Goal: Task Accomplishment & Management: Manage account settings

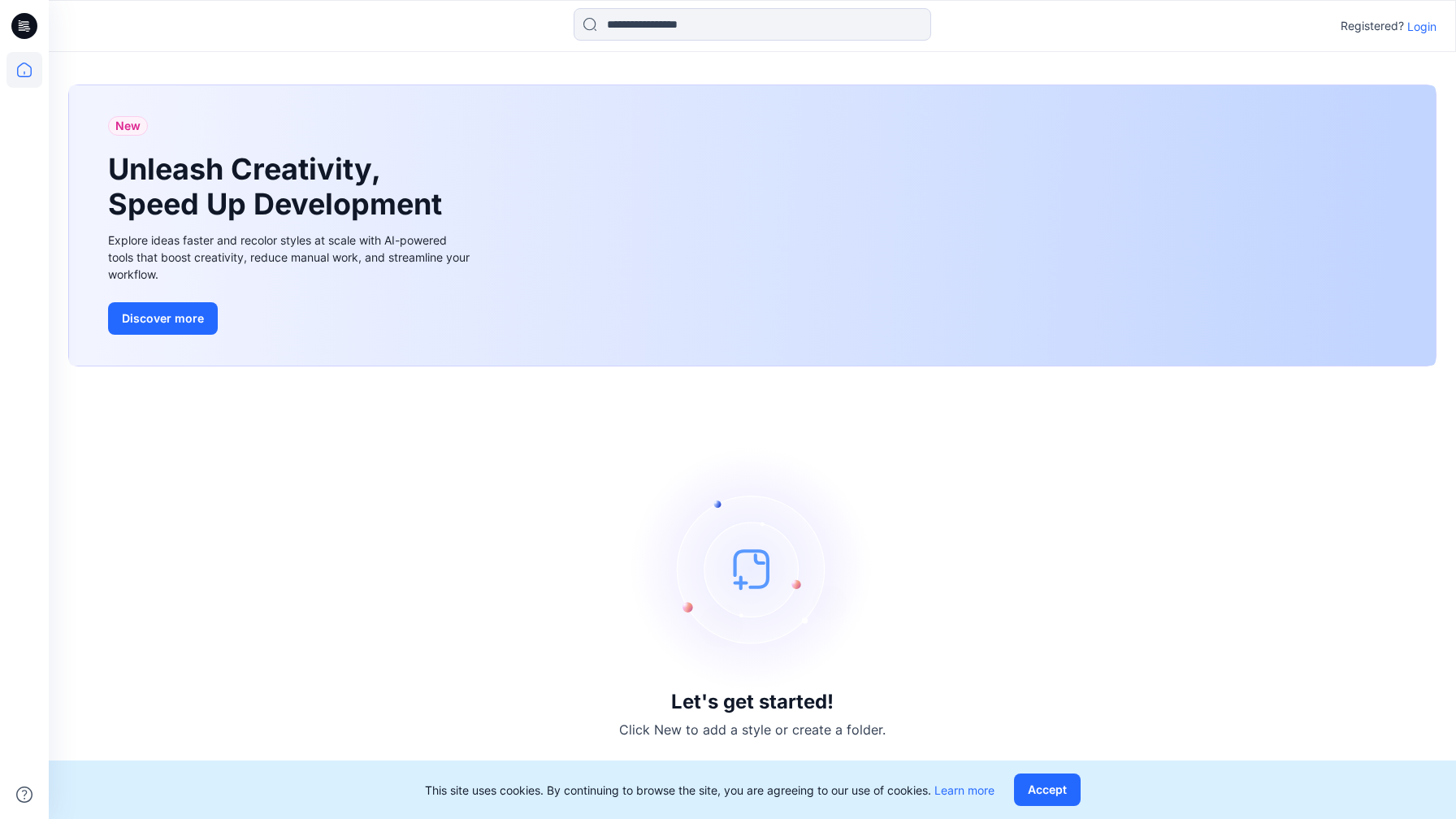
click at [1431, 24] on p "Login" at bounding box center [1421, 27] width 29 height 17
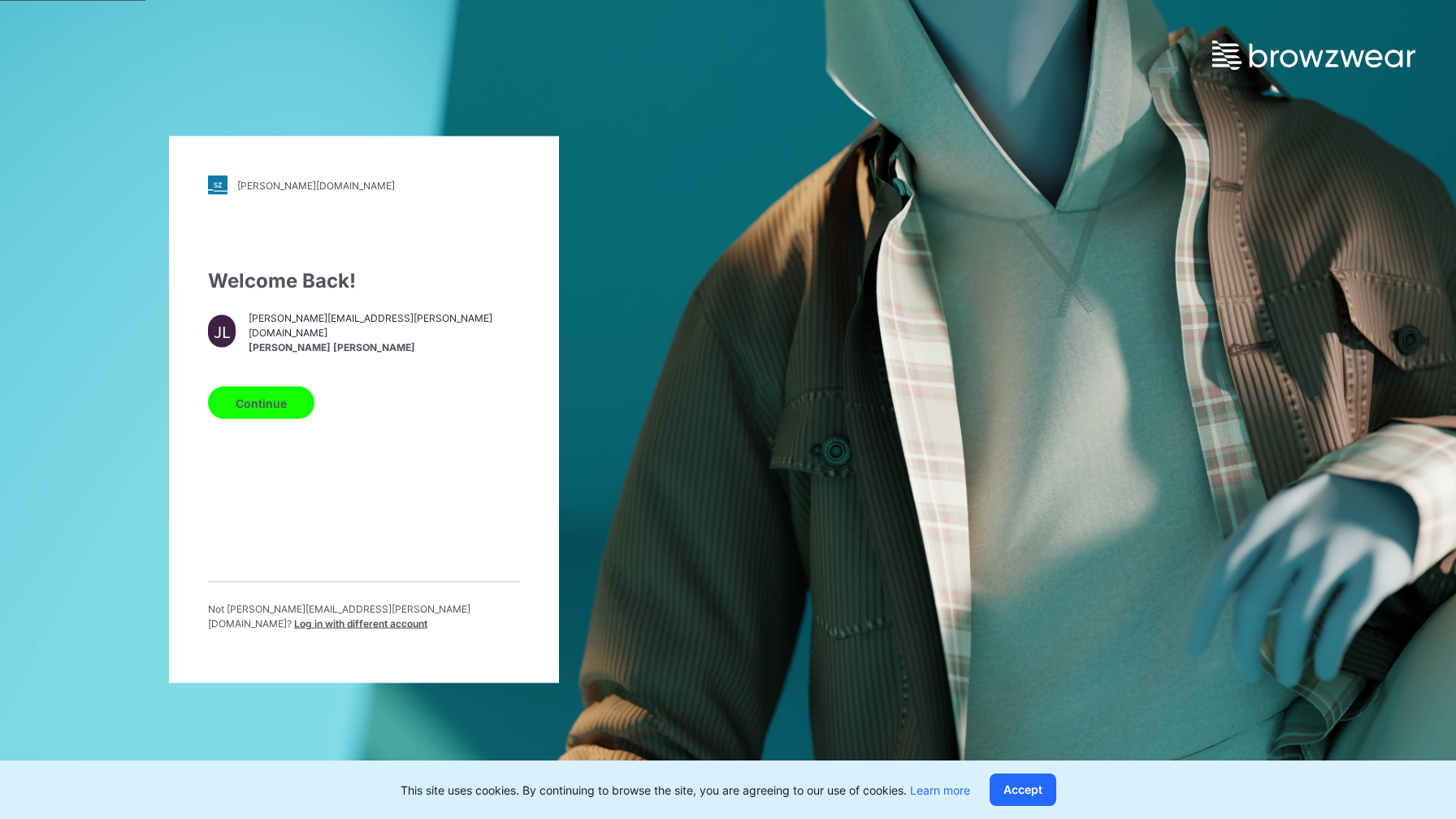
drag, startPoint x: 270, startPoint y: 413, endPoint x: 283, endPoint y: 413, distance: 13.0
click at [274, 413] on button "Continue" at bounding box center [260, 403] width 107 height 33
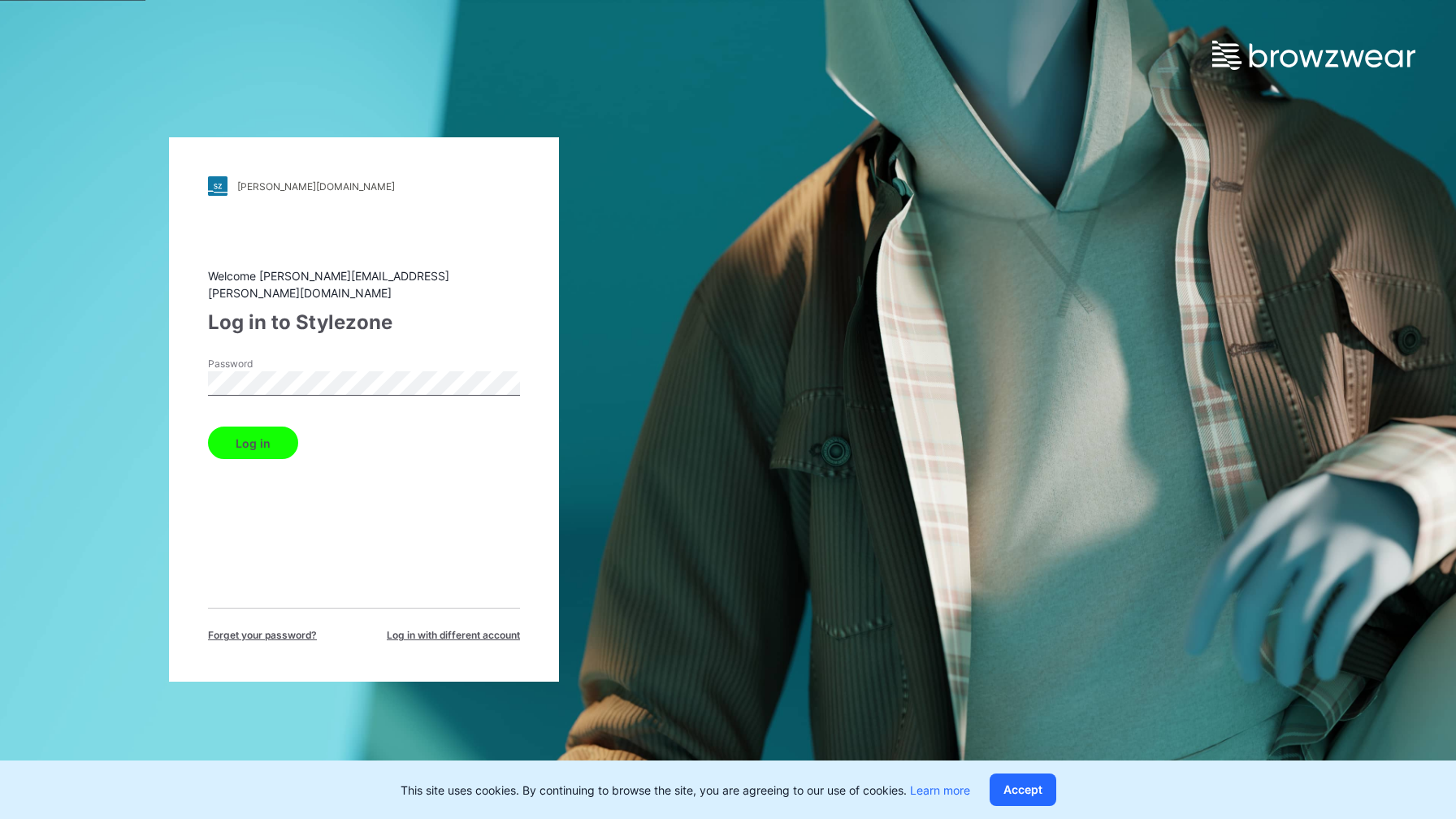
click at [265, 441] on button "Log in" at bounding box center [253, 443] width 90 height 33
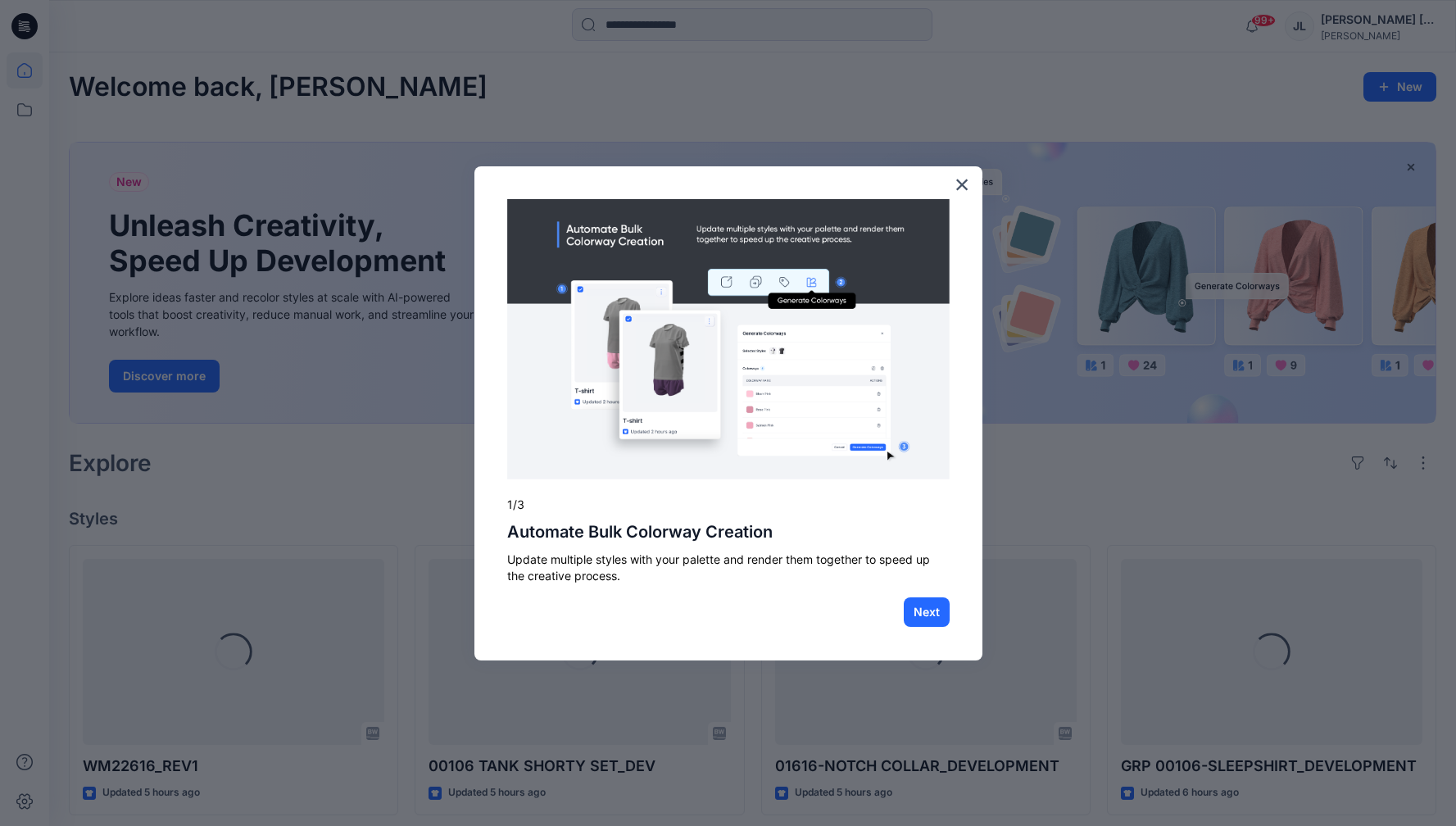
click at [958, 184] on button "×" at bounding box center [963, 184] width 16 height 26
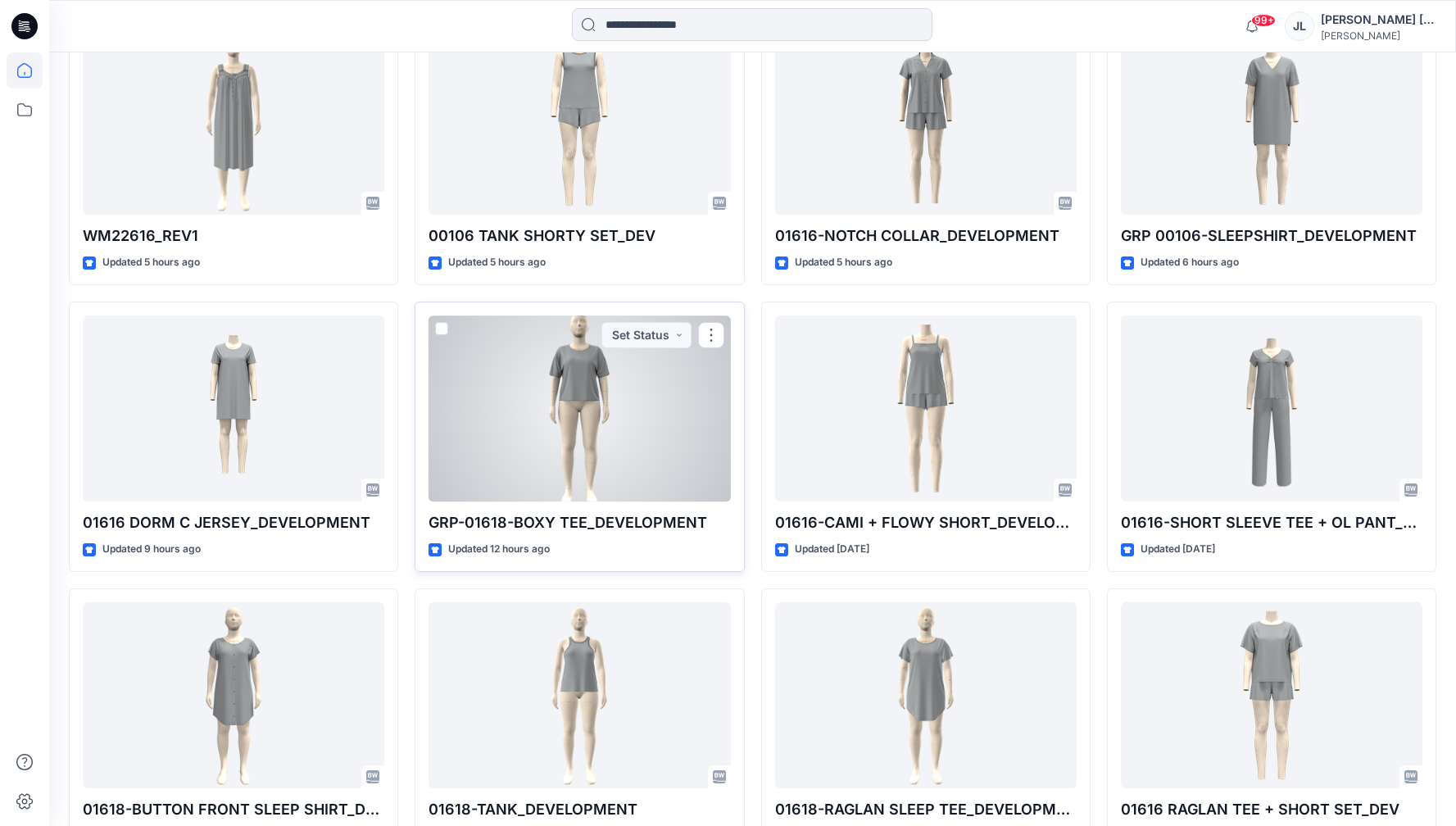
scroll to position [543, 0]
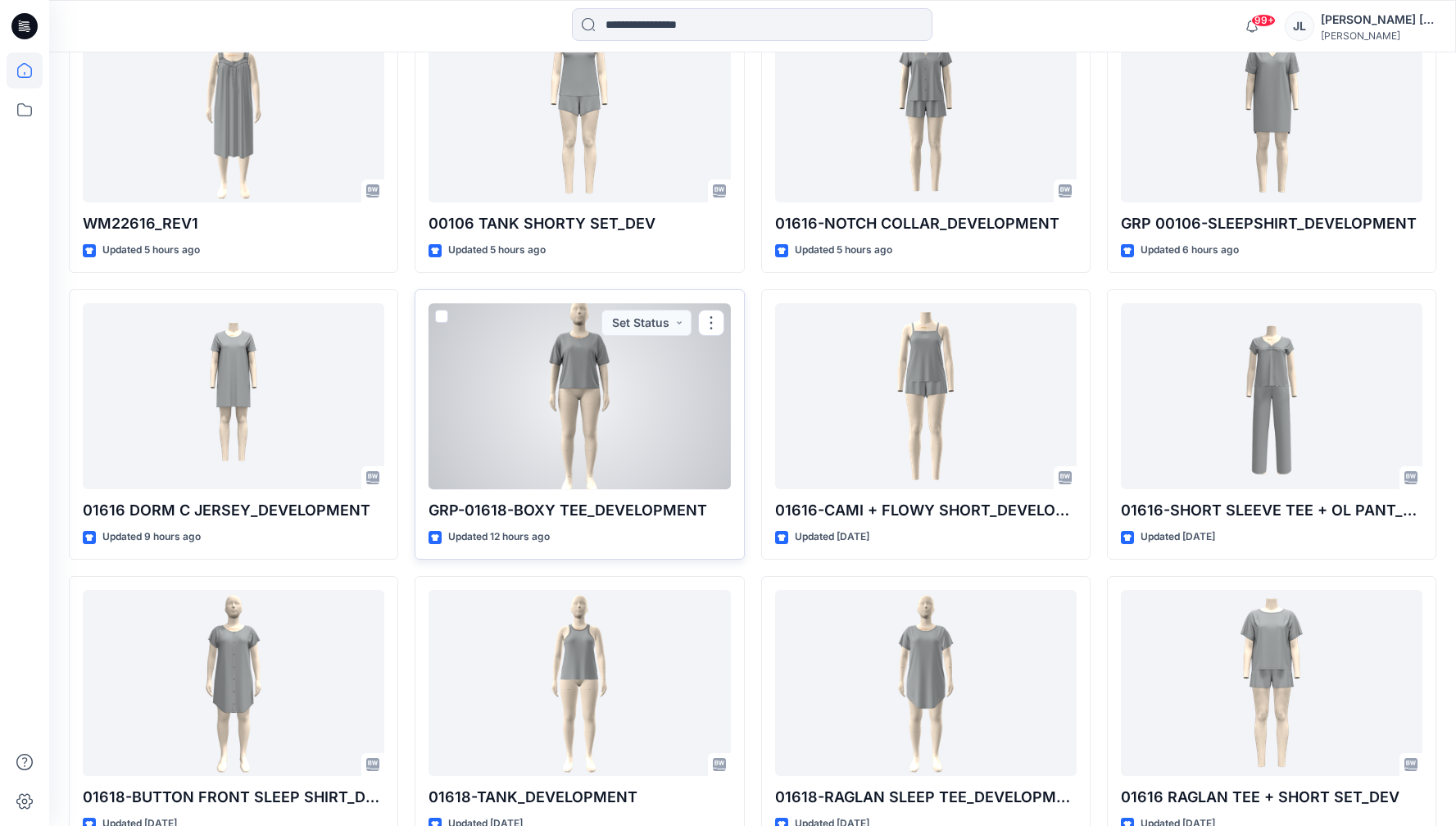
click at [563, 449] on div at bounding box center [579, 397] width 301 height 186
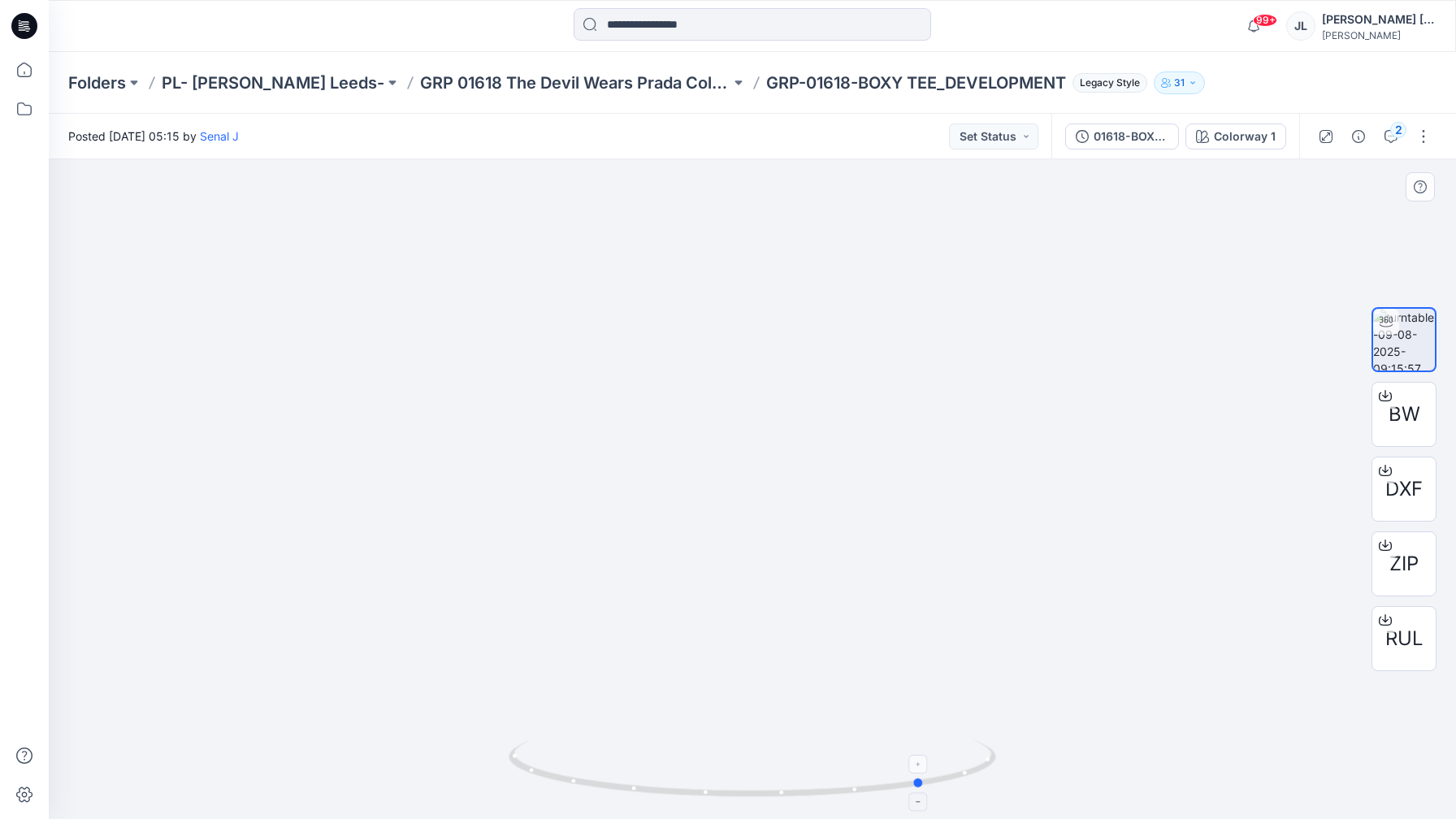
drag, startPoint x: 669, startPoint y: 790, endPoint x: 637, endPoint y: 765, distance: 40.6
click at [635, 768] on icon at bounding box center [753, 770] width 491 height 61
click at [1022, 137] on button "Set Status" at bounding box center [993, 136] width 89 height 26
click at [962, 209] on p "Approved" at bounding box center [953, 212] width 53 height 21
click at [602, 97] on div "Folders PL- [PERSON_NAME] Leeds- GRP 01618 The Devil Wears Prada Collection GRP…" at bounding box center [753, 83] width 1407 height 62
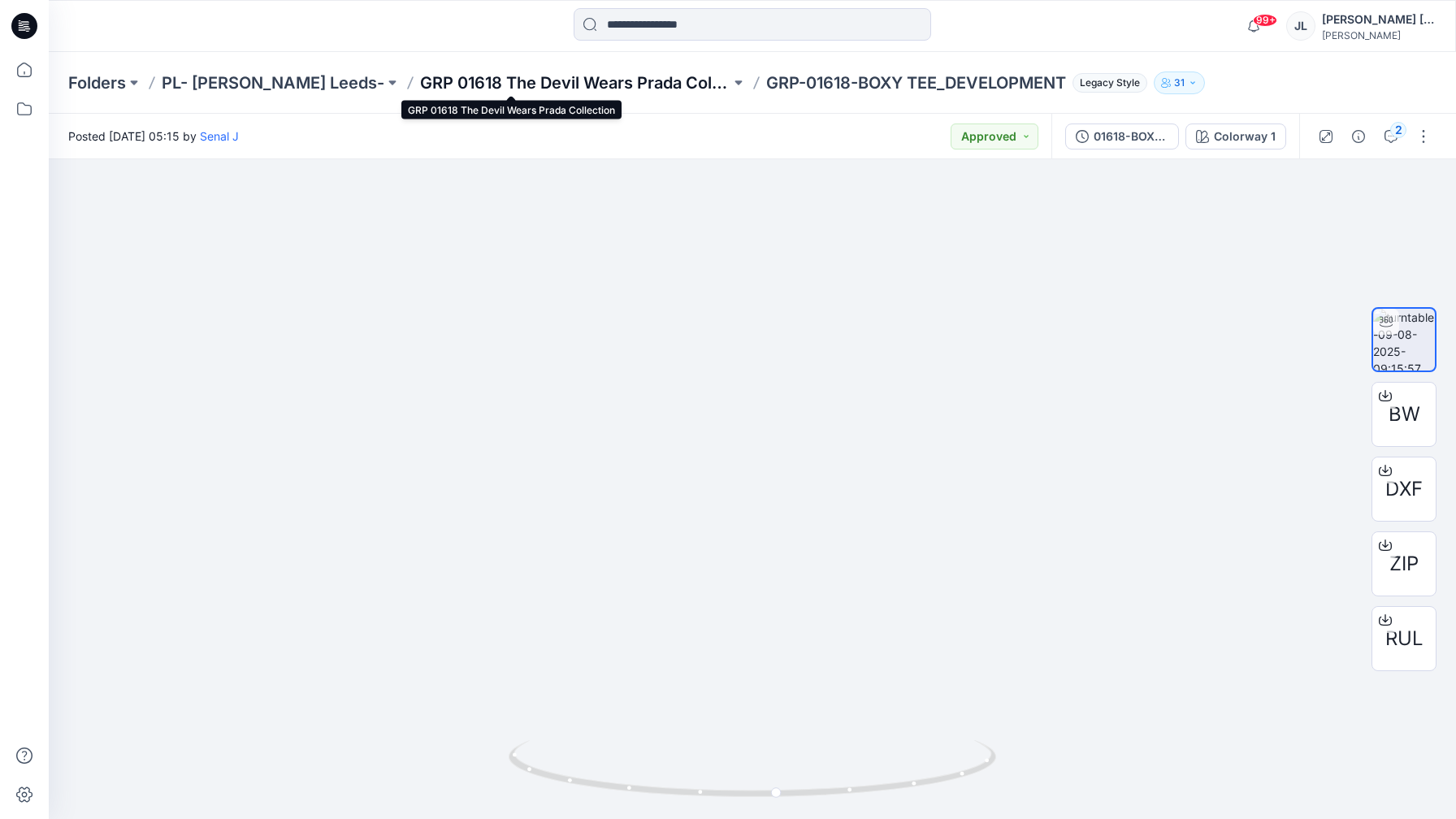
click at [618, 88] on p "GRP 01618 The Devil Wears Prada Collection" at bounding box center [575, 83] width 310 height 23
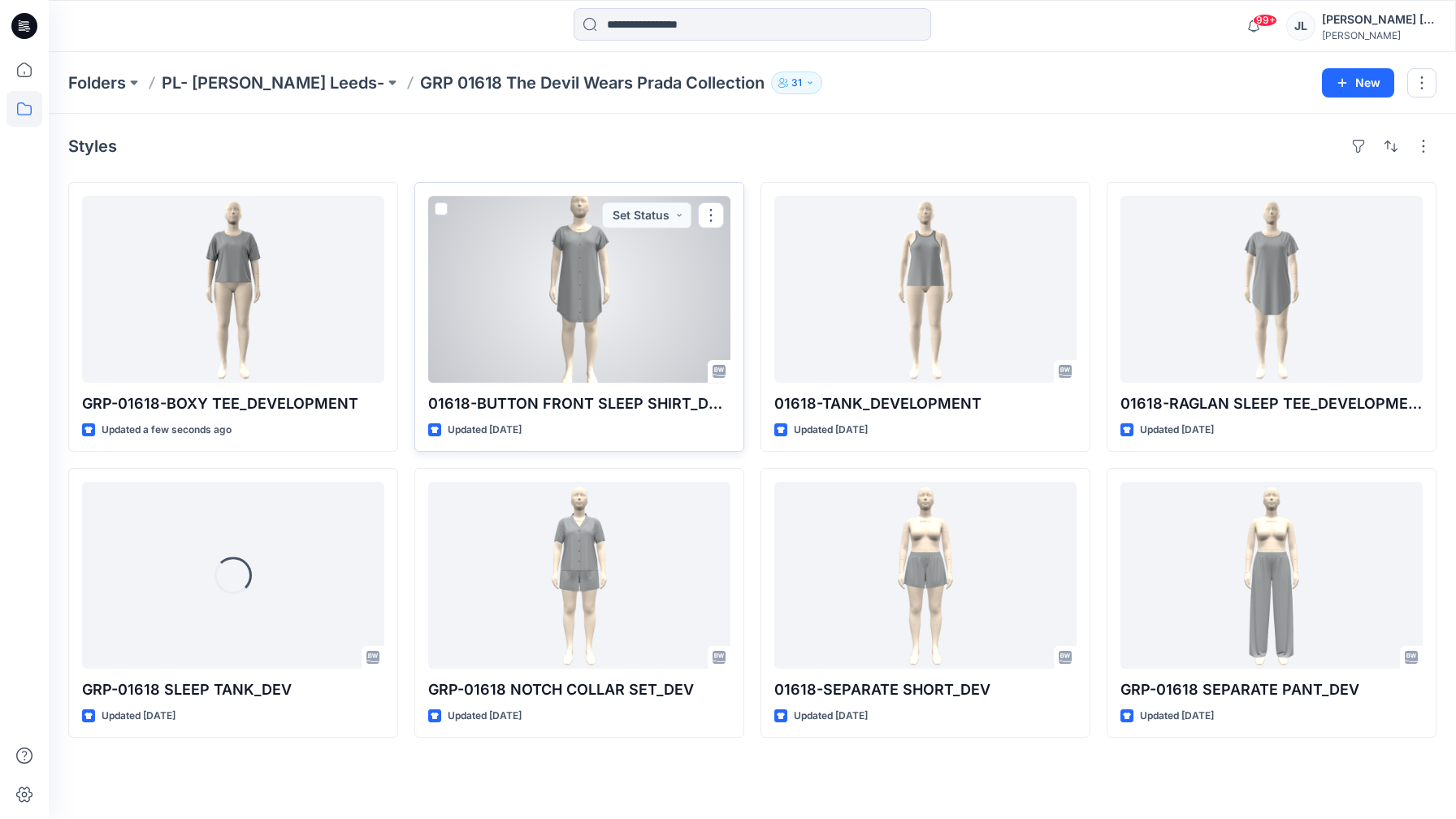
click at [580, 353] on div at bounding box center [579, 289] width 302 height 186
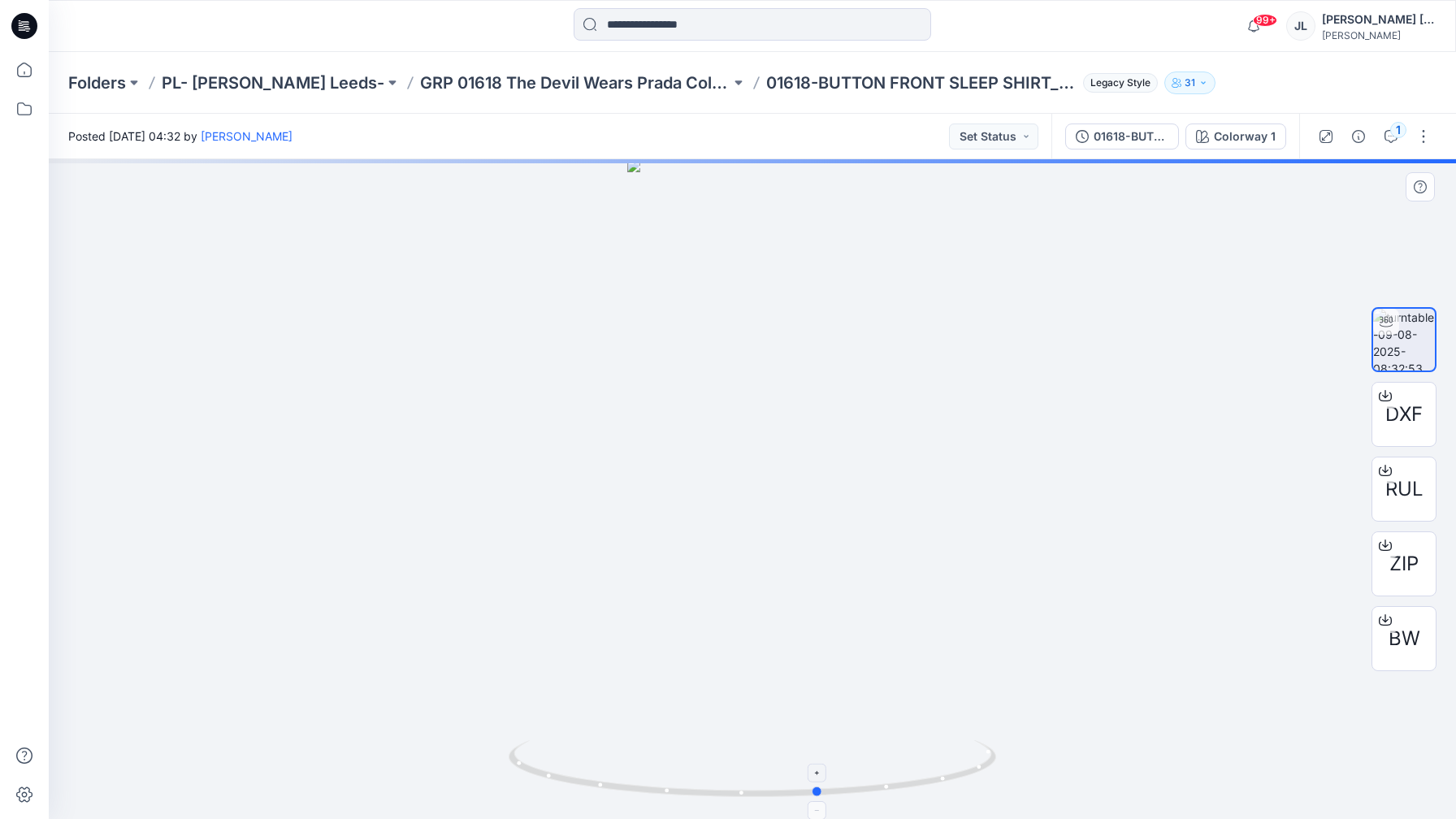
drag, startPoint x: 631, startPoint y: 784, endPoint x: 696, endPoint y: 740, distance: 78.5
click at [704, 813] on div at bounding box center [753, 489] width 1407 height 659
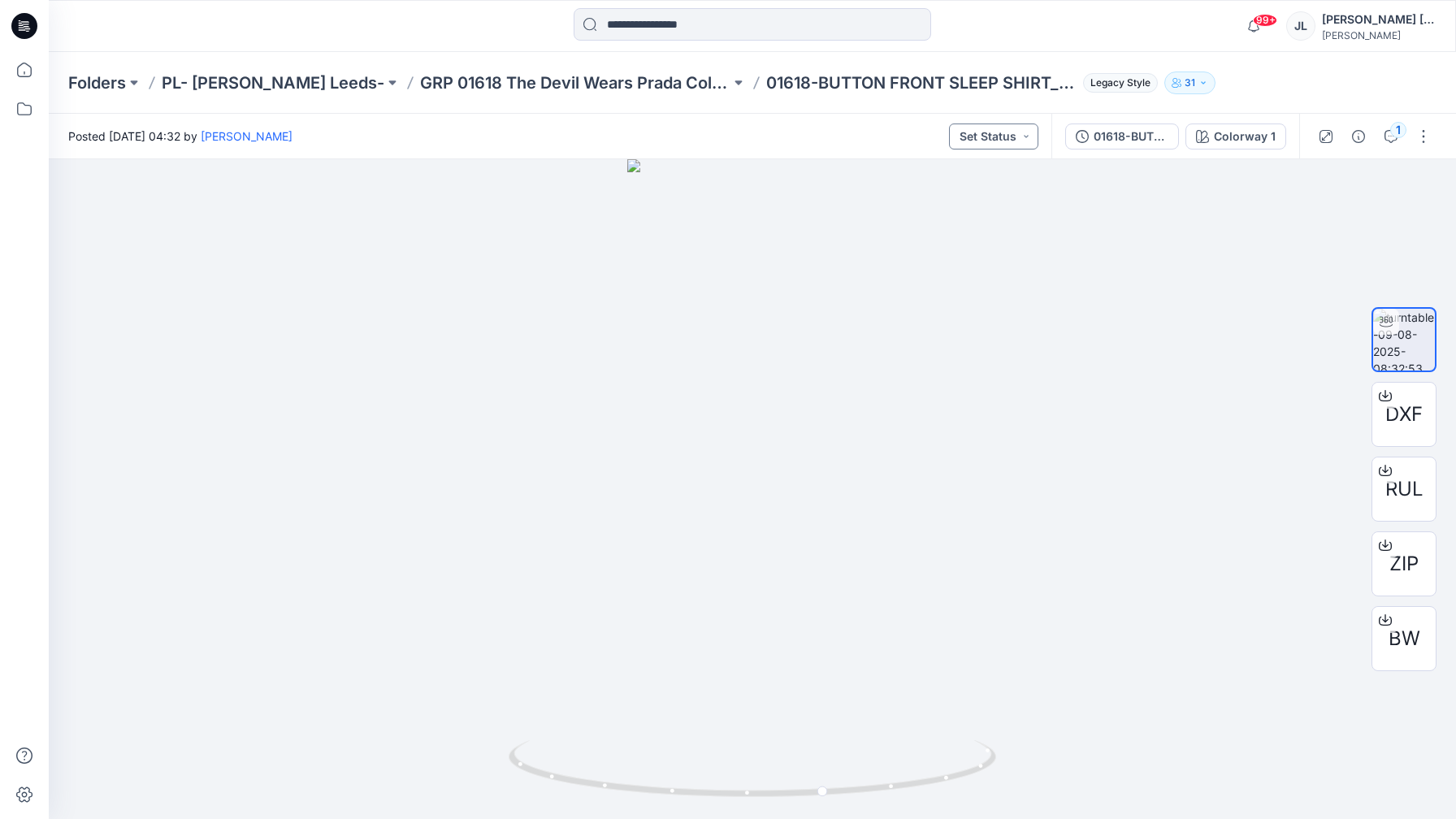
click at [1010, 144] on button "Set Status" at bounding box center [993, 136] width 89 height 26
click at [953, 203] on p "Approved" at bounding box center [953, 212] width 53 height 21
click at [528, 87] on p "GRP 01618 The Devil Wears Prada Collection" at bounding box center [575, 83] width 310 height 23
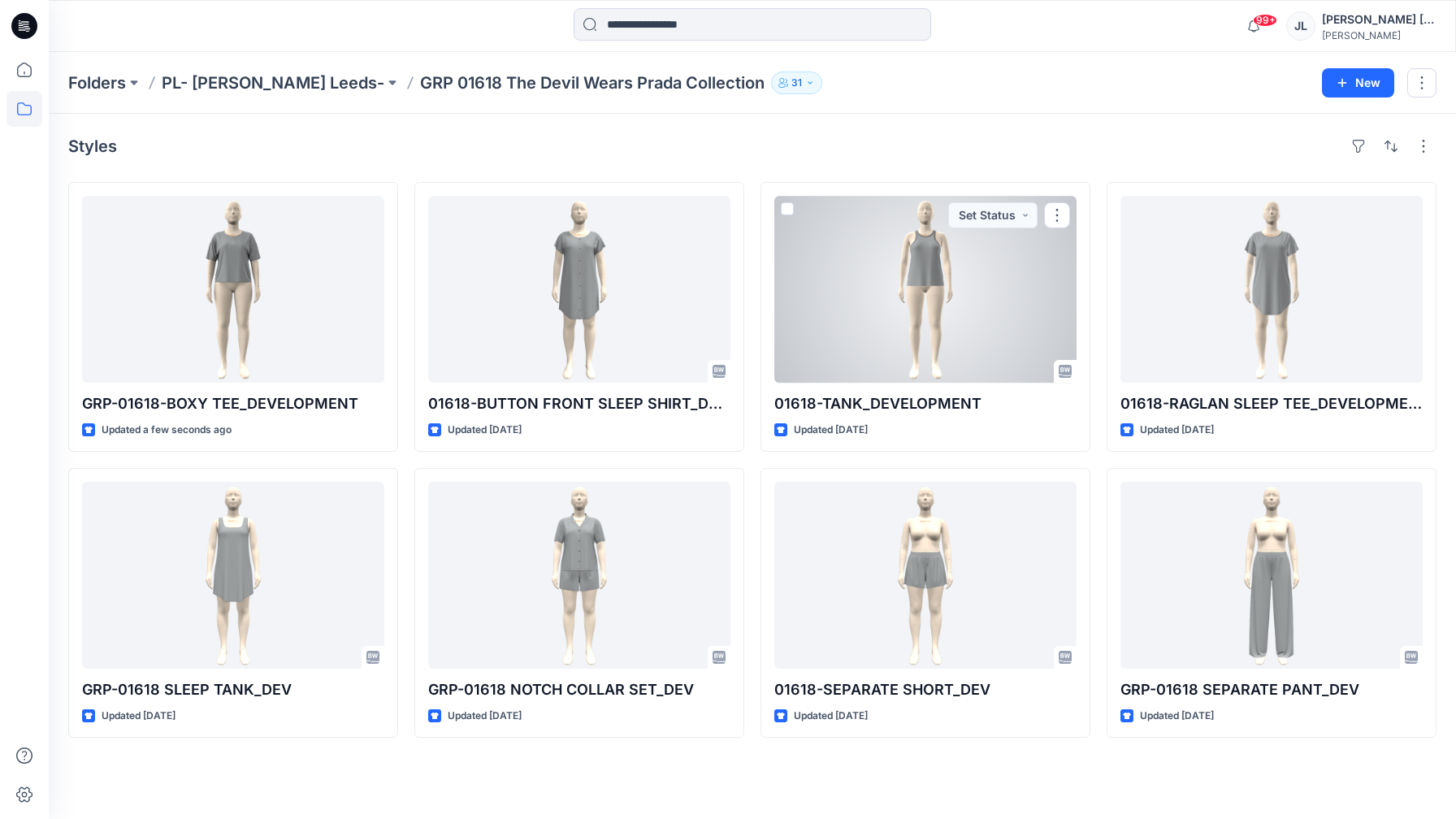
click at [854, 292] on div at bounding box center [925, 289] width 302 height 186
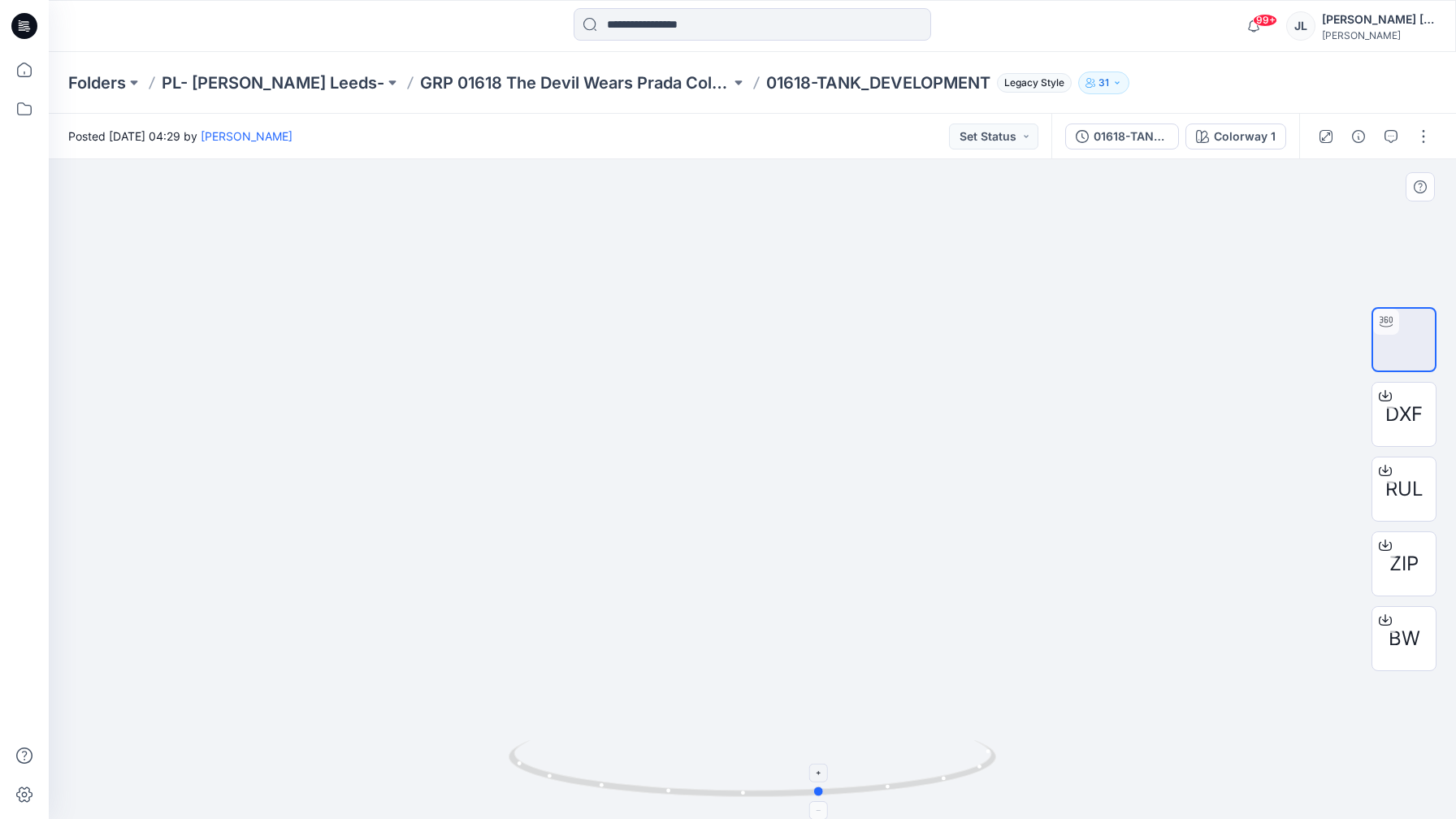
drag, startPoint x: 600, startPoint y: 785, endPoint x: 639, endPoint y: 755, distance: 49.2
click at [641, 759] on icon at bounding box center [753, 770] width 491 height 61
click at [1016, 139] on button "Set Status" at bounding box center [993, 136] width 89 height 26
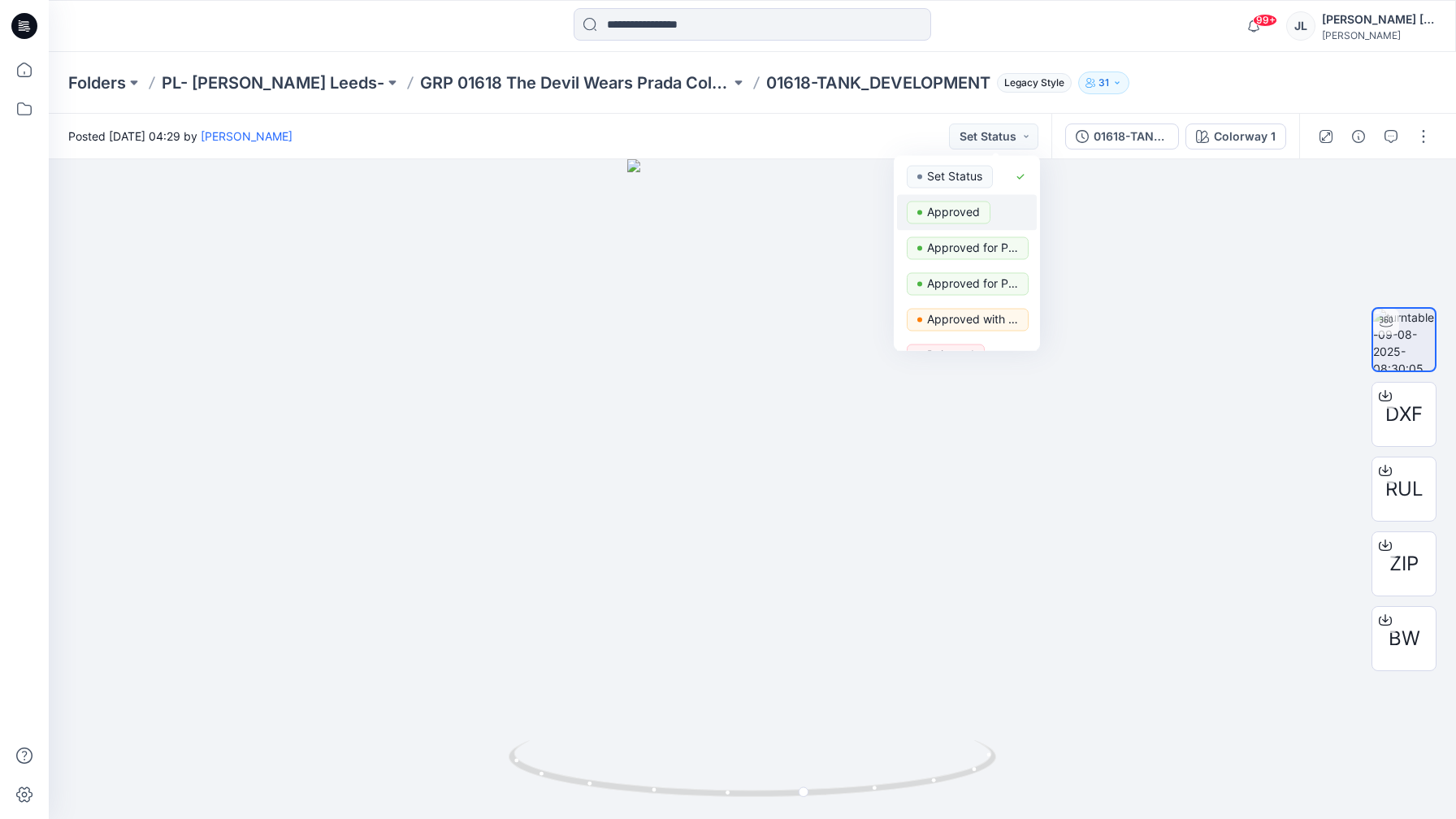
click at [967, 211] on p "Approved" at bounding box center [953, 212] width 53 height 21
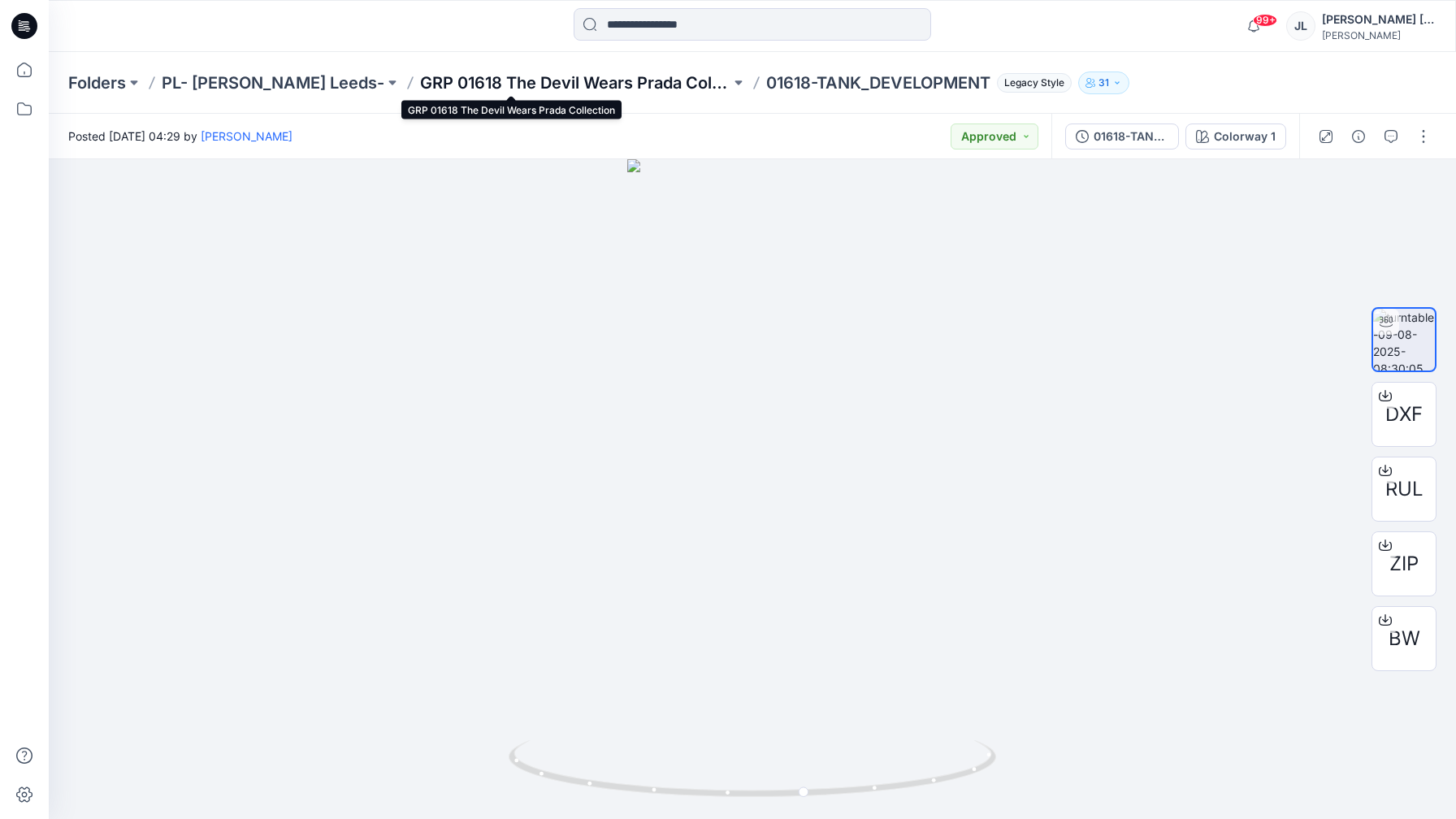
drag, startPoint x: 590, startPoint y: 85, endPoint x: 667, endPoint y: 98, distance: 78.1
click at [642, 94] on div "Folders PL- [PERSON_NAME] Leeds- GRP 01618 The Devil Wears Prada Collection 016…" at bounding box center [753, 83] width 1407 height 62
click at [641, 88] on p "GRP 01618 The Devil Wears Prada Collection" at bounding box center [575, 83] width 310 height 23
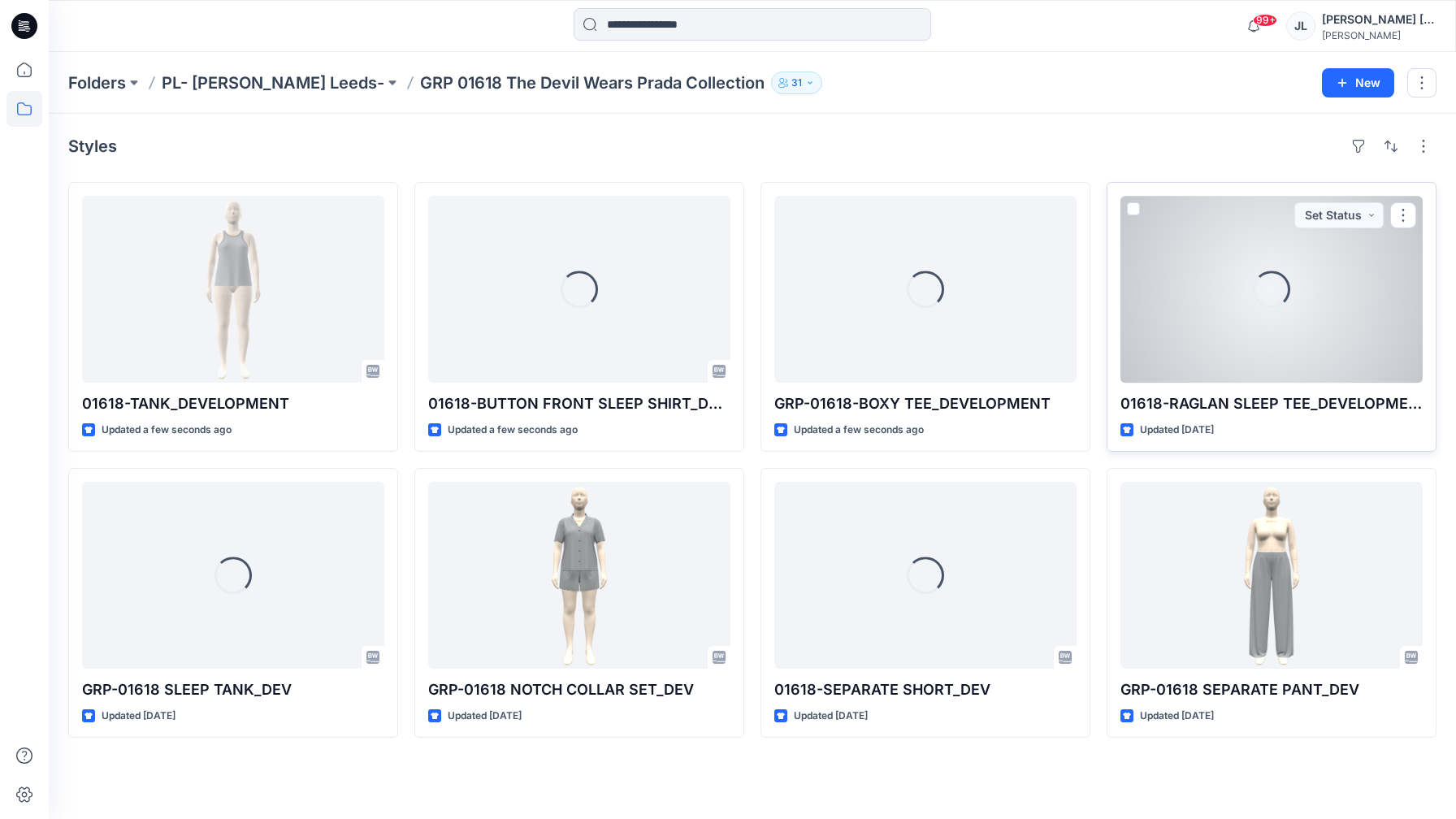
click at [1181, 261] on div "Loading..." at bounding box center [1271, 289] width 302 height 186
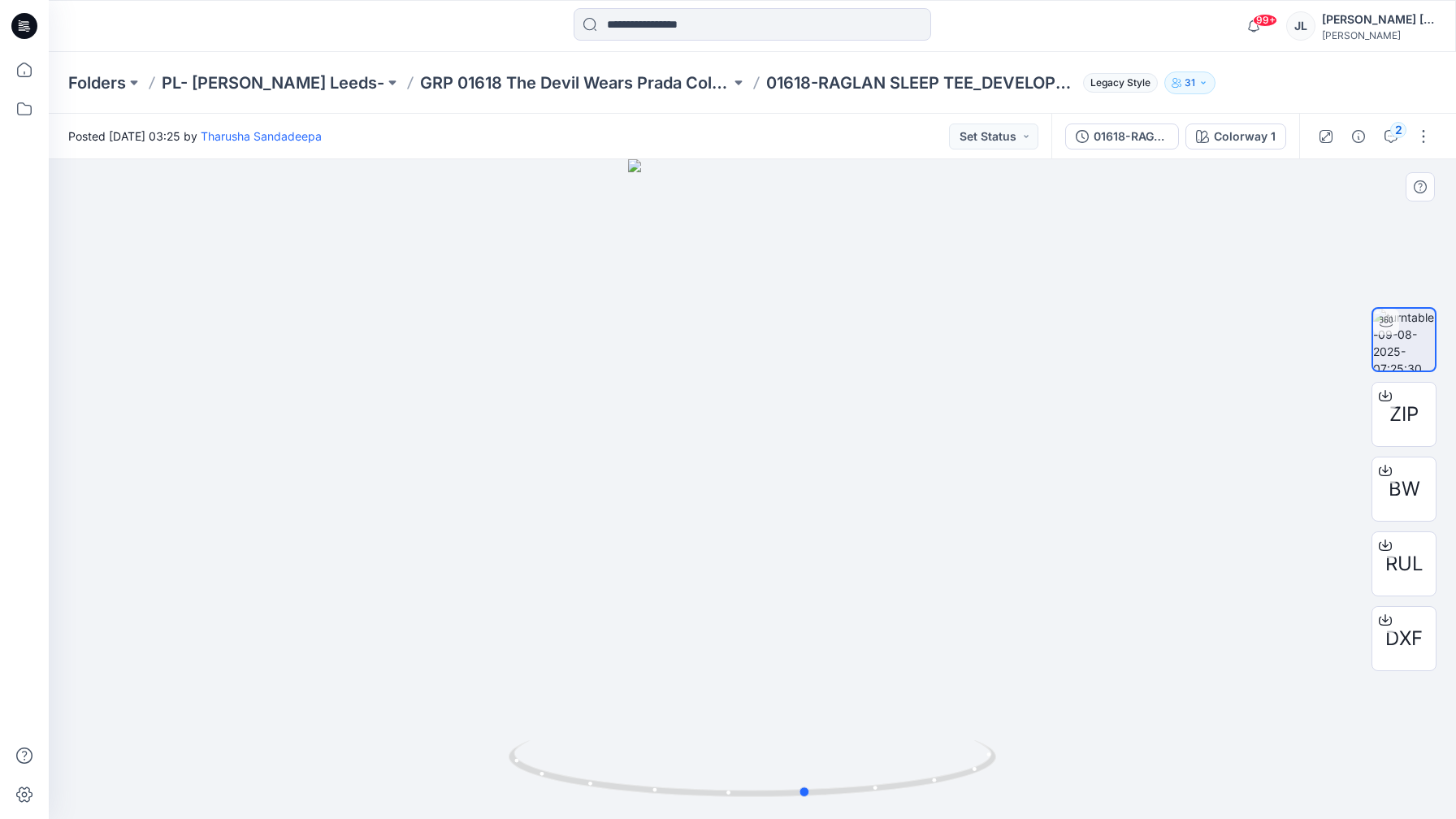
drag, startPoint x: 556, startPoint y: 805, endPoint x: 633, endPoint y: 769, distance: 85.0
click at [612, 805] on img at bounding box center [752, 780] width 487 height 79
click at [729, 529] on img at bounding box center [753, 486] width 254 height 664
drag, startPoint x: 764, startPoint y: 687, endPoint x: 770, endPoint y: 712, distance: 25.7
click at [764, 692] on img at bounding box center [753, 486] width 254 height 664
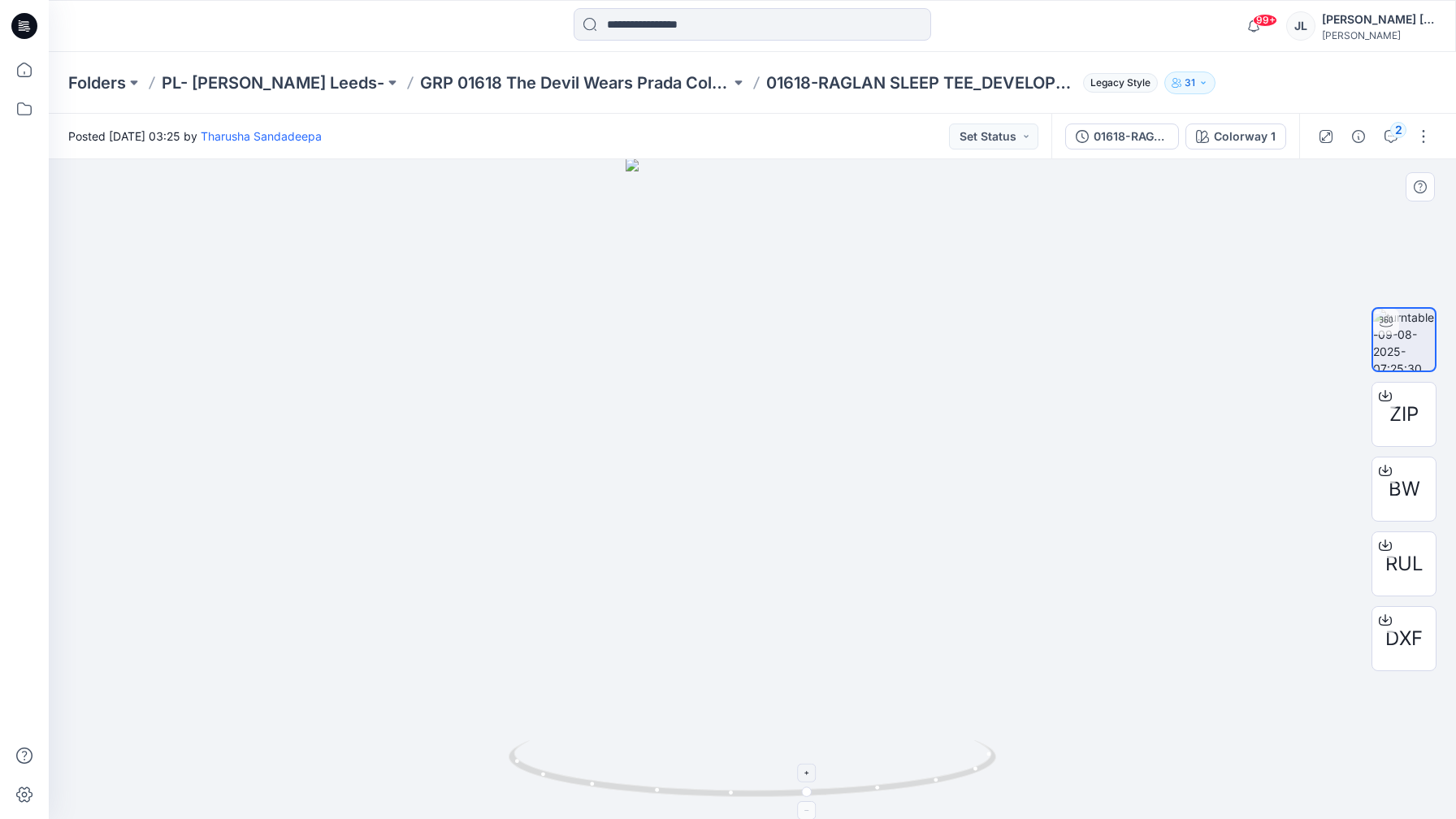
click at [813, 780] on div at bounding box center [807, 773] width 18 height 18
click at [802, 767] on div at bounding box center [807, 773] width 18 height 18
drag, startPoint x: 800, startPoint y: 765, endPoint x: 800, endPoint y: 754, distance: 11.0
click at [808, 767] on foreignobject at bounding box center [807, 773] width 18 height 18
drag, startPoint x: 709, startPoint y: 796, endPoint x: 613, endPoint y: 818, distance: 98.5
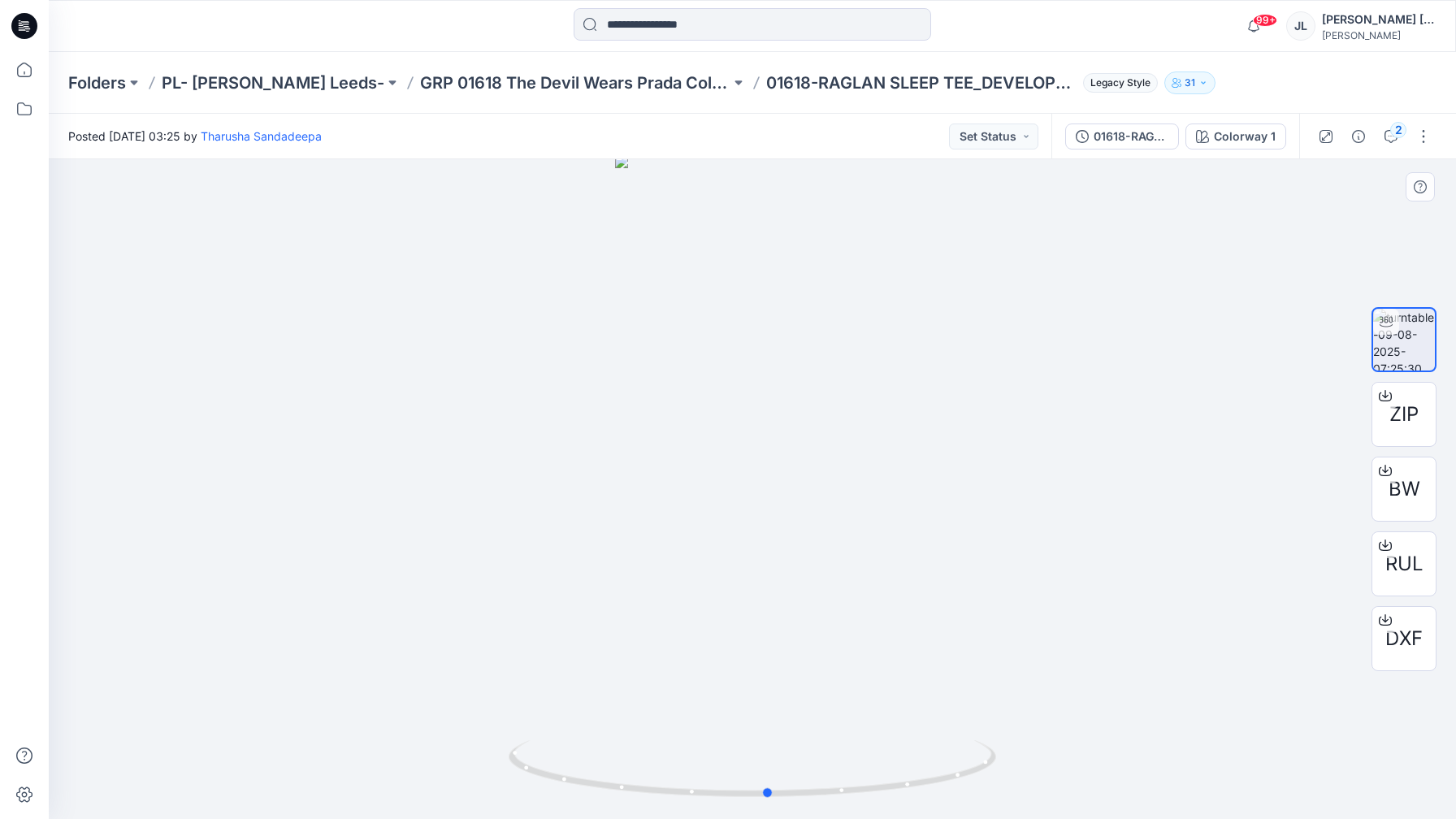
click at [622, 818] on div at bounding box center [752, 779] width 487 height 82
click at [997, 136] on button "Set Status" at bounding box center [993, 136] width 89 height 26
drag, startPoint x: 1197, startPoint y: 223, endPoint x: 1211, endPoint y: 197, distance: 29.5
click at [1195, 223] on div at bounding box center [753, 489] width 1407 height 659
click at [1399, 136] on div "2" at bounding box center [1397, 130] width 16 height 16
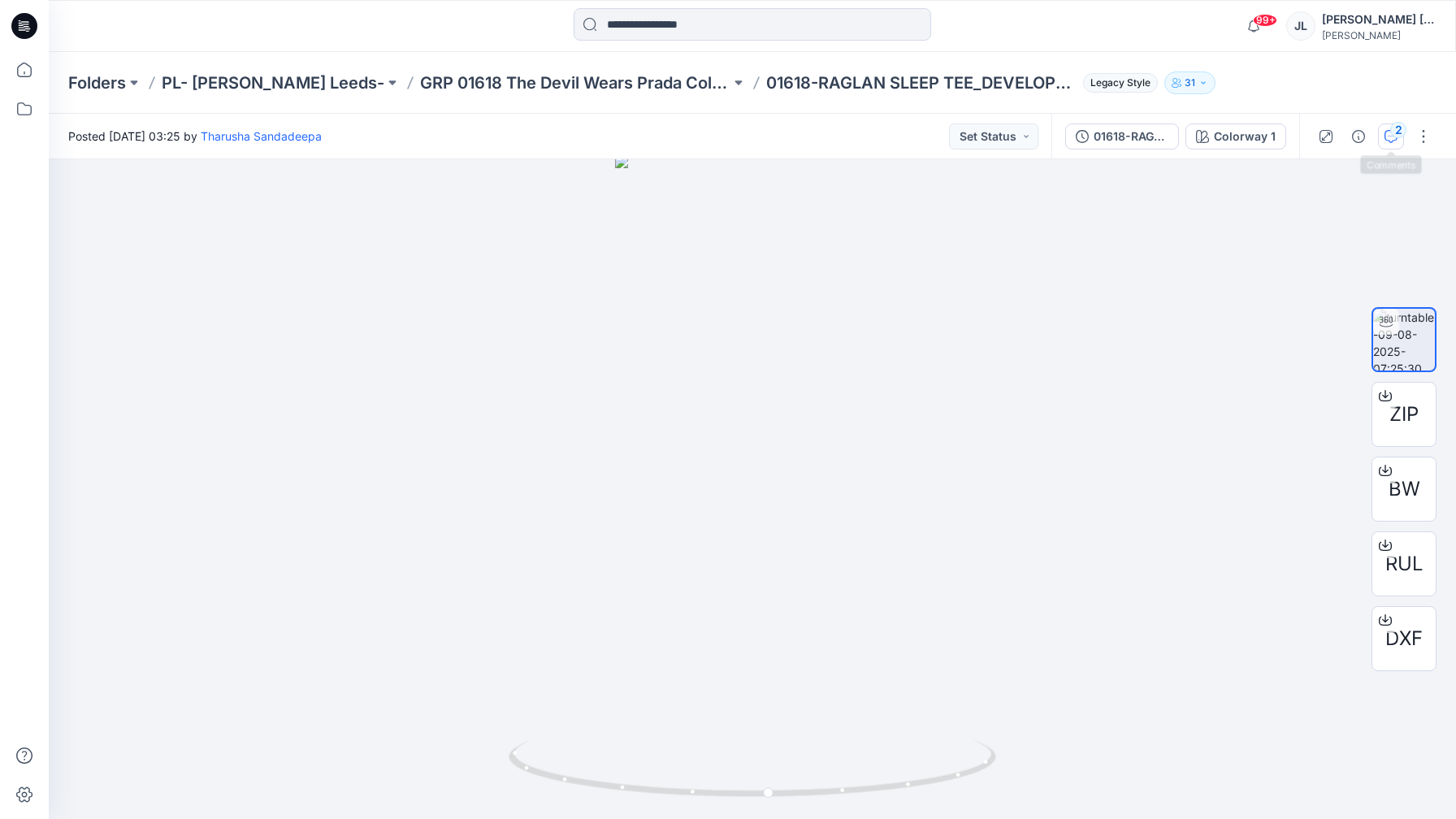
click at [1394, 139] on icon "button" at bounding box center [1391, 136] width 13 height 13
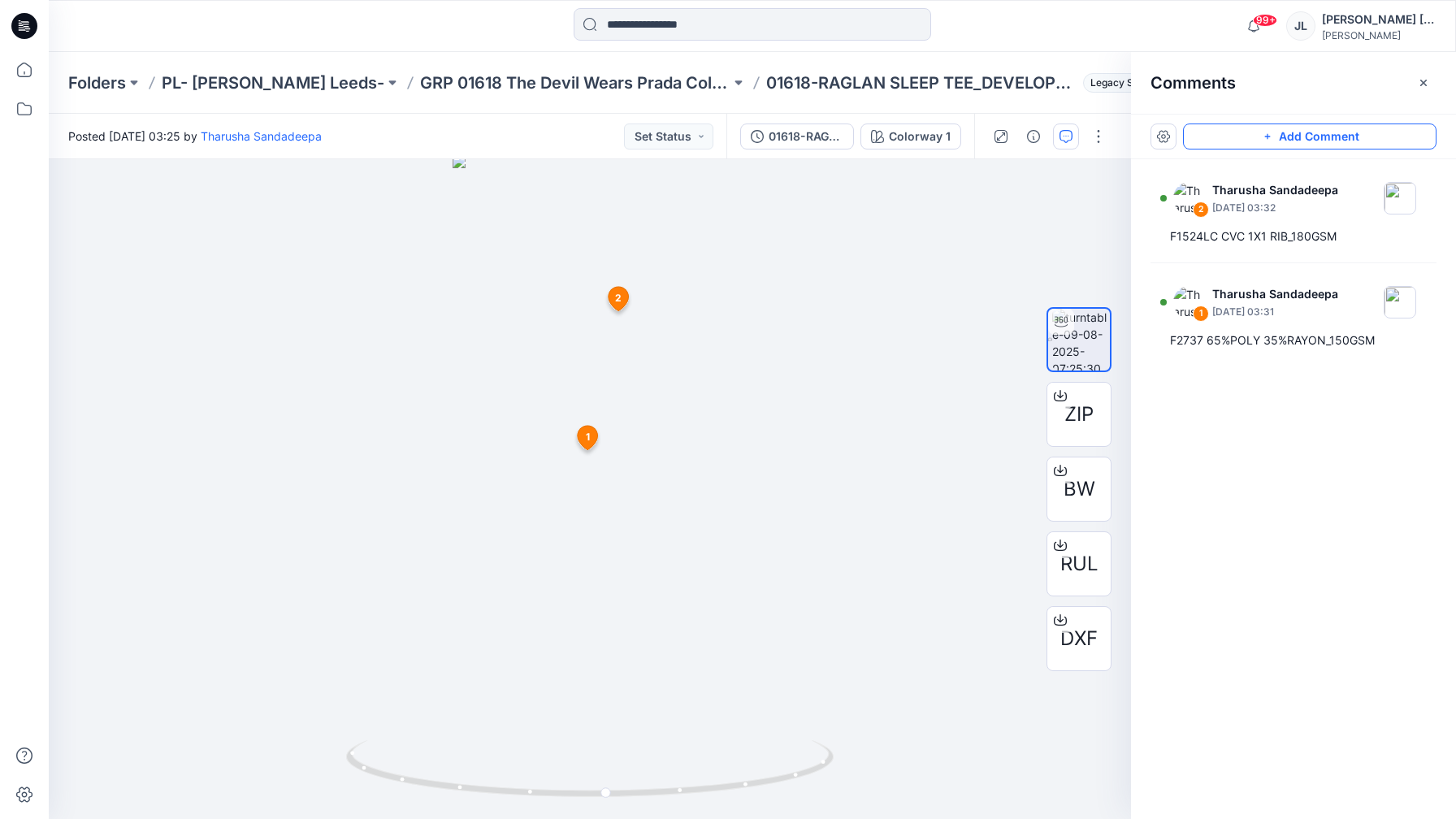
click at [1347, 138] on button "Add Comment" at bounding box center [1310, 136] width 254 height 26
click at [517, 516] on div "3 1 Tharusha Sandadeepa [DATE] 03:31 F2737 65%POLY 35%RAYON_150GSM Reply 2 Thar…" at bounding box center [590, 489] width 1082 height 659
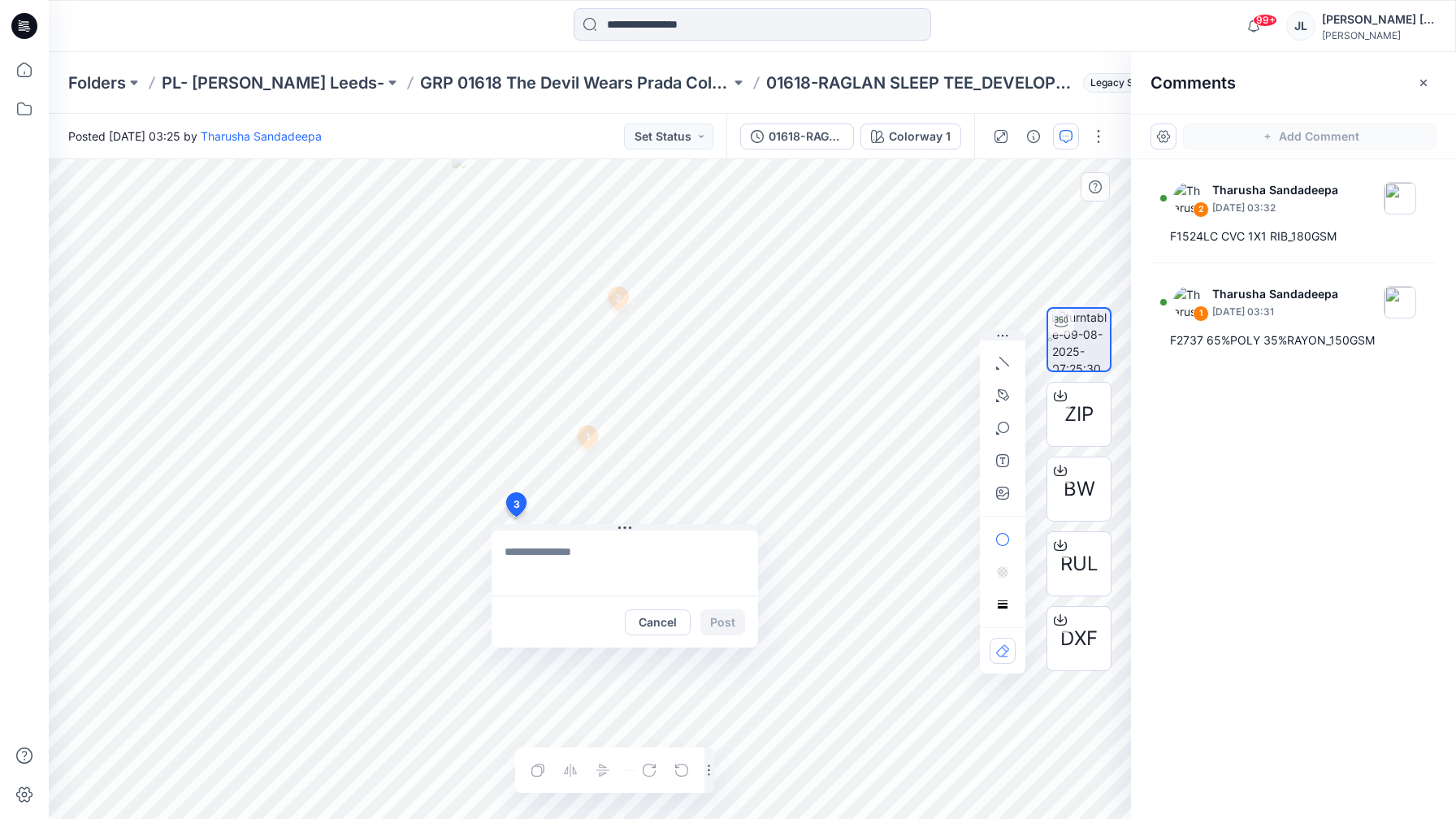
click at [566, 549] on textarea at bounding box center [624, 563] width 266 height 65
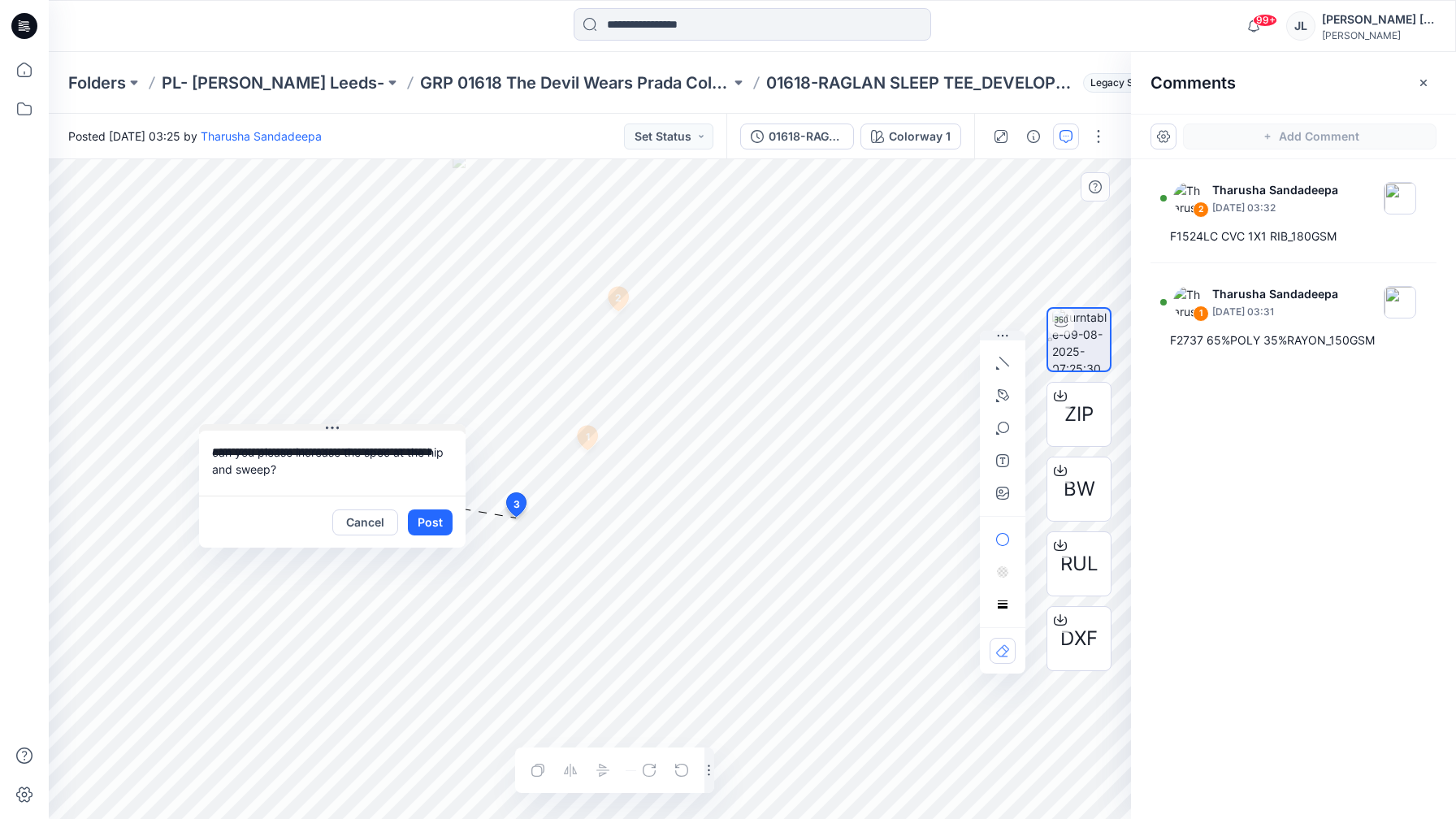
drag, startPoint x: 638, startPoint y: 528, endPoint x: 346, endPoint y: 428, distance: 308.6
click at [346, 428] on button at bounding box center [332, 429] width 266 height 10
click at [334, 464] on textarea "**********" at bounding box center [332, 463] width 266 height 65
type textarea "**********"
drag, startPoint x: 442, startPoint y: 517, endPoint x: 464, endPoint y: 523, distance: 22.8
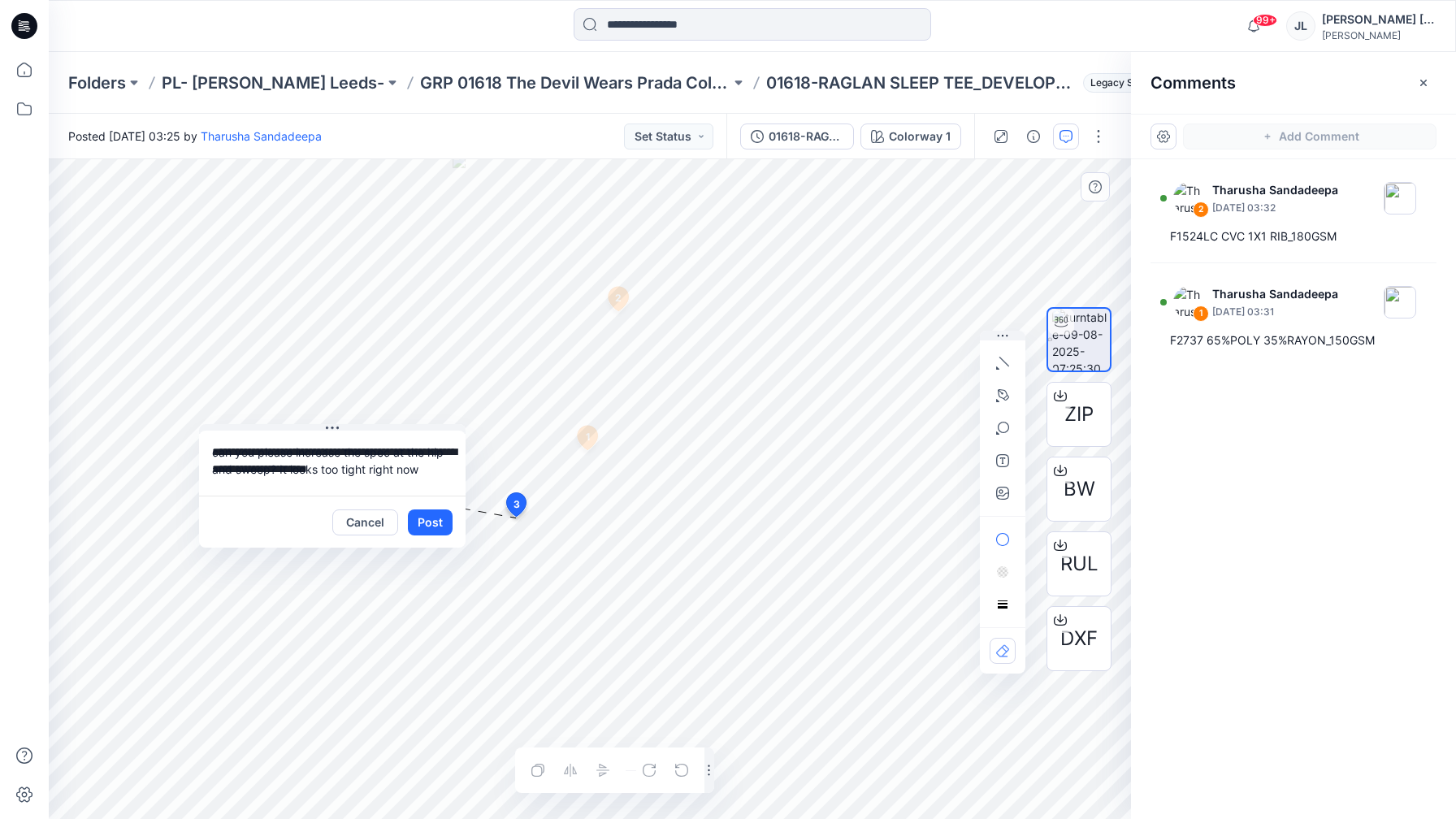
click at [444, 517] on button "Post" at bounding box center [430, 522] width 44 height 26
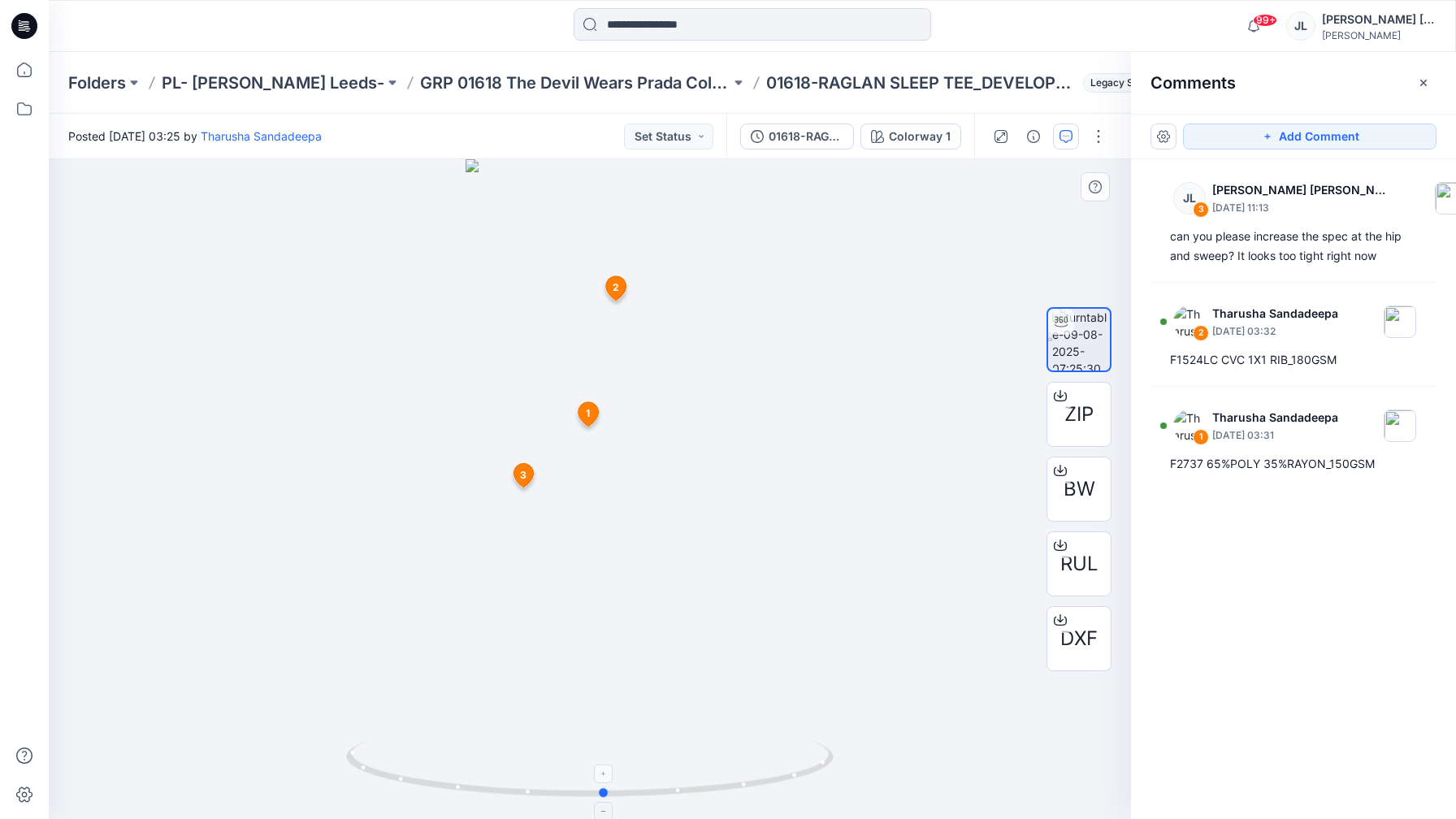
drag, startPoint x: 501, startPoint y: 788, endPoint x: 489, endPoint y: 800, distance: 17.0
click at [506, 799] on icon at bounding box center [591, 770] width 491 height 61
click at [659, 146] on button "Set Status" at bounding box center [668, 136] width 89 height 26
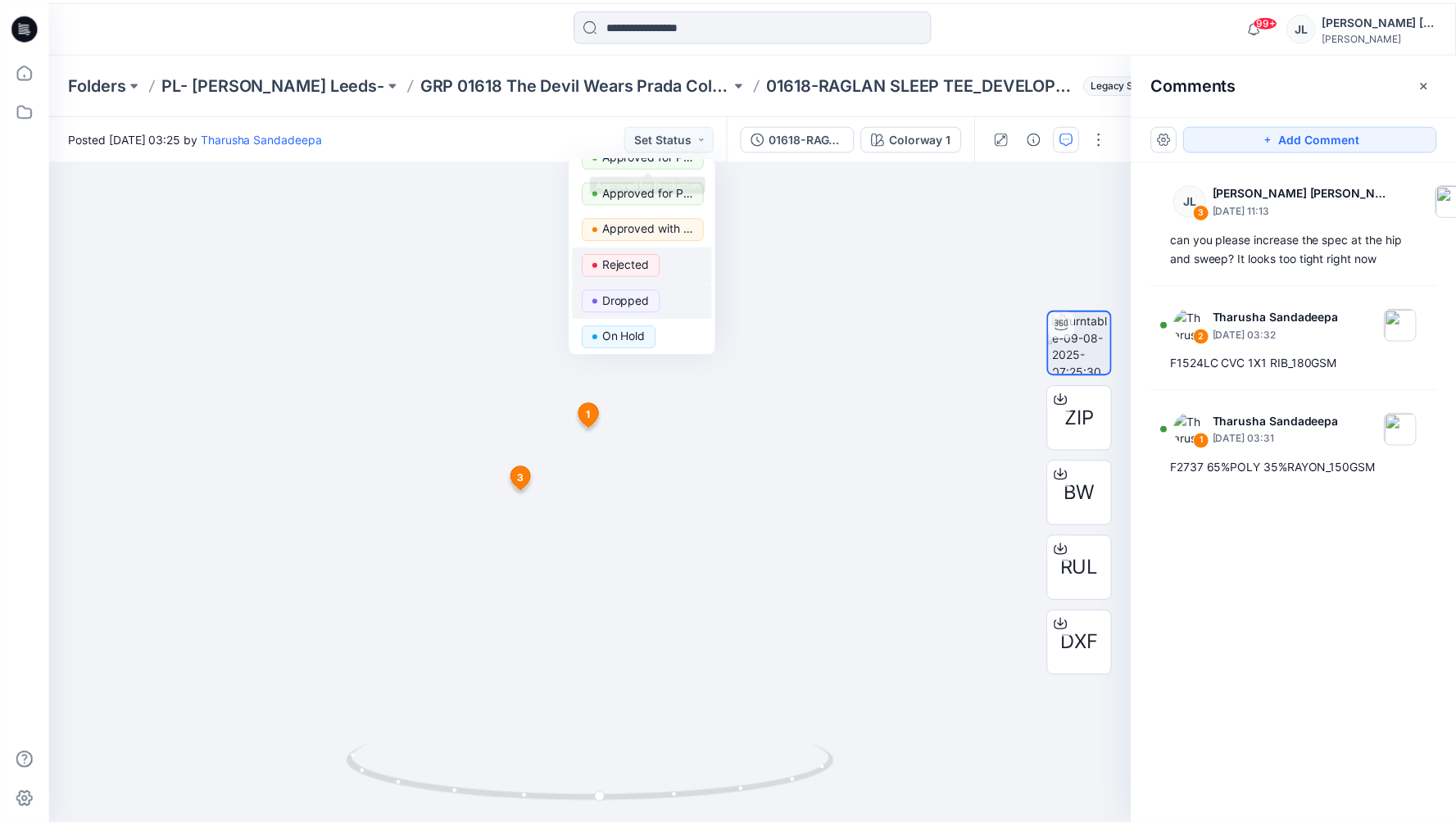
scroll to position [90, 0]
click at [649, 271] on p "Rejected" at bounding box center [630, 268] width 47 height 21
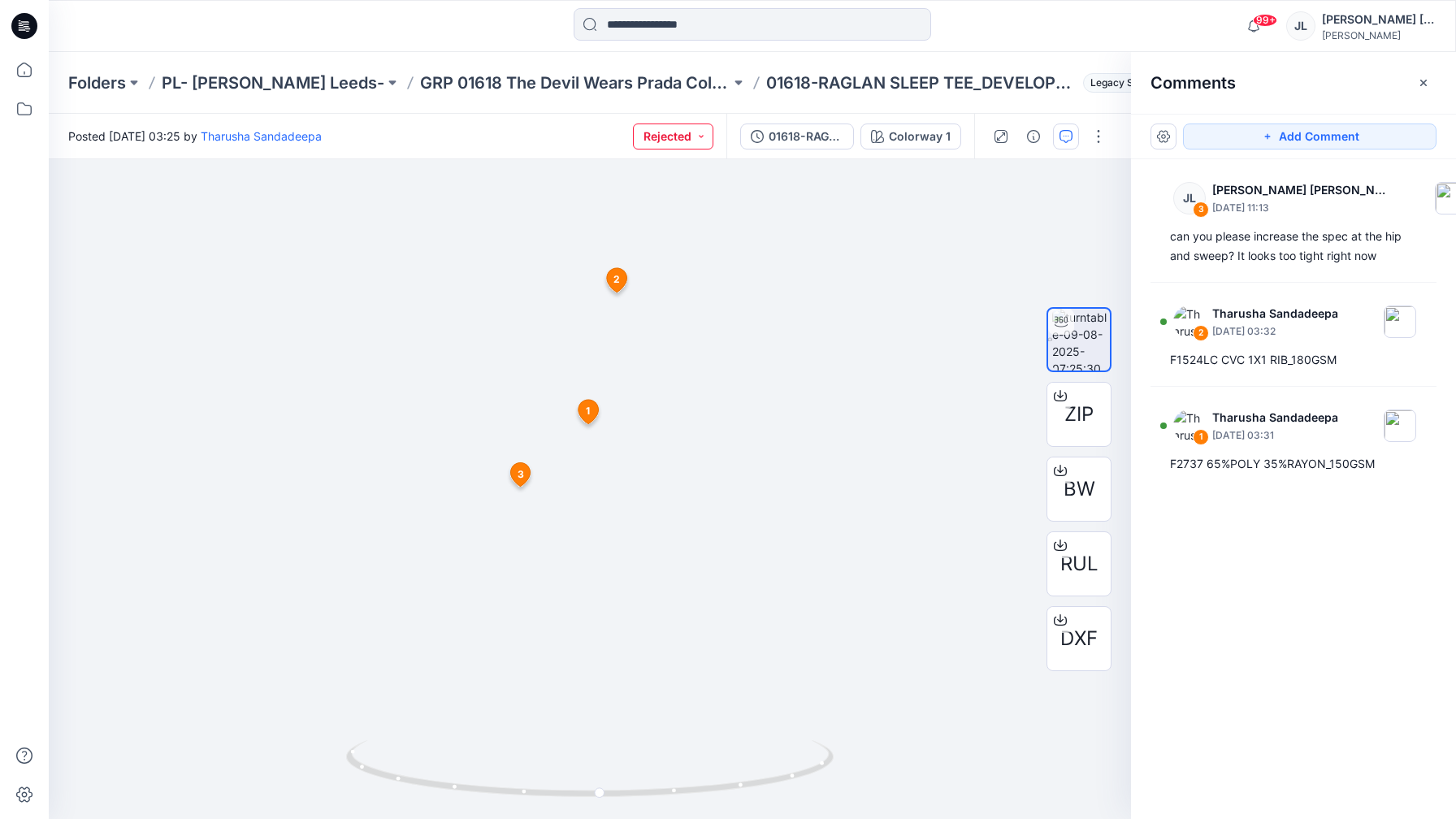
click at [684, 131] on button "Rejected" at bounding box center [674, 136] width 81 height 26
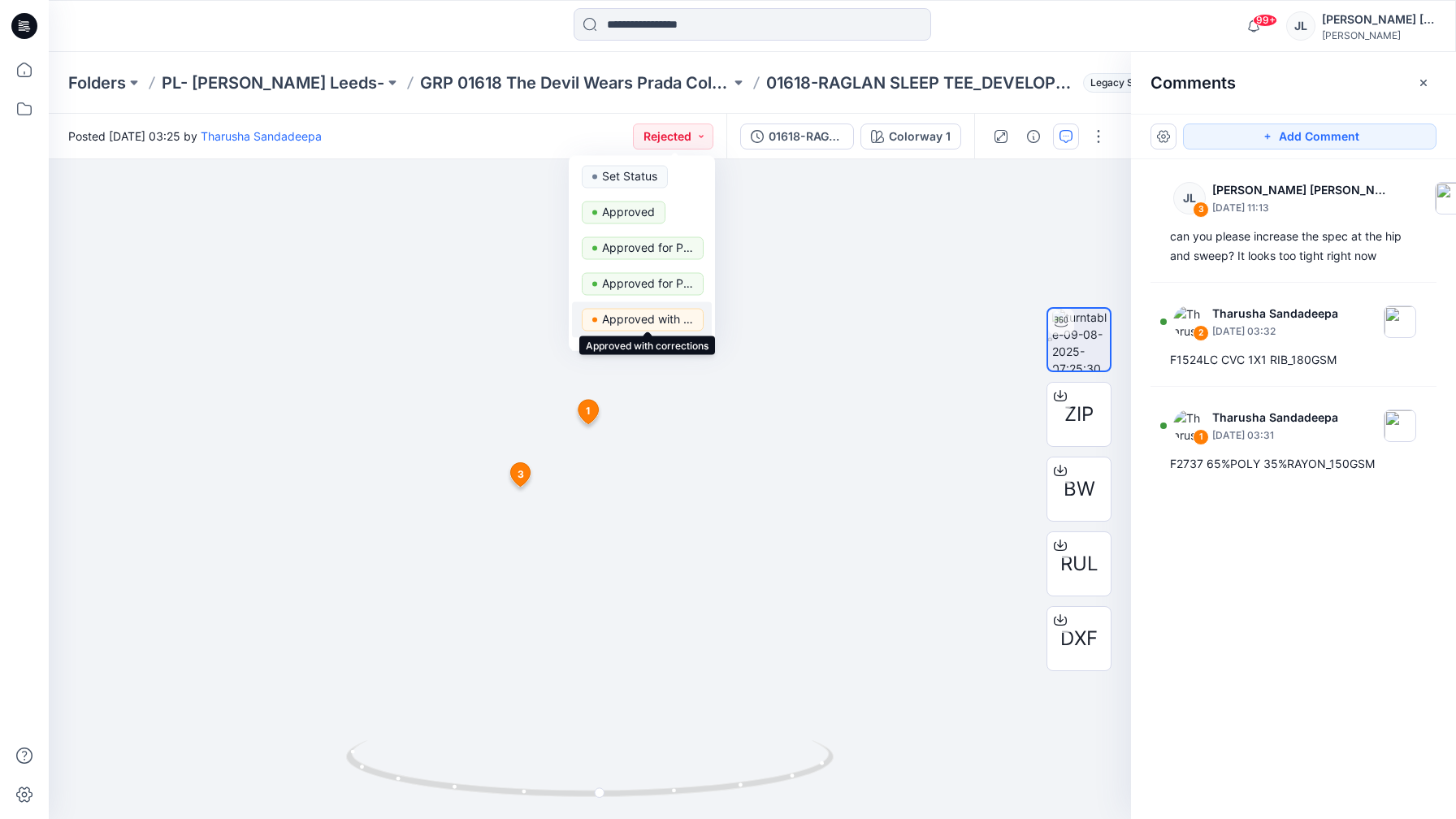
click at [684, 317] on p "Approved with corrections" at bounding box center [647, 319] width 91 height 21
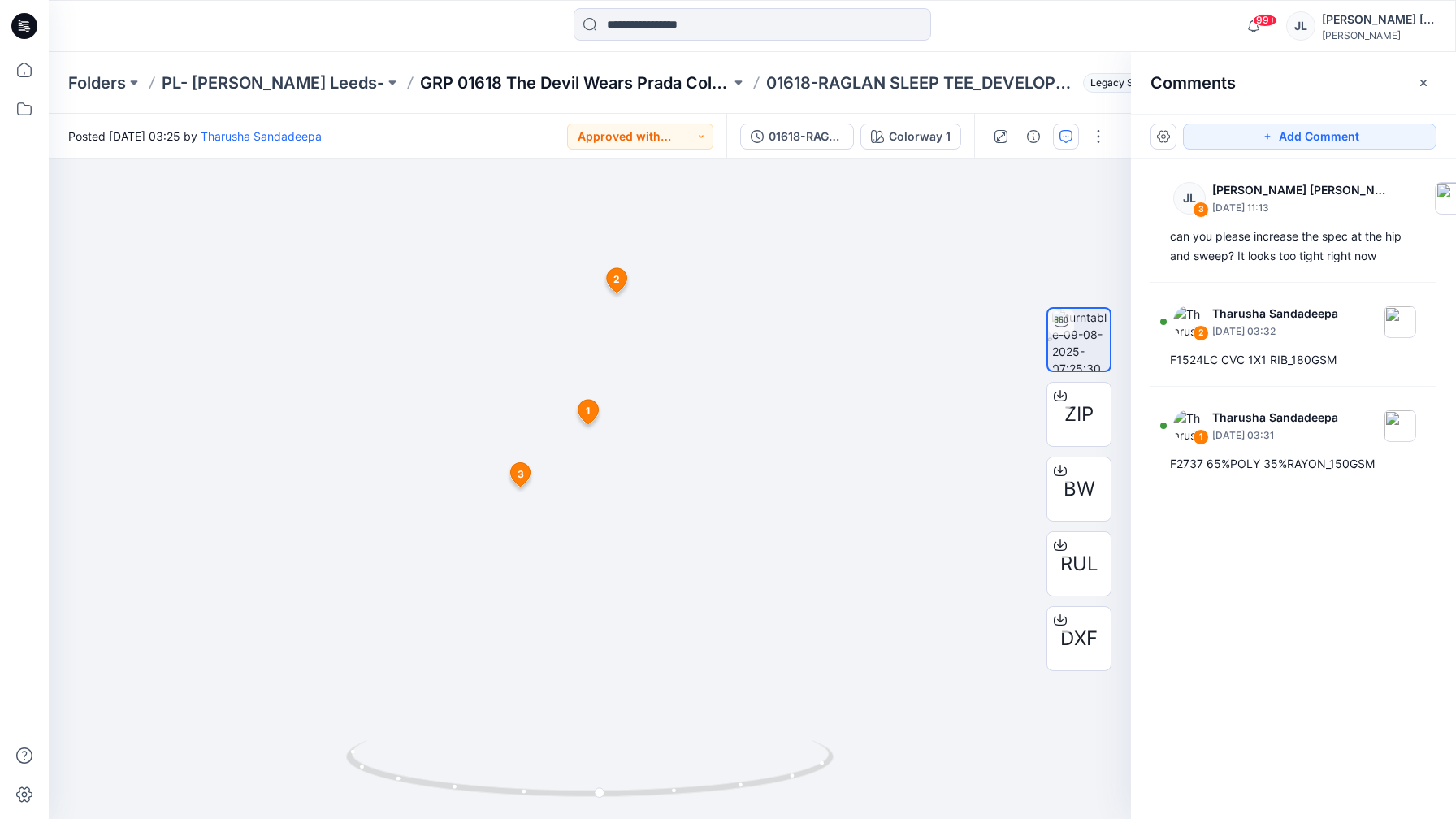
click at [506, 92] on p "GRP 01618 The Devil Wears Prada Collection" at bounding box center [575, 83] width 310 height 23
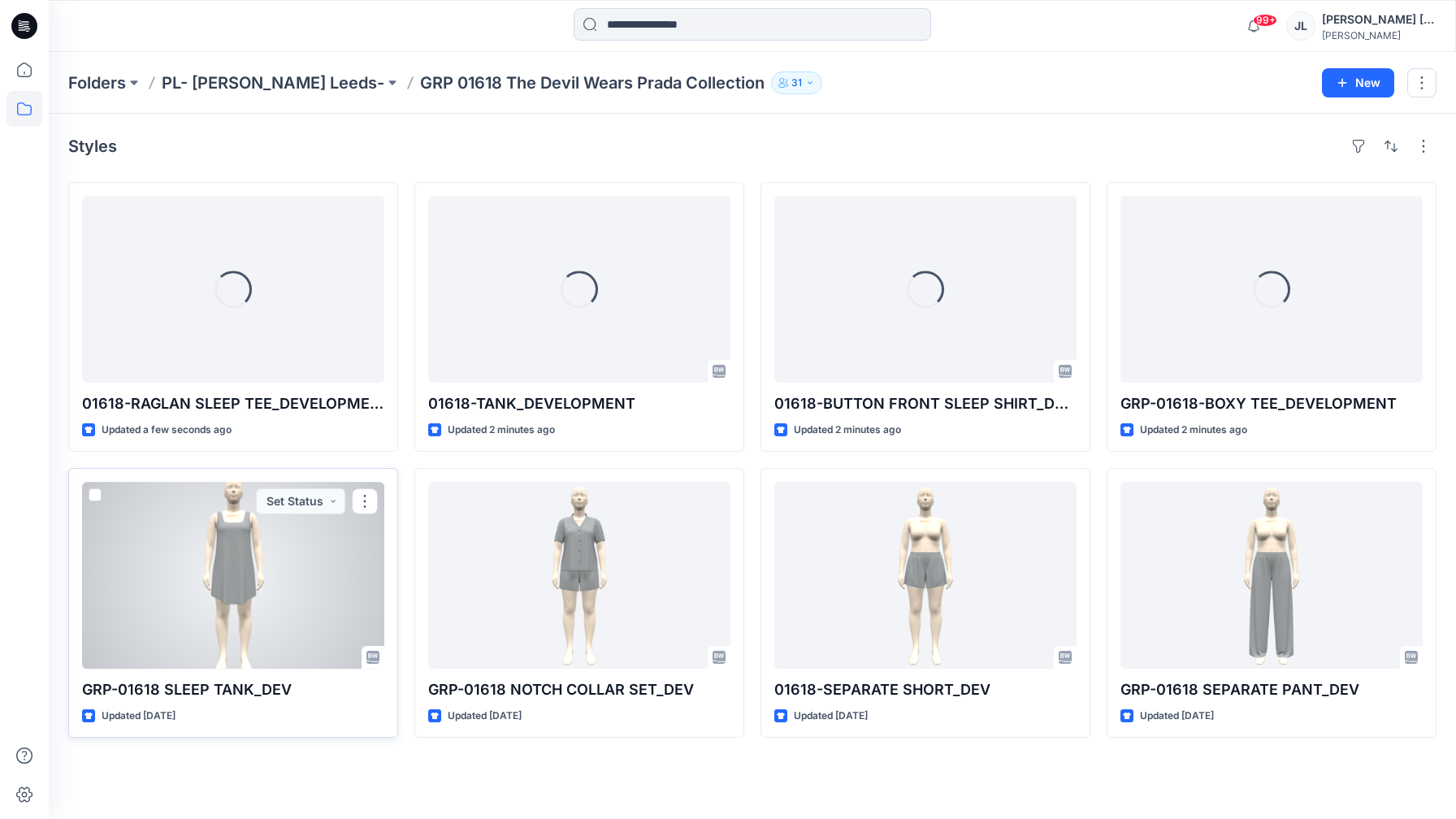
click at [254, 629] on div at bounding box center [233, 575] width 302 height 186
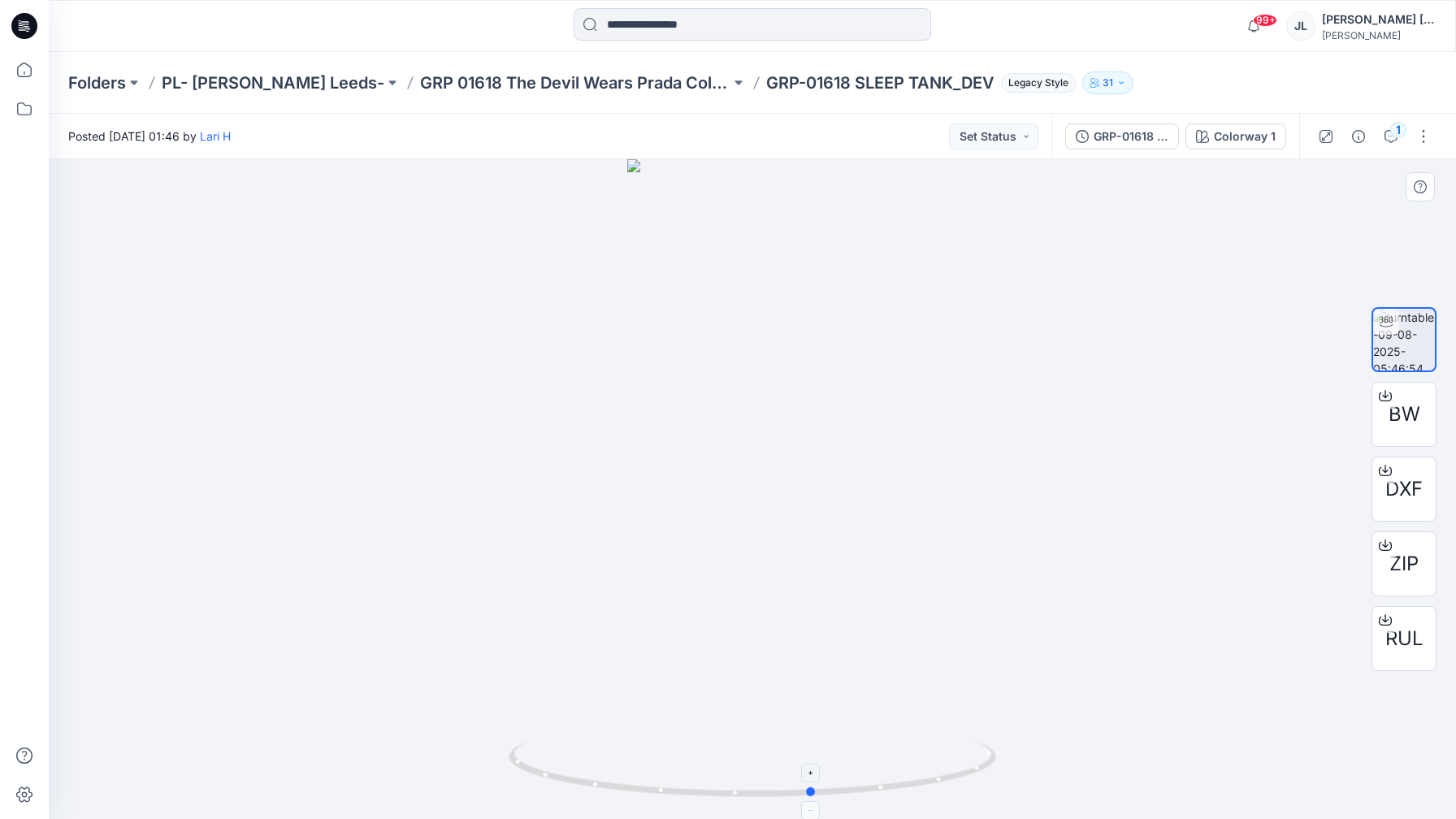
drag, startPoint x: 547, startPoint y: 764, endPoint x: 606, endPoint y: 770, distance: 59.3
click at [590, 818] on div at bounding box center [753, 489] width 1407 height 659
click at [1000, 136] on button "Set Status" at bounding box center [993, 136] width 89 height 26
click at [973, 217] on p "Approved" at bounding box center [953, 212] width 53 height 21
click at [546, 87] on p "GRP 01618 The Devil Wears Prada Collection" at bounding box center [575, 83] width 310 height 23
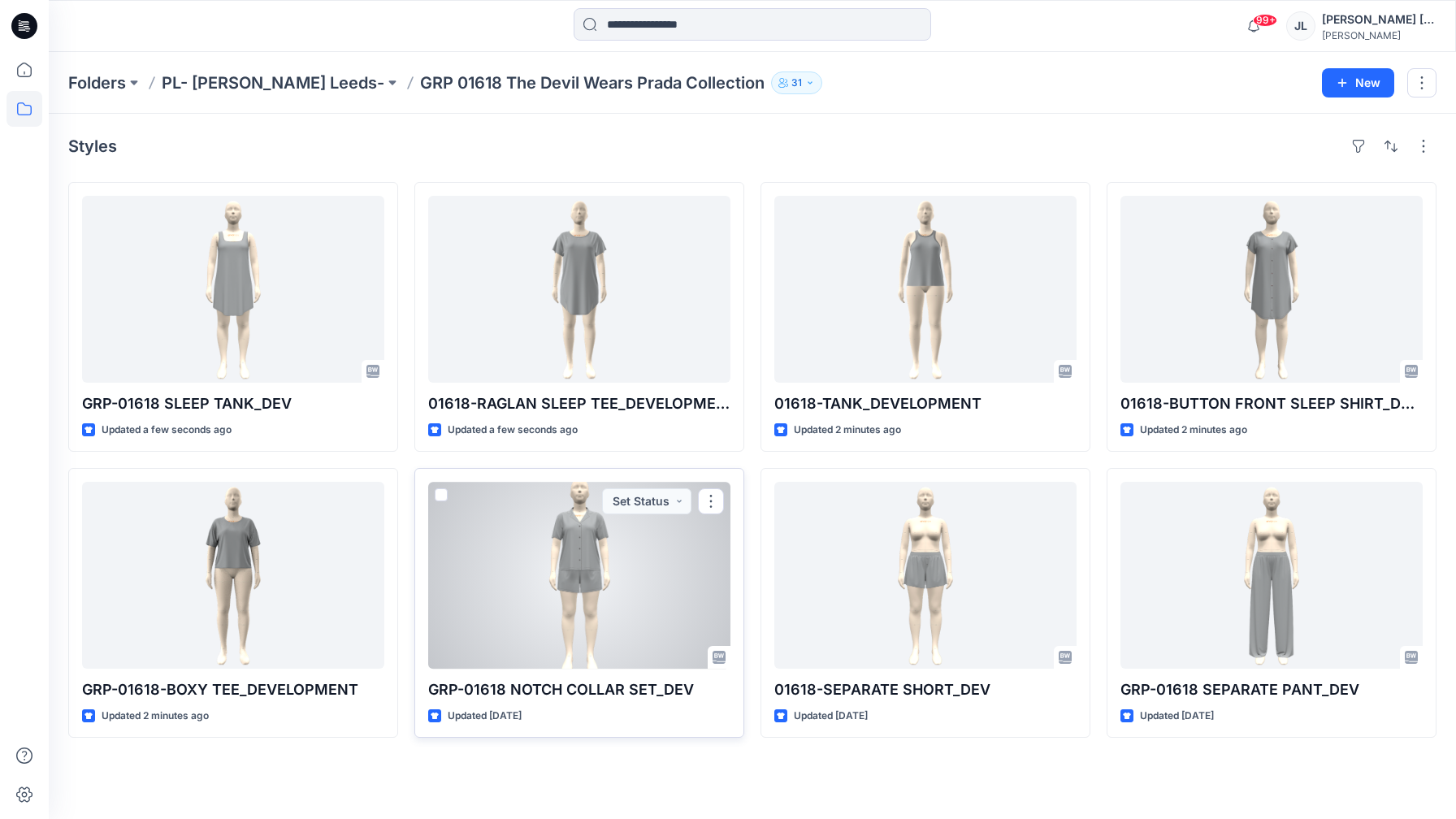
click at [561, 686] on p "GRP-01618 NOTCH COLLAR SET_DEV" at bounding box center [579, 690] width 302 height 23
click at [560, 648] on div at bounding box center [579, 575] width 302 height 186
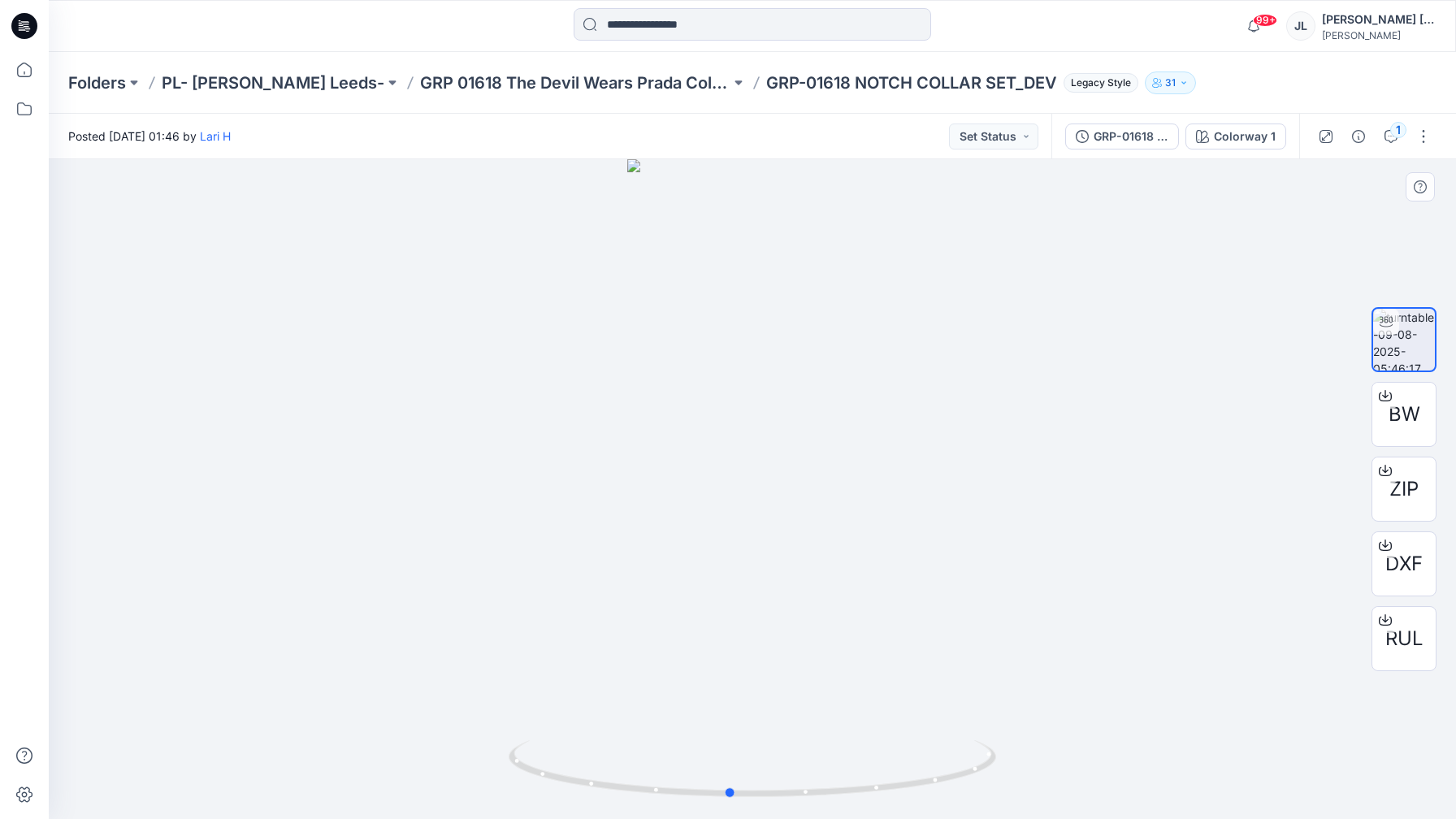
drag, startPoint x: 617, startPoint y: 782, endPoint x: 602, endPoint y: 804, distance: 26.6
click at [601, 802] on div at bounding box center [753, 489] width 1407 height 659
drag, startPoint x: 1007, startPoint y: 138, endPoint x: 1004, endPoint y: 146, distance: 8.5
click at [1006, 139] on button "Set Status" at bounding box center [993, 136] width 89 height 26
click at [979, 212] on span "Approved" at bounding box center [948, 213] width 84 height 23
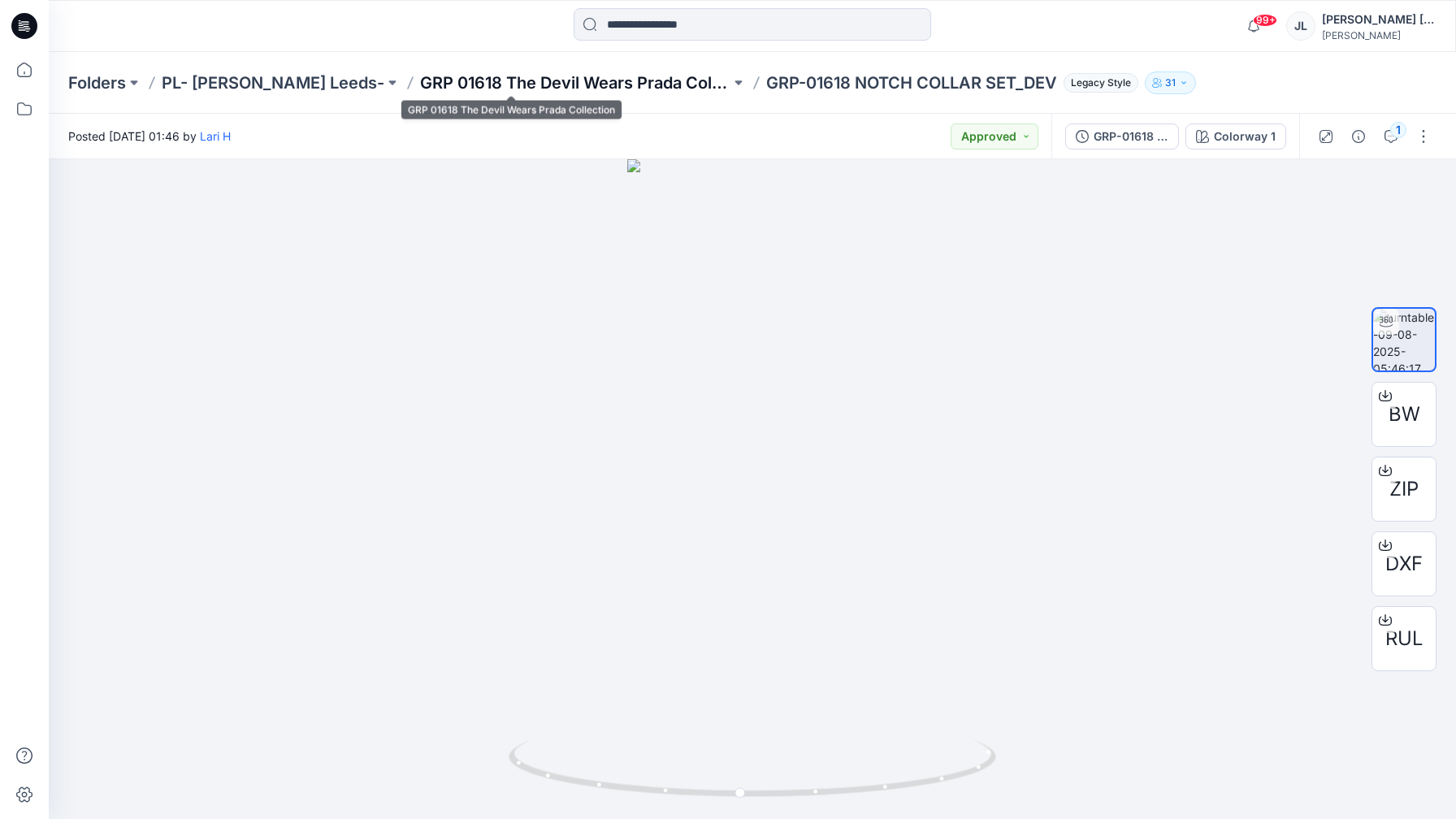
click at [632, 88] on p "GRP 01618 The Devil Wears Prada Collection" at bounding box center [575, 83] width 310 height 23
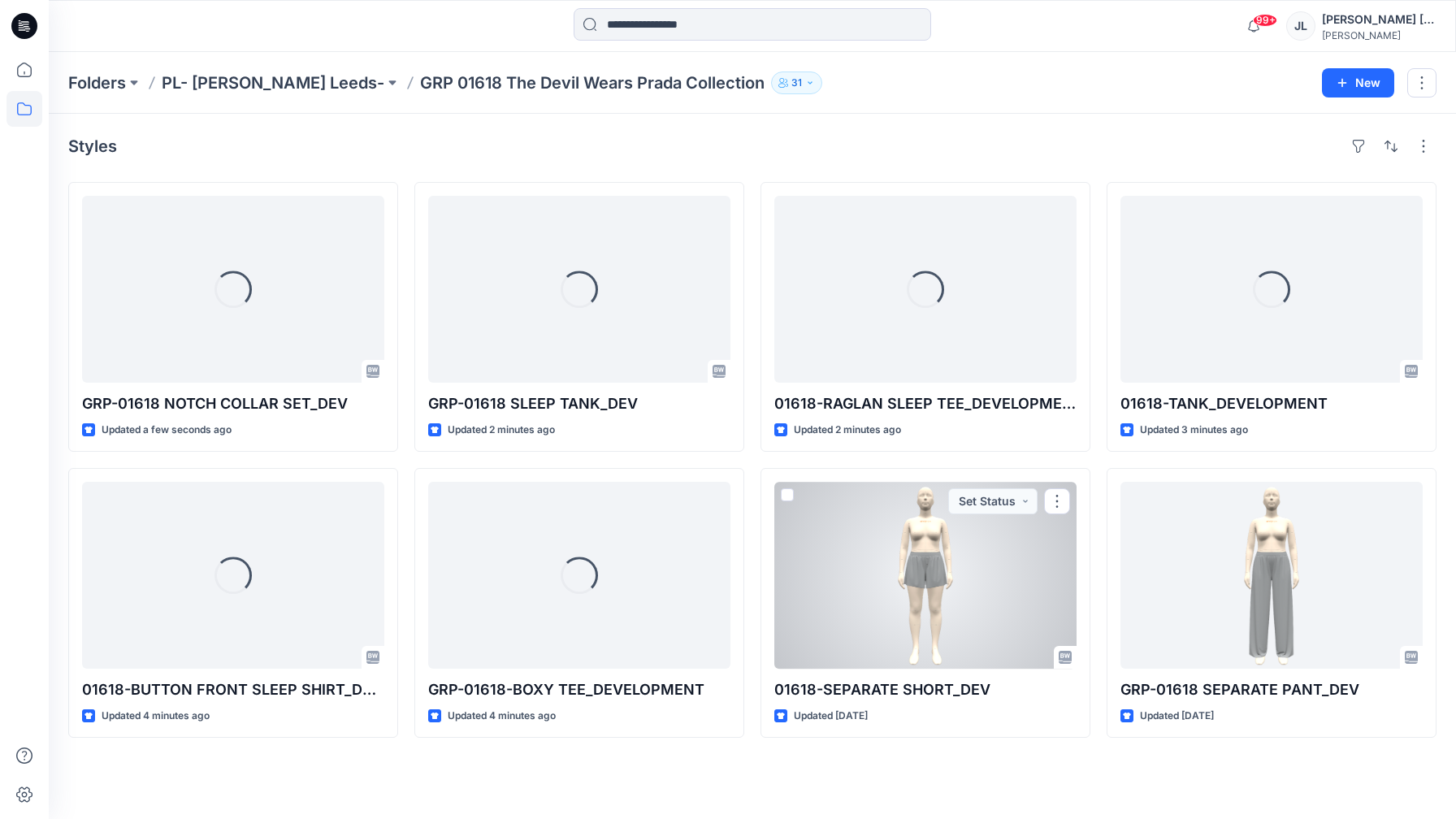
click at [912, 633] on div at bounding box center [925, 575] width 302 height 186
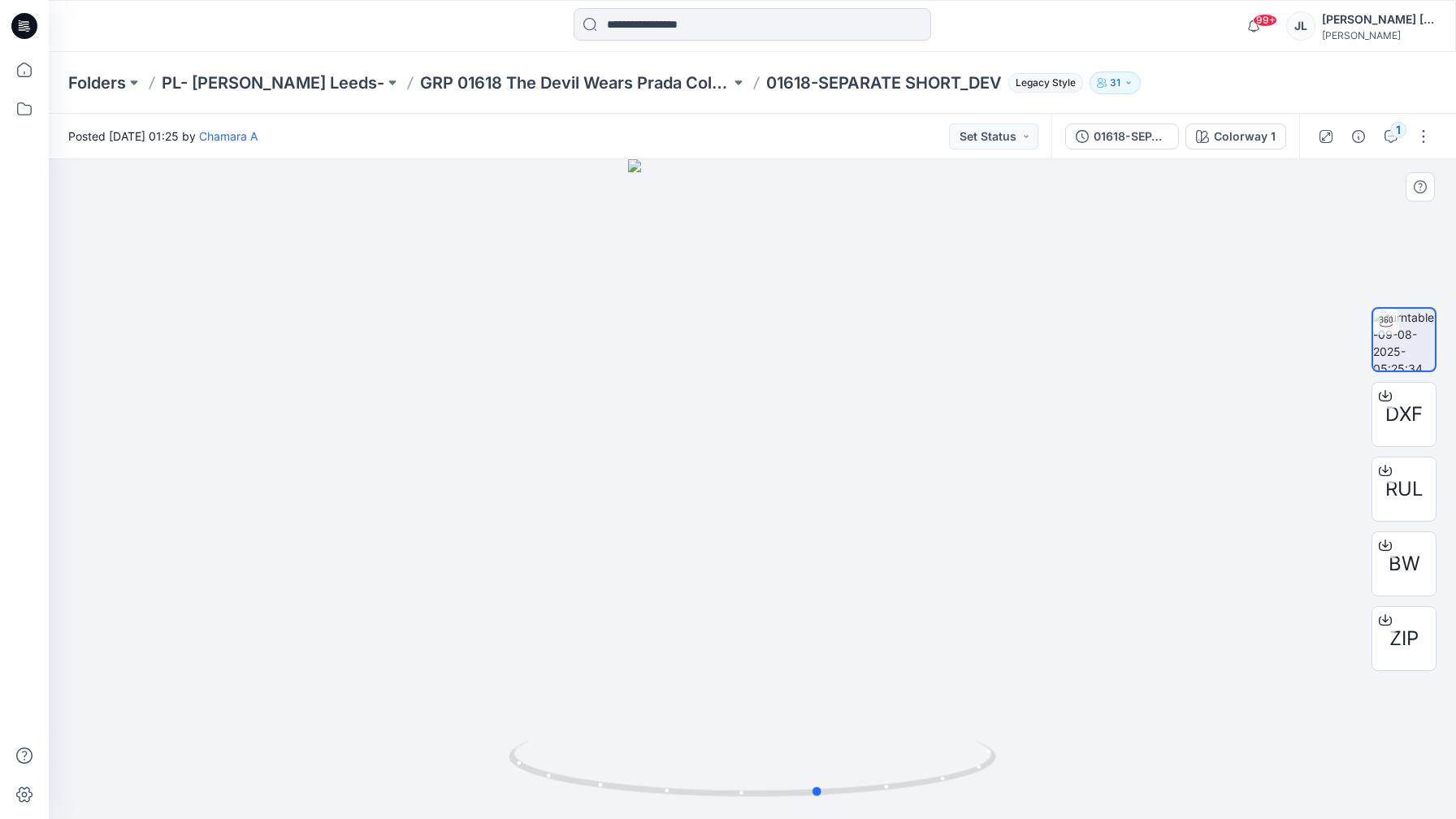
drag, startPoint x: 673, startPoint y: 786, endPoint x: 742, endPoint y: 802, distance: 70.8
click at [742, 809] on div at bounding box center [753, 489] width 1407 height 659
click at [988, 149] on div "Posted [DATE] 01:25 by Chamara A Set Status" at bounding box center [550, 136] width 1002 height 44
click at [988, 144] on button "Set Status" at bounding box center [993, 136] width 89 height 26
drag, startPoint x: 963, startPoint y: 214, endPoint x: 958, endPoint y: 204, distance: 11.2
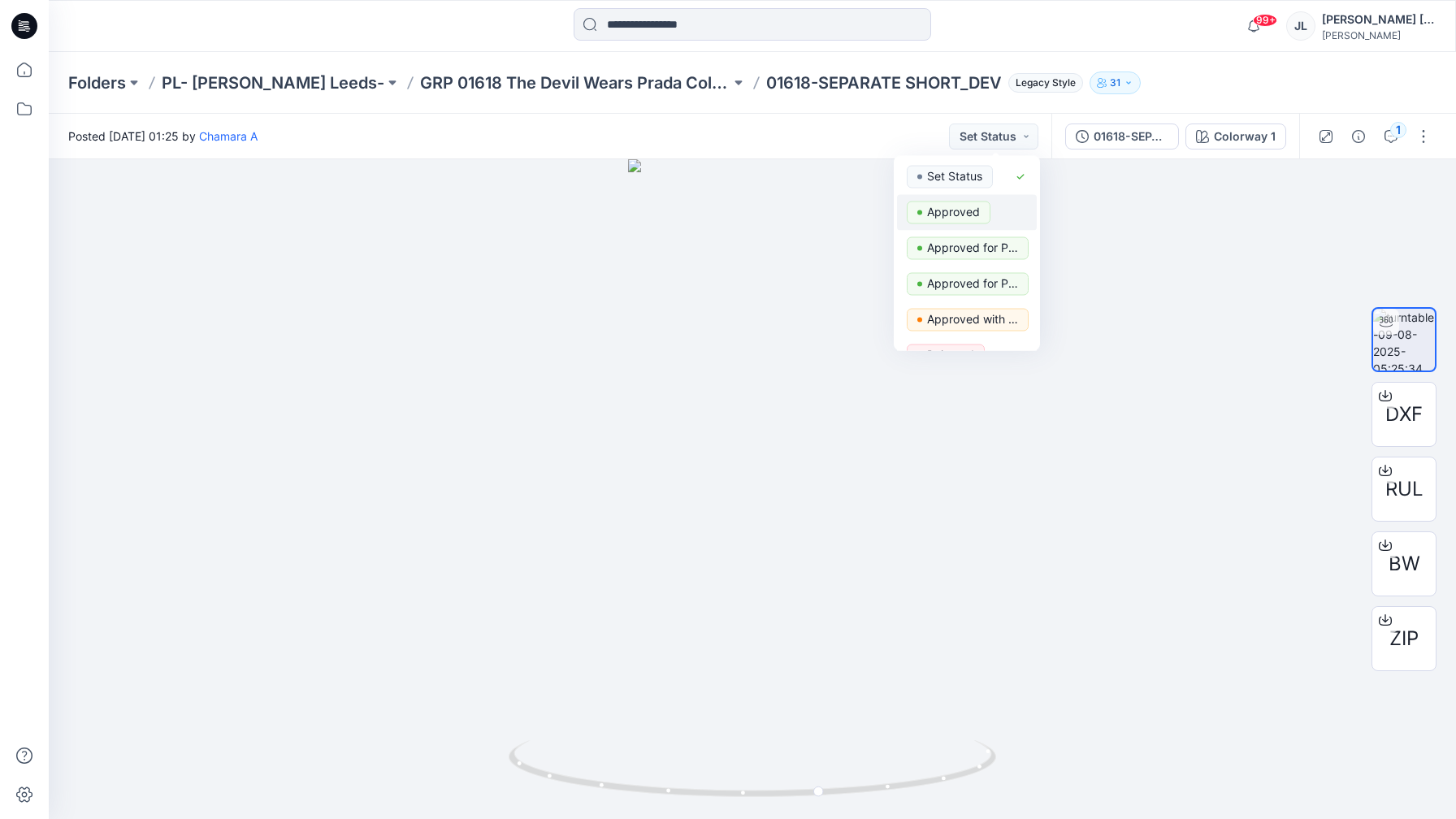
click at [963, 212] on p "Approved" at bounding box center [953, 212] width 53 height 21
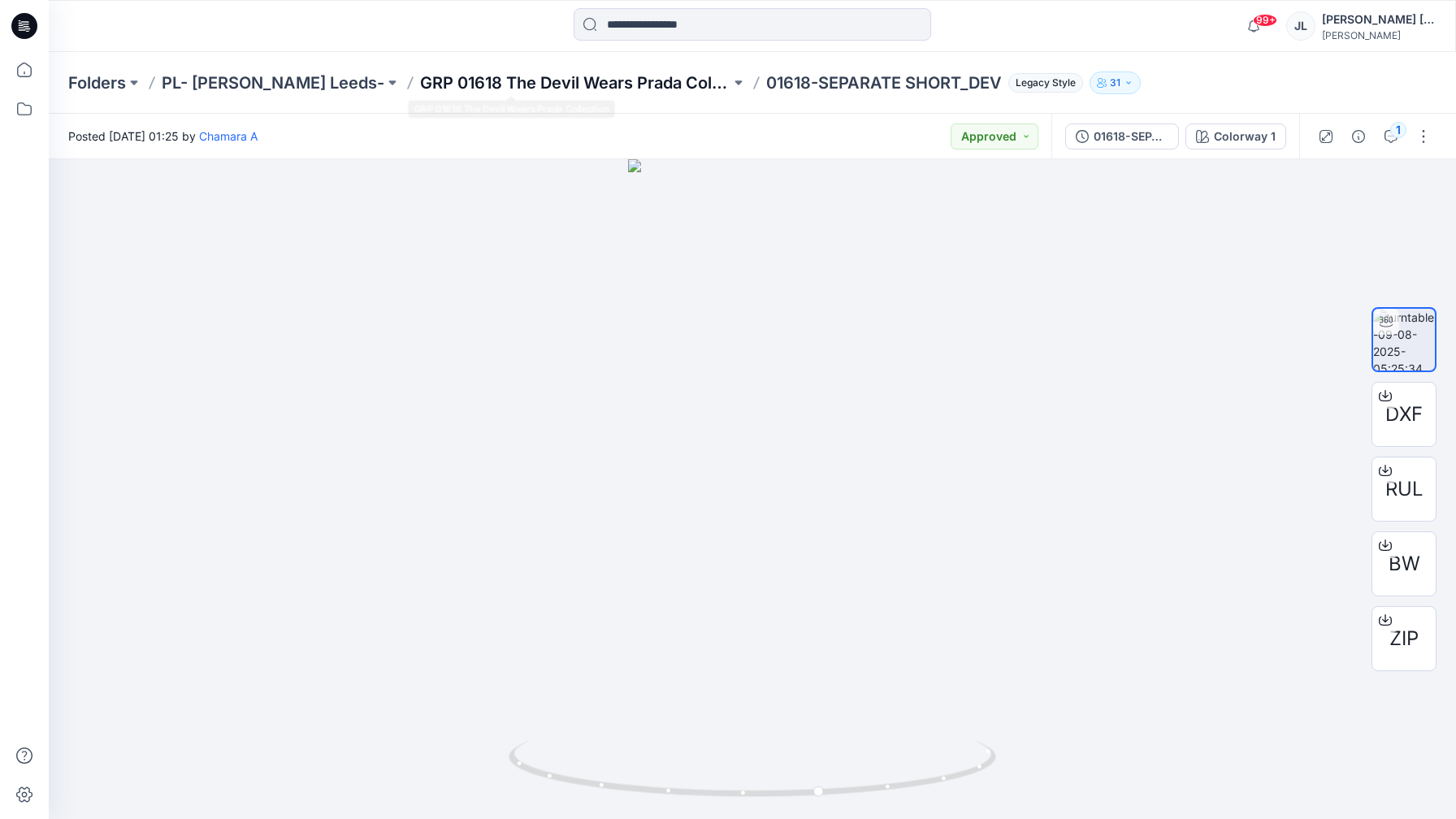
click at [629, 83] on p "GRP 01618 The Devil Wears Prada Collection" at bounding box center [575, 83] width 310 height 23
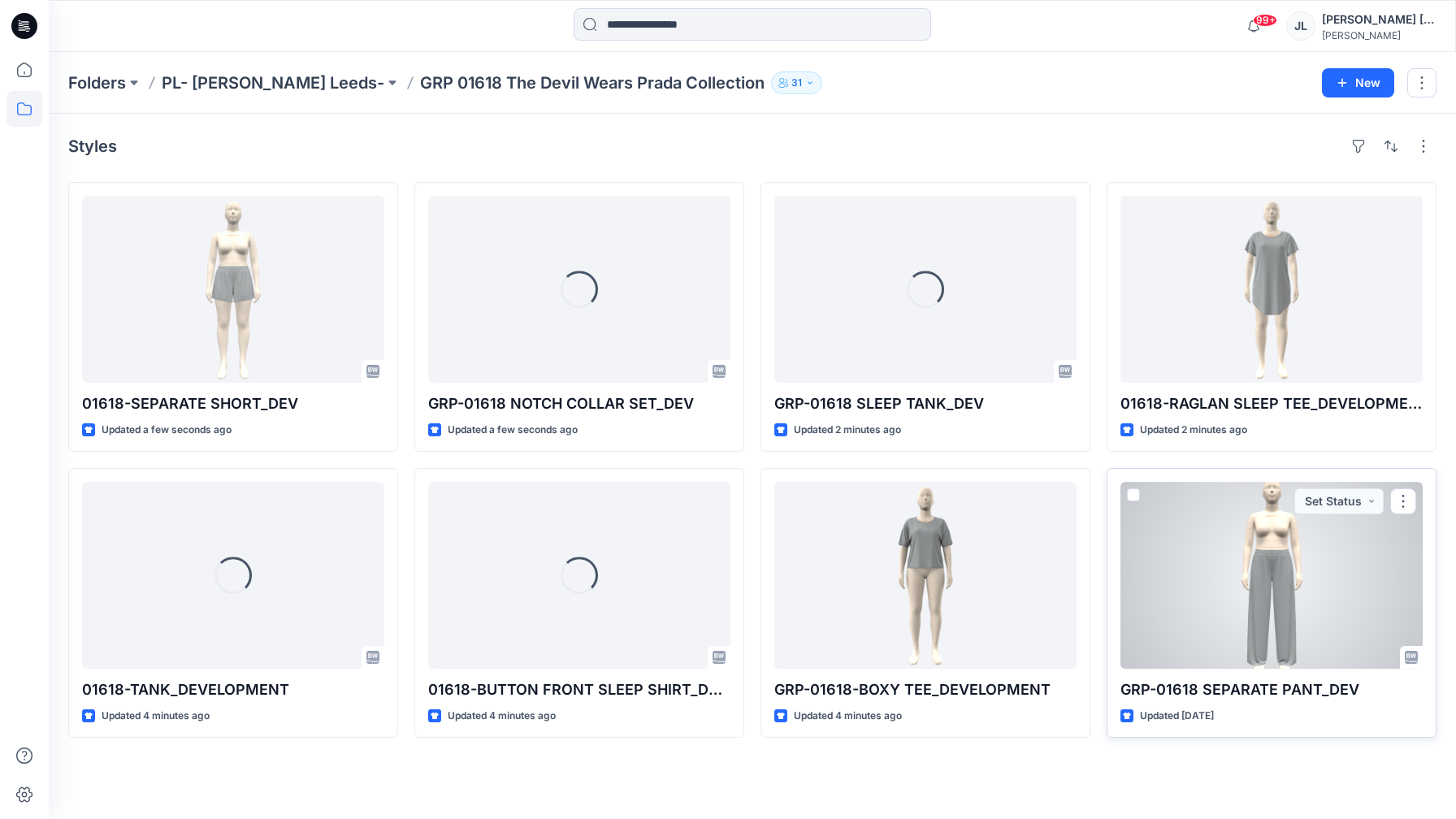
click at [1285, 630] on div at bounding box center [1271, 575] width 302 height 186
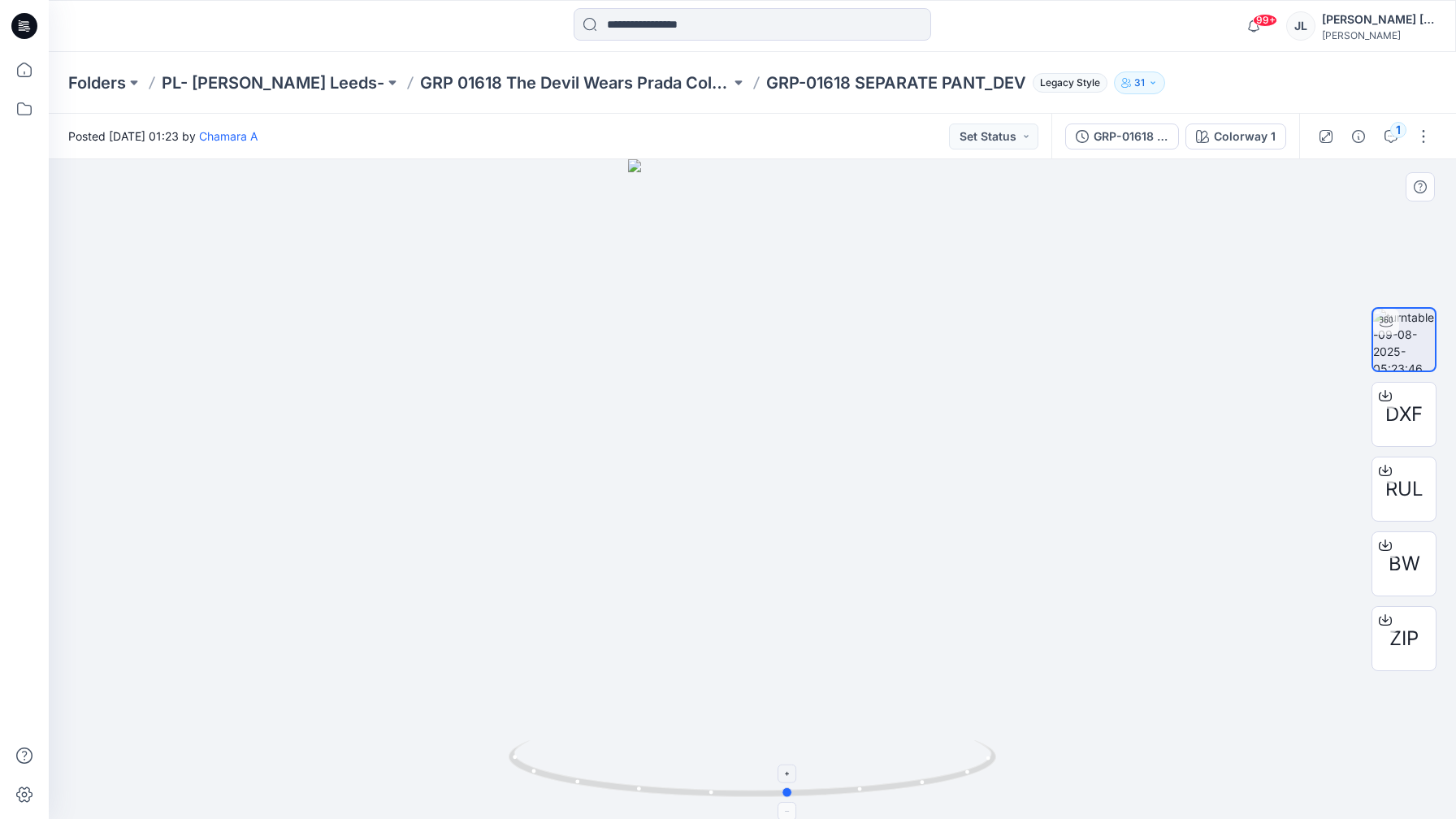
drag, startPoint x: 609, startPoint y: 785, endPoint x: 669, endPoint y: 633, distance: 163.4
click at [980, 144] on button "Set Status" at bounding box center [993, 136] width 89 height 26
click at [975, 211] on p "Approved" at bounding box center [953, 212] width 53 height 21
click at [600, 89] on p "GRP 01618 The Devil Wears Prada Collection" at bounding box center [575, 83] width 310 height 23
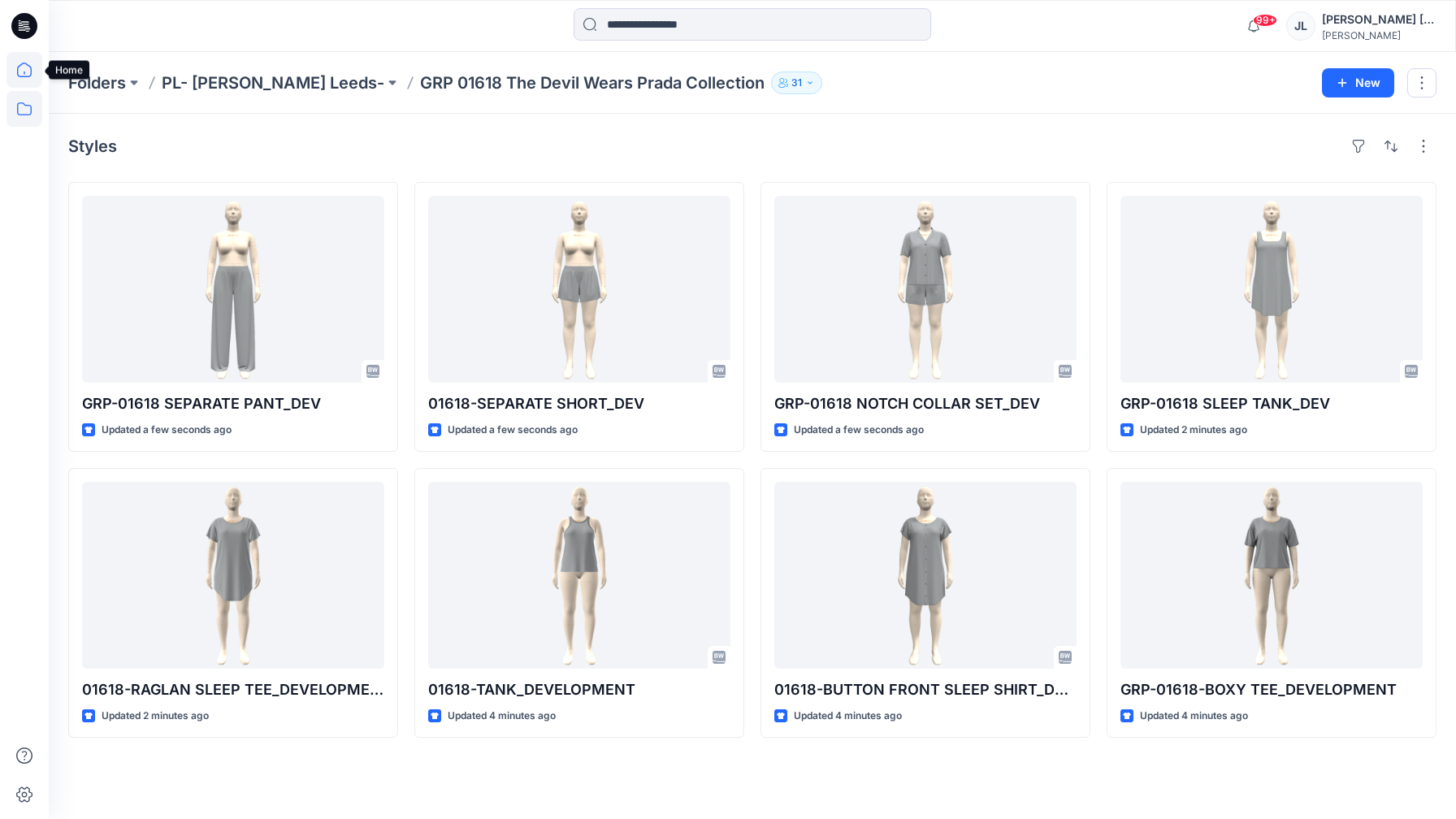
click at [29, 66] on icon at bounding box center [24, 69] width 14 height 14
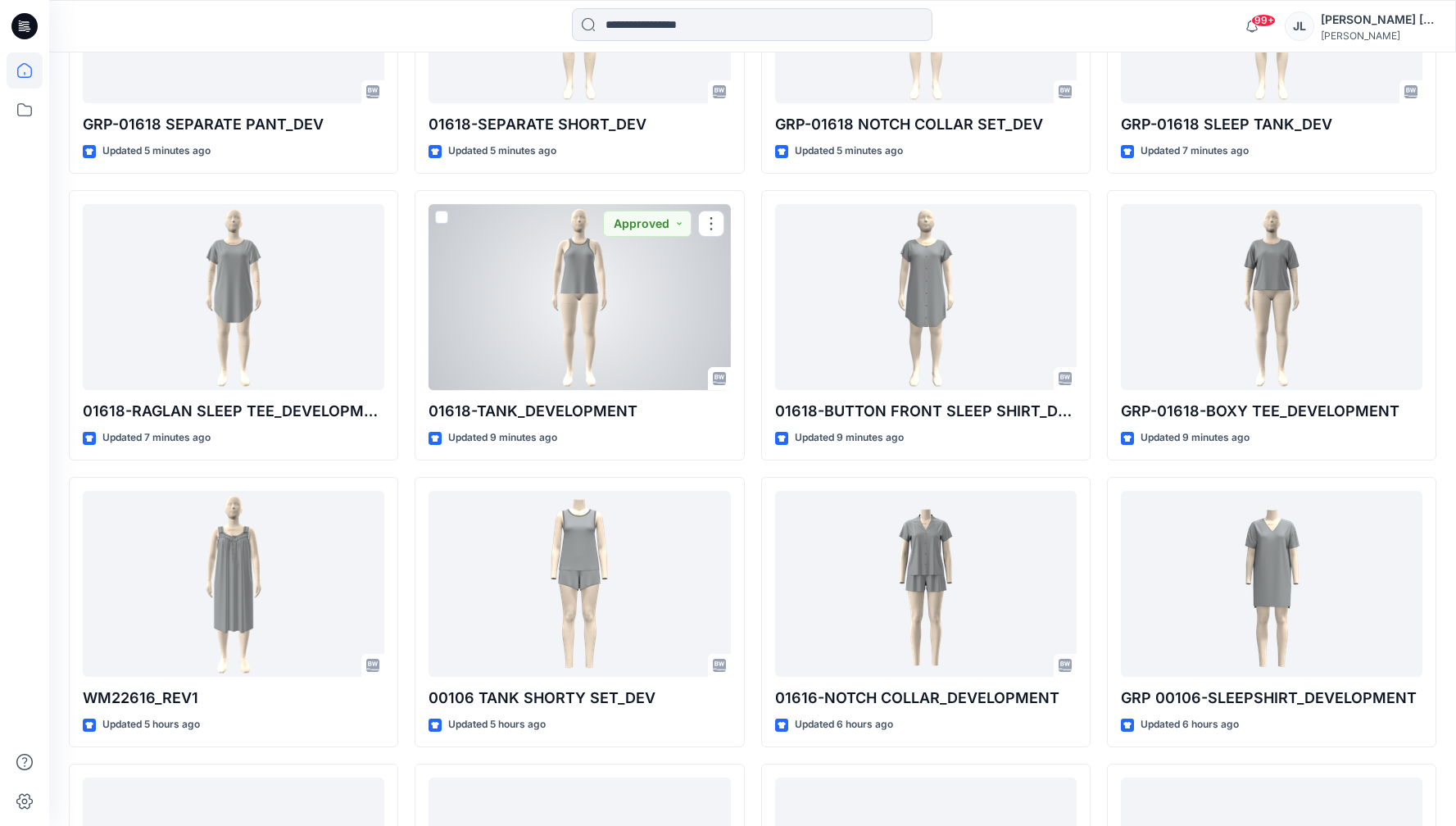
scroll to position [649, 0]
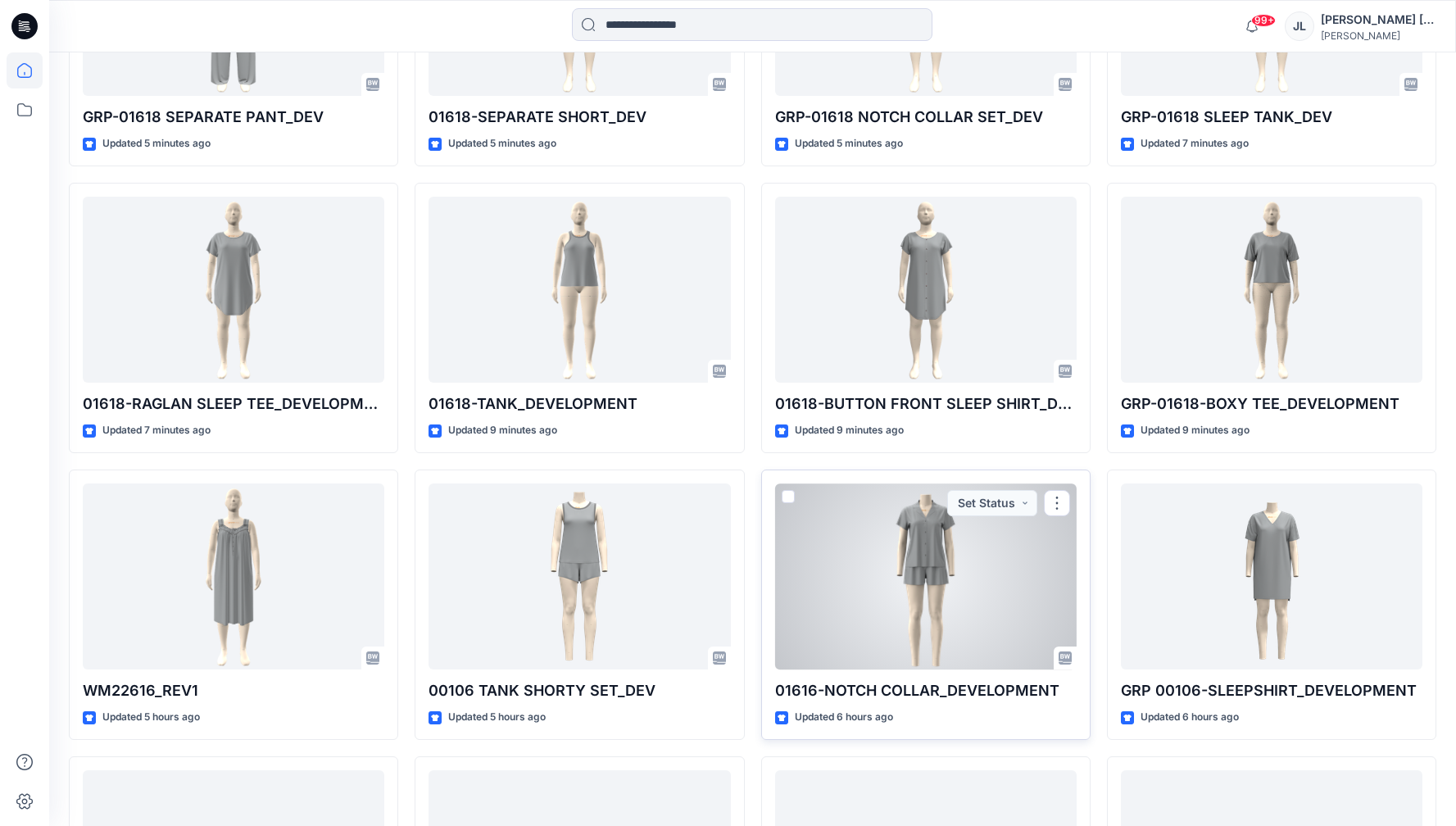
click at [963, 521] on div at bounding box center [926, 577] width 301 height 186
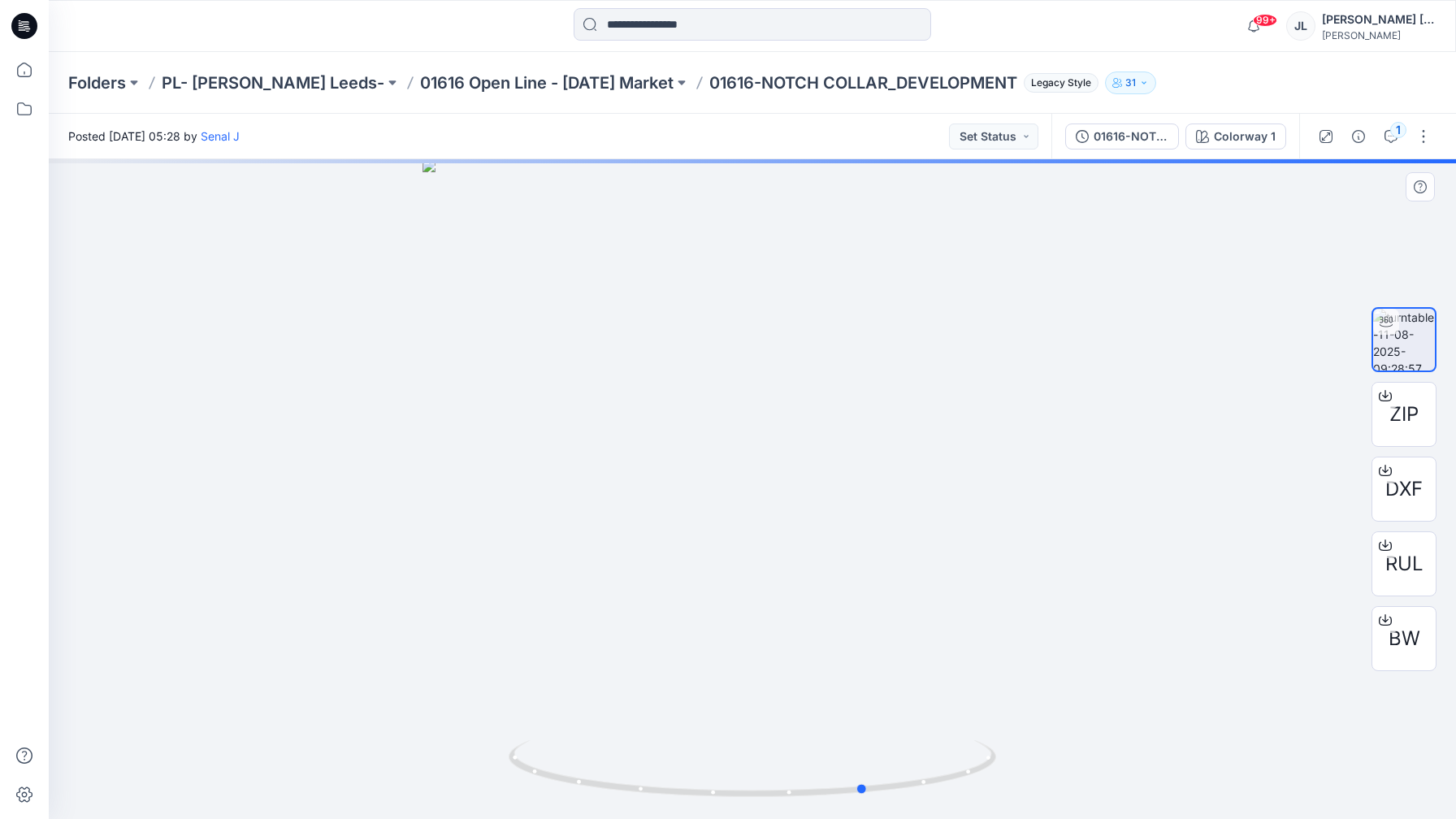
drag, startPoint x: 732, startPoint y: 794, endPoint x: 714, endPoint y: 807, distance: 22.2
click at [714, 807] on div at bounding box center [753, 489] width 1407 height 659
click at [1020, 141] on button "Set Status" at bounding box center [993, 136] width 89 height 26
click at [977, 213] on p "Approved" at bounding box center [953, 212] width 53 height 21
click at [611, 87] on p "01616 Open Line - [DATE] Market" at bounding box center [547, 83] width 254 height 23
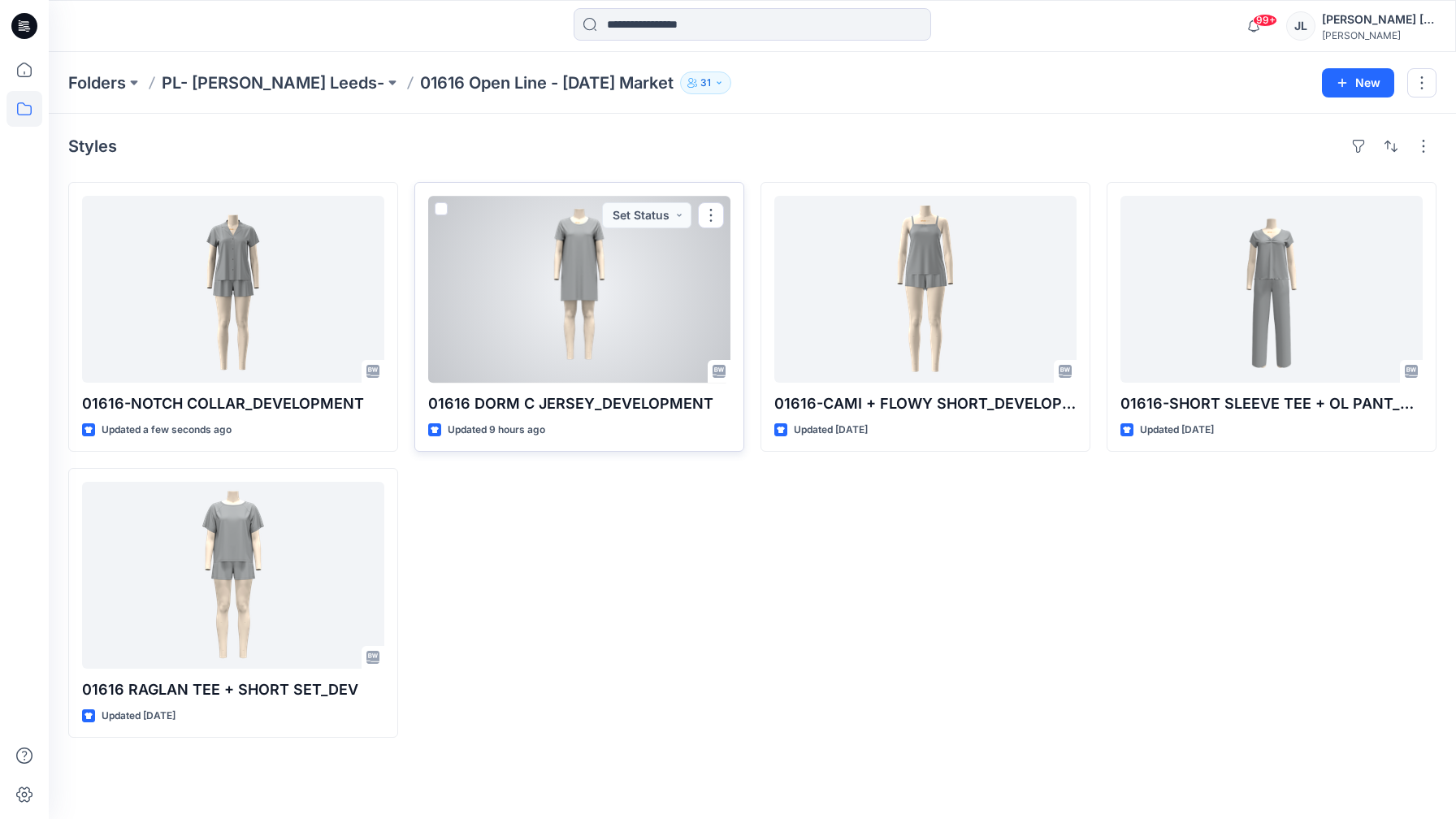
click at [614, 303] on div at bounding box center [579, 289] width 302 height 186
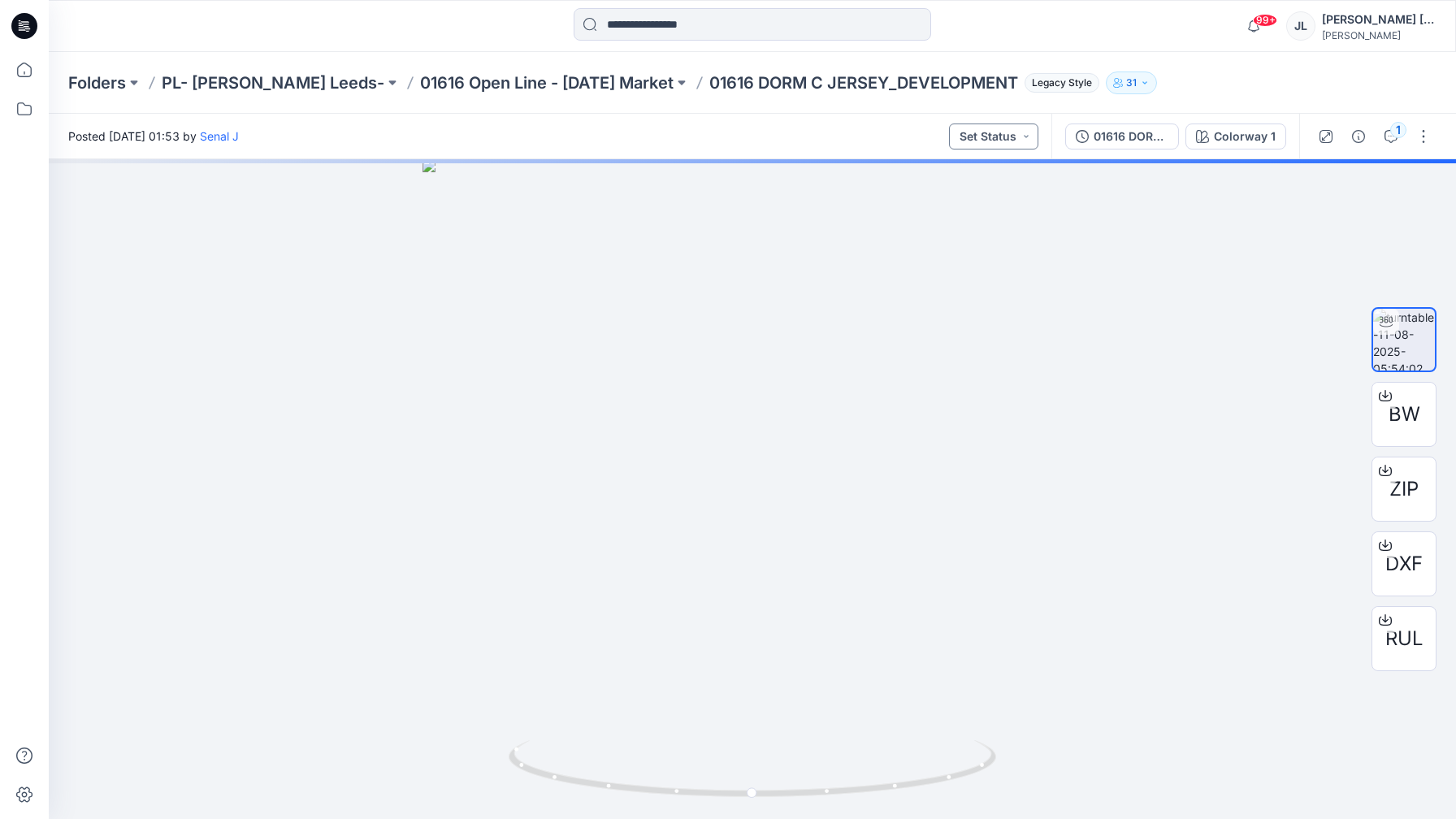
click at [996, 123] on button "Set Status" at bounding box center [993, 136] width 89 height 26
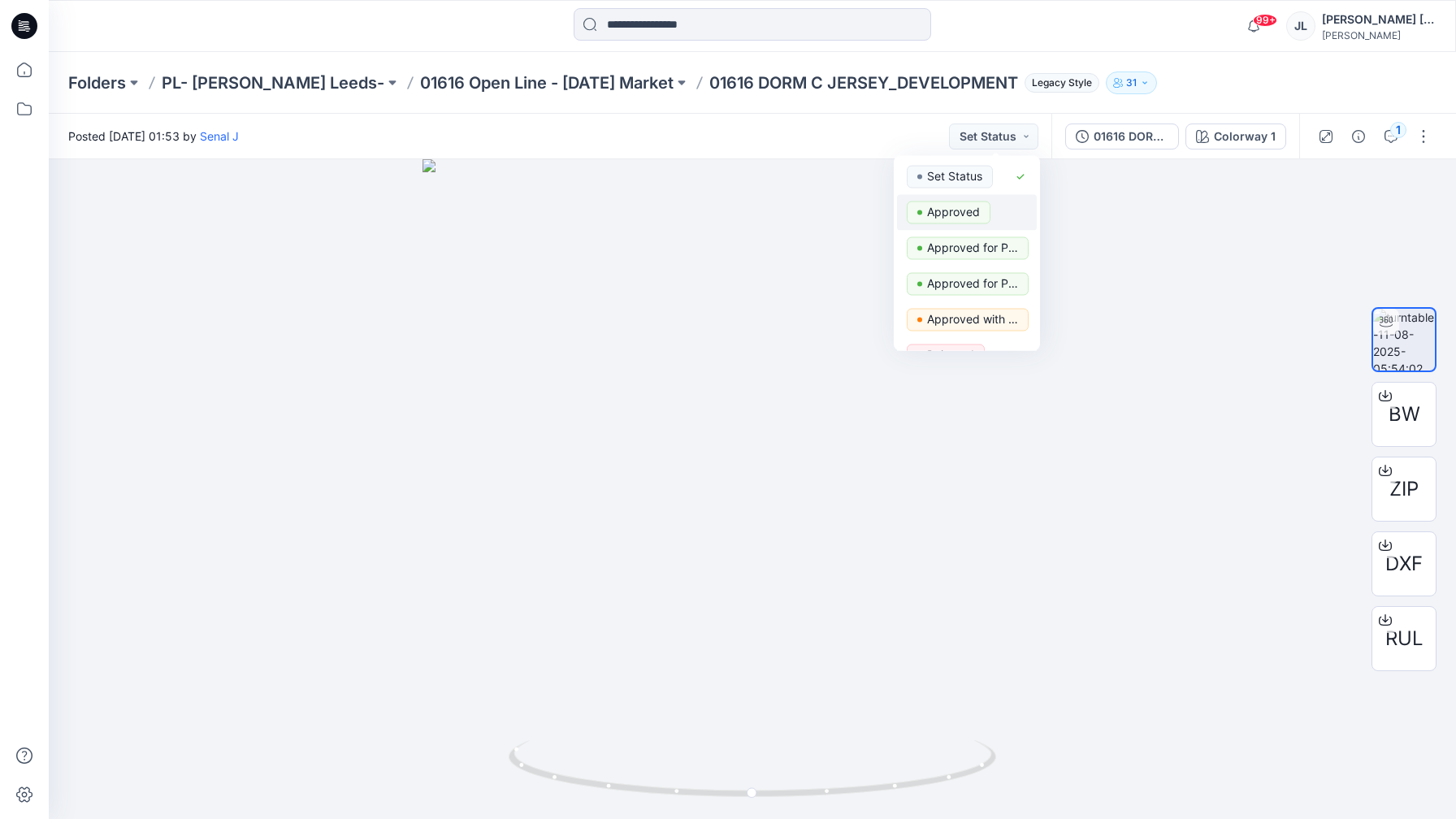
click at [943, 215] on p "Approved" at bounding box center [953, 212] width 53 height 21
drag, startPoint x: 612, startPoint y: 785, endPoint x: 585, endPoint y: 809, distance: 36.1
click at [585, 809] on div at bounding box center [753, 489] width 1407 height 659
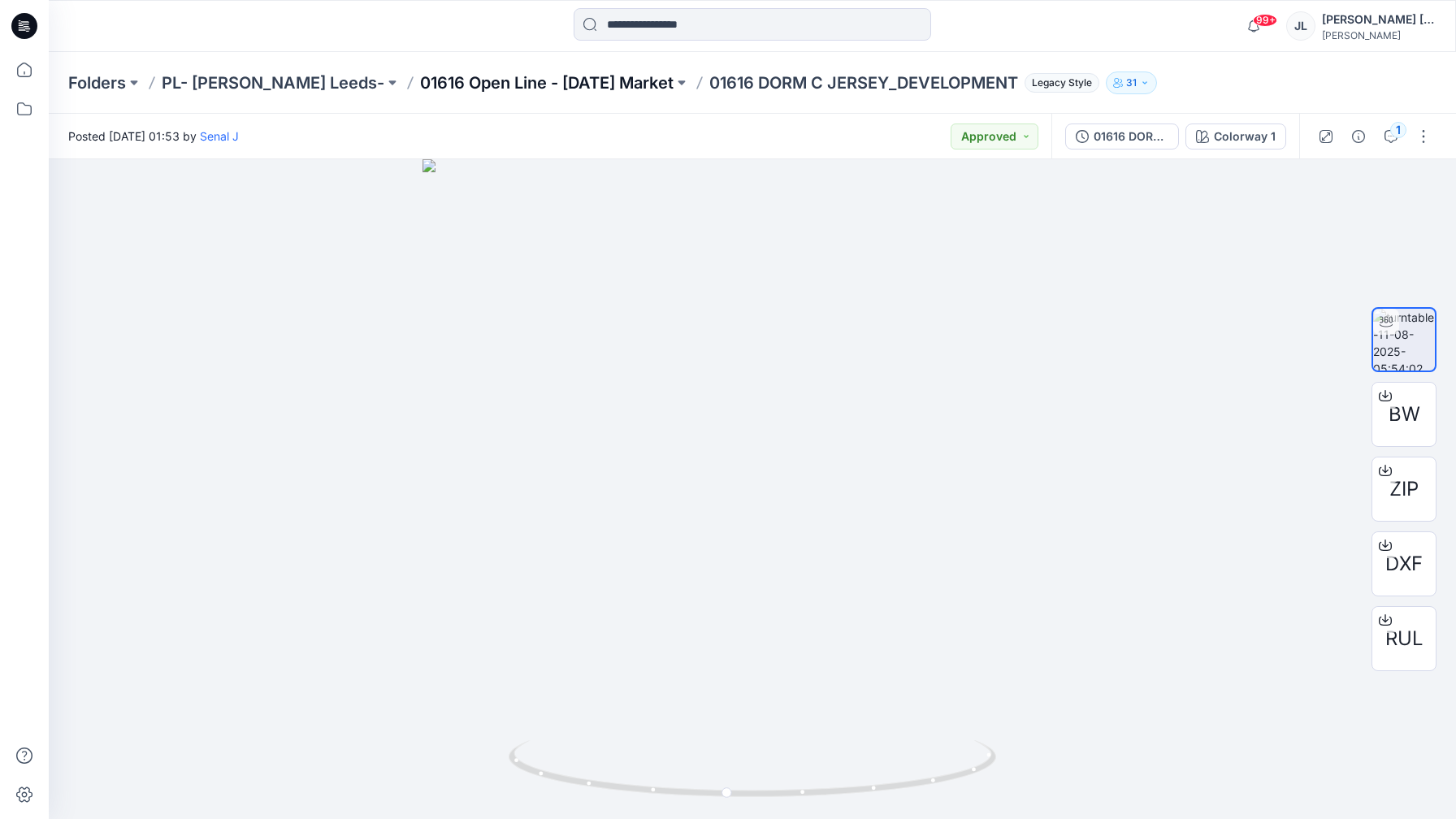
click at [548, 87] on p "01616 Open Line - [DATE] Market" at bounding box center [547, 83] width 254 height 23
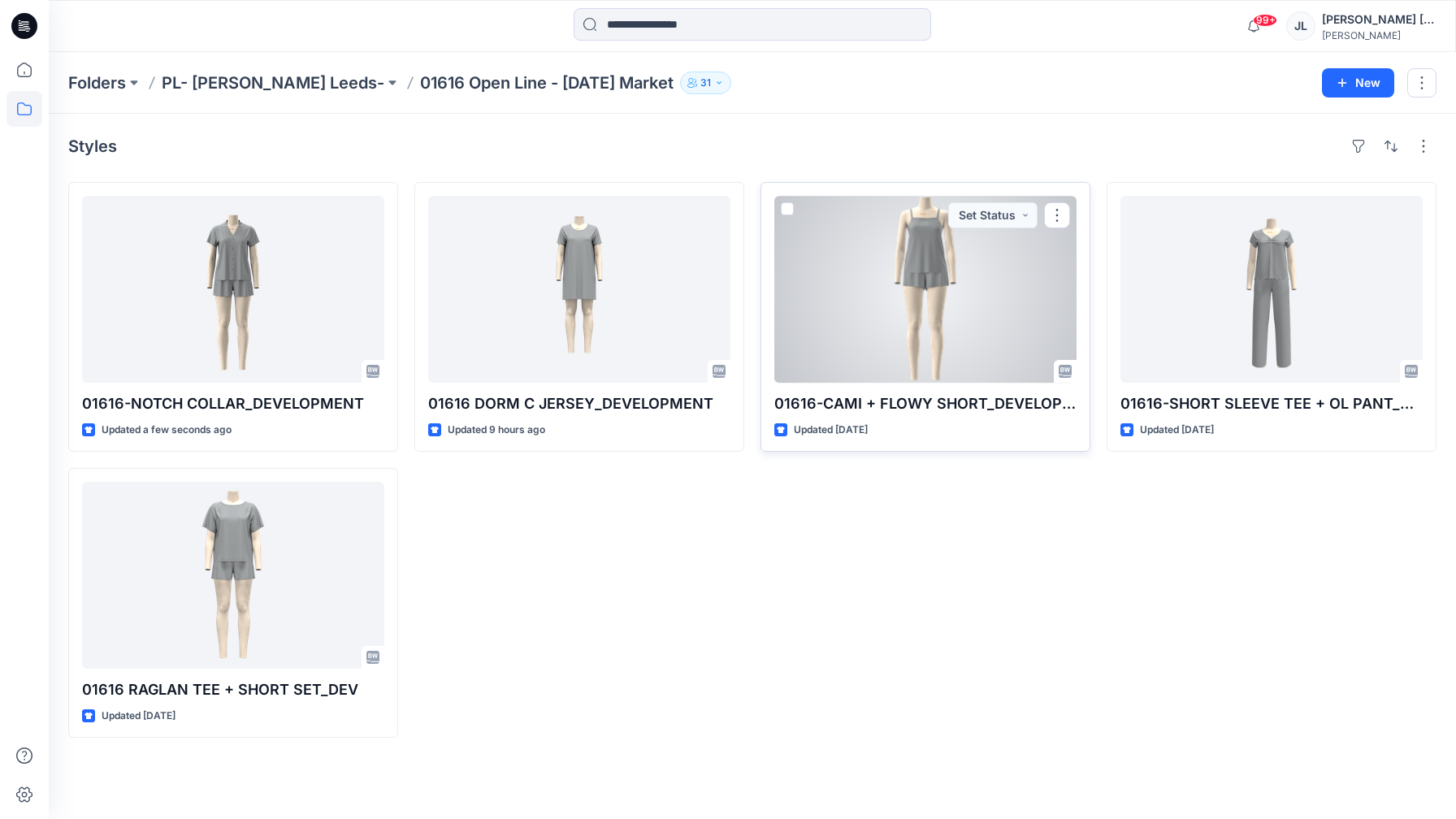
click at [996, 332] on div at bounding box center [925, 289] width 302 height 186
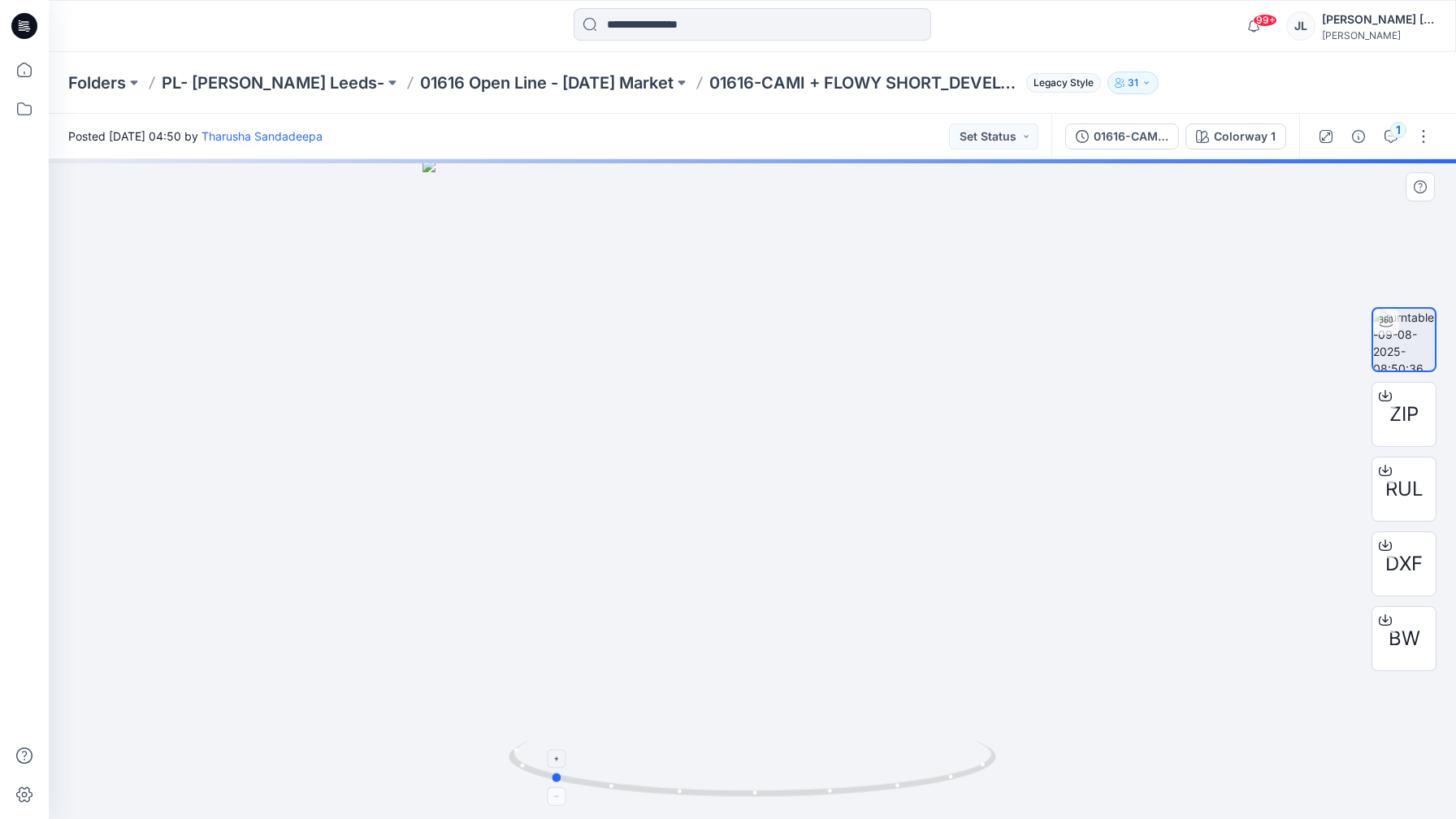
drag, startPoint x: 643, startPoint y: 757, endPoint x: 536, endPoint y: 777, distance: 108.9
click at [536, 777] on icon at bounding box center [753, 770] width 491 height 61
click at [1009, 168] on div at bounding box center [753, 489] width 1407 height 659
click at [1006, 151] on div "Posted [DATE] 04:50 by [PERSON_NAME] Set Status" at bounding box center [550, 136] width 1002 height 44
click at [1000, 138] on button "Set Status" at bounding box center [993, 136] width 89 height 26
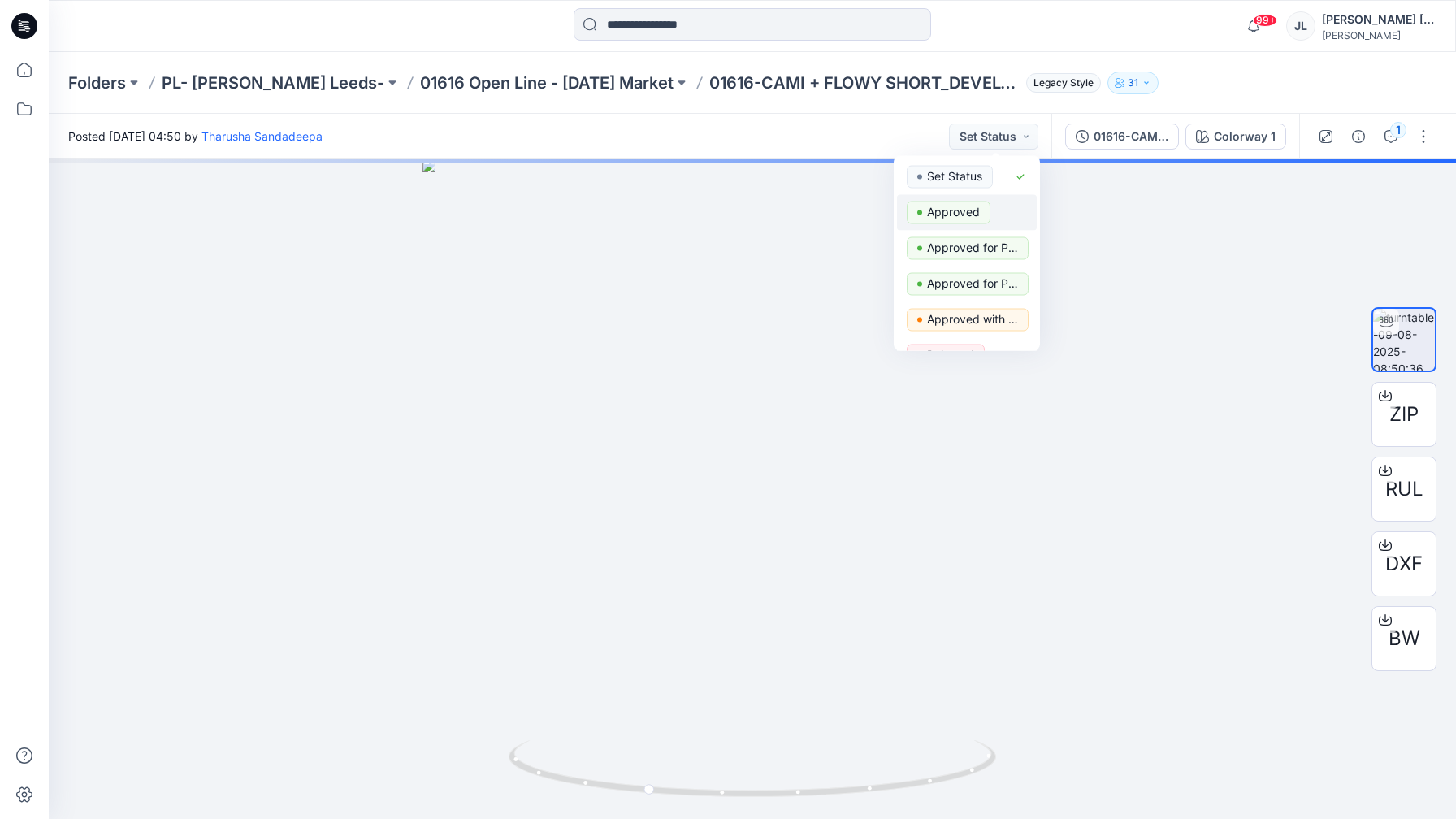
click at [956, 215] on p "Approved" at bounding box center [953, 212] width 53 height 21
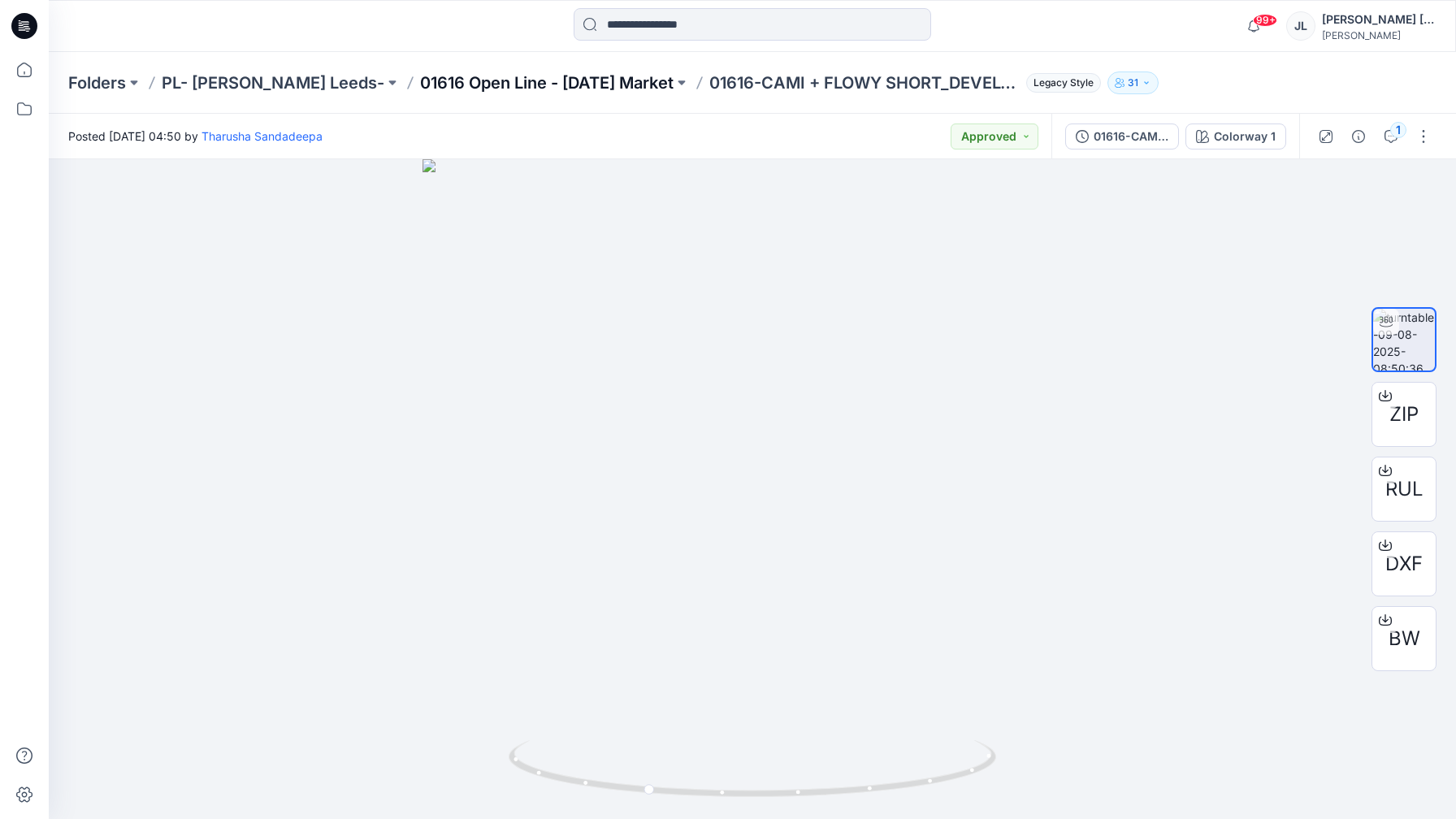
click at [655, 80] on p "01616 Open Line - [DATE] Market" at bounding box center [547, 83] width 254 height 23
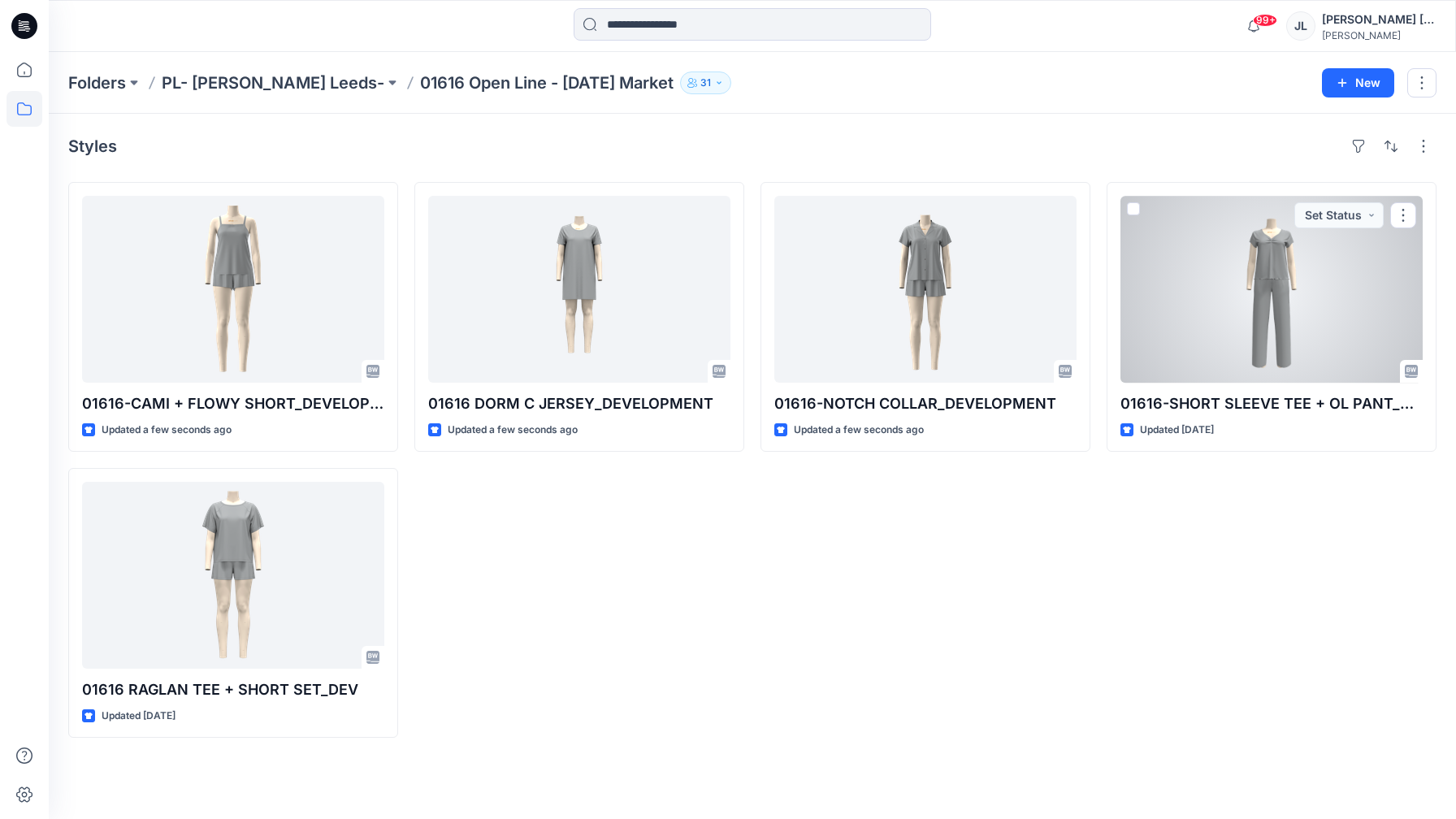
click at [1213, 302] on div at bounding box center [1271, 289] width 302 height 186
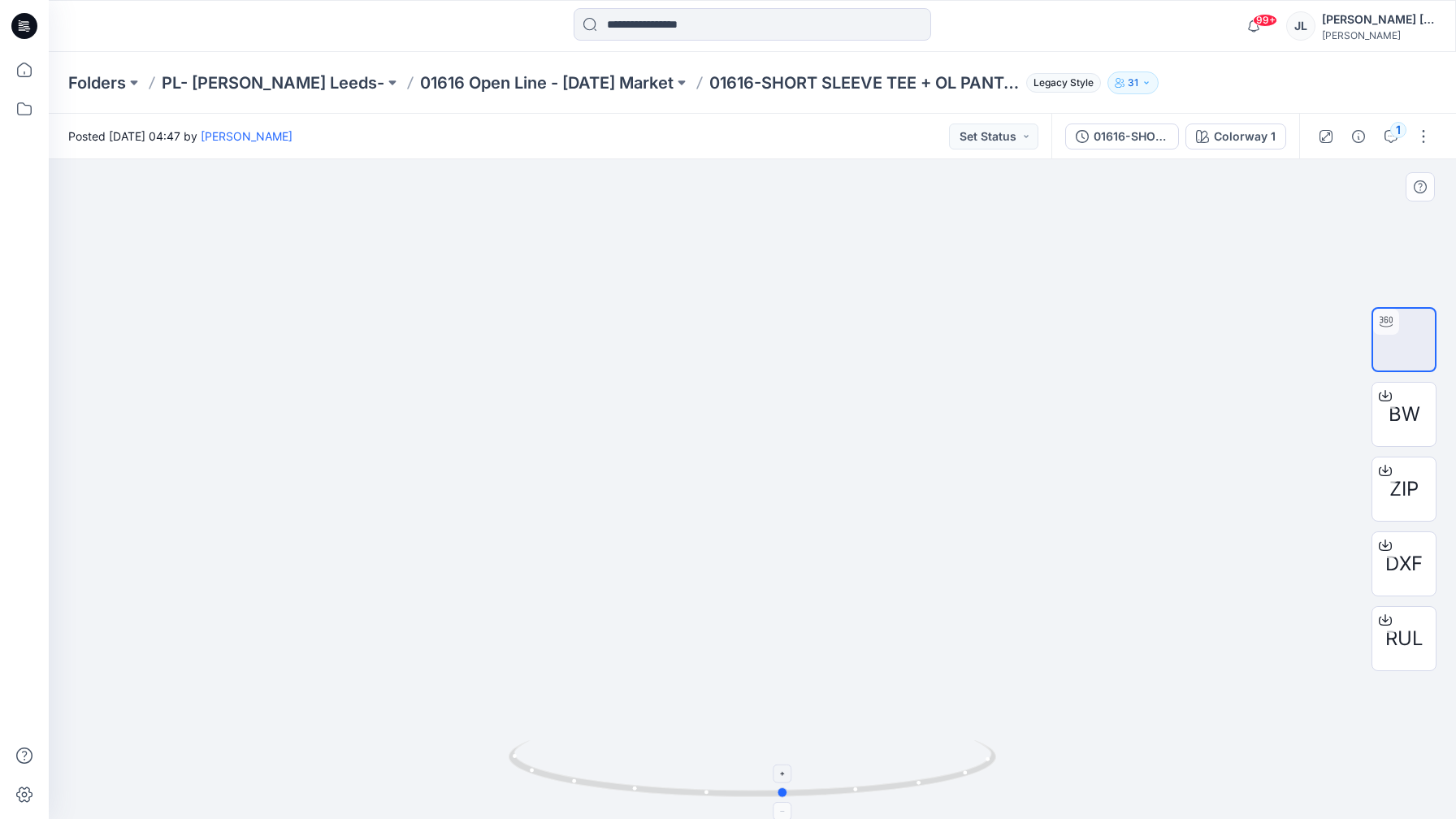
drag, startPoint x: 620, startPoint y: 790, endPoint x: 648, endPoint y: 780, distance: 29.7
click at [648, 780] on icon at bounding box center [753, 770] width 491 height 61
click at [1008, 126] on button "Set Status" at bounding box center [993, 136] width 89 height 26
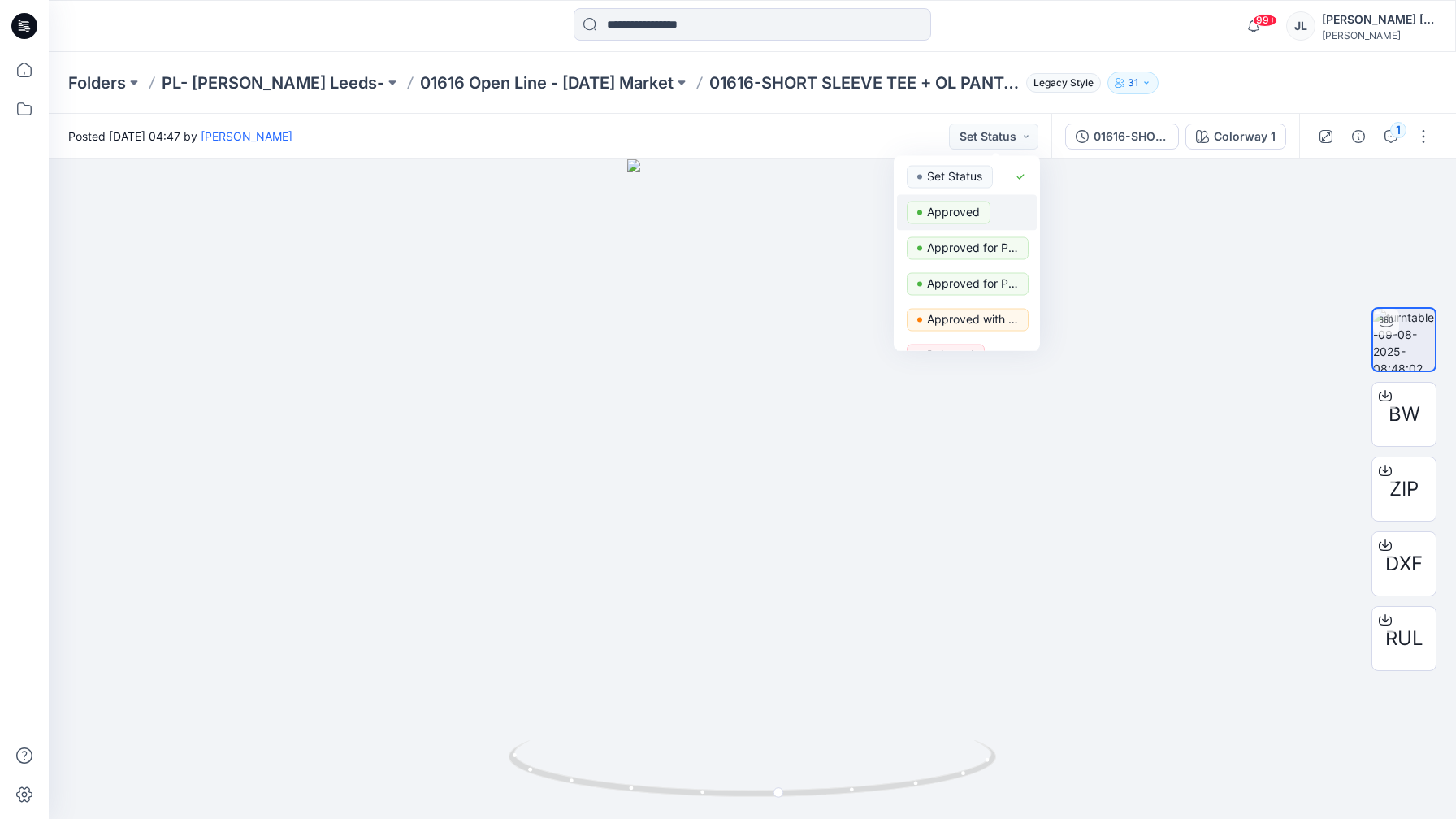
click at [974, 211] on p "Approved" at bounding box center [953, 212] width 53 height 21
click at [602, 67] on div "Folders PL- [PERSON_NAME] Leeds- 01616 Open Line - [DATE] Market 01616-SHORT SL…" at bounding box center [753, 83] width 1407 height 62
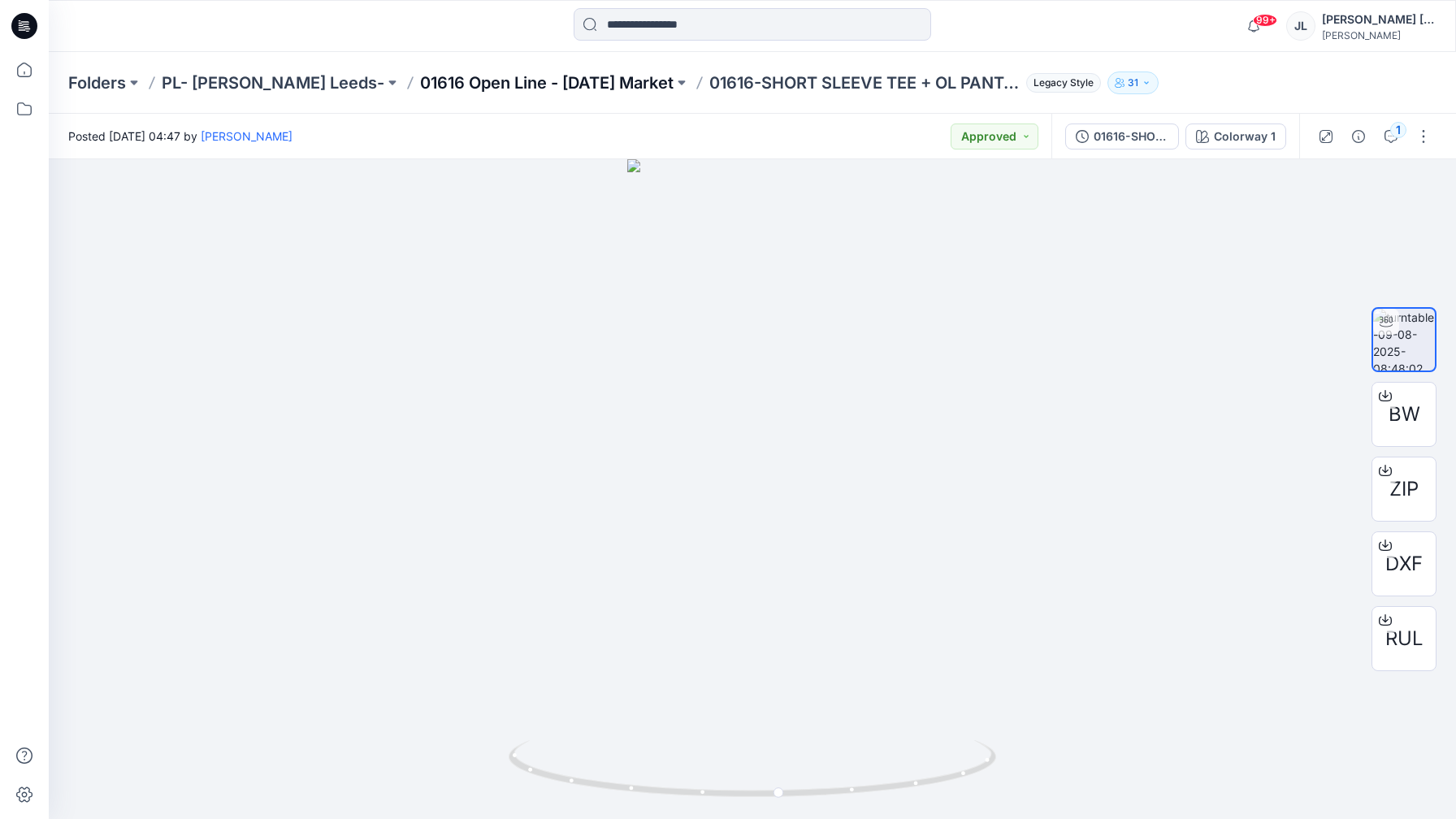
click at [606, 74] on p "01616 Open Line - [DATE] Market" at bounding box center [547, 83] width 254 height 23
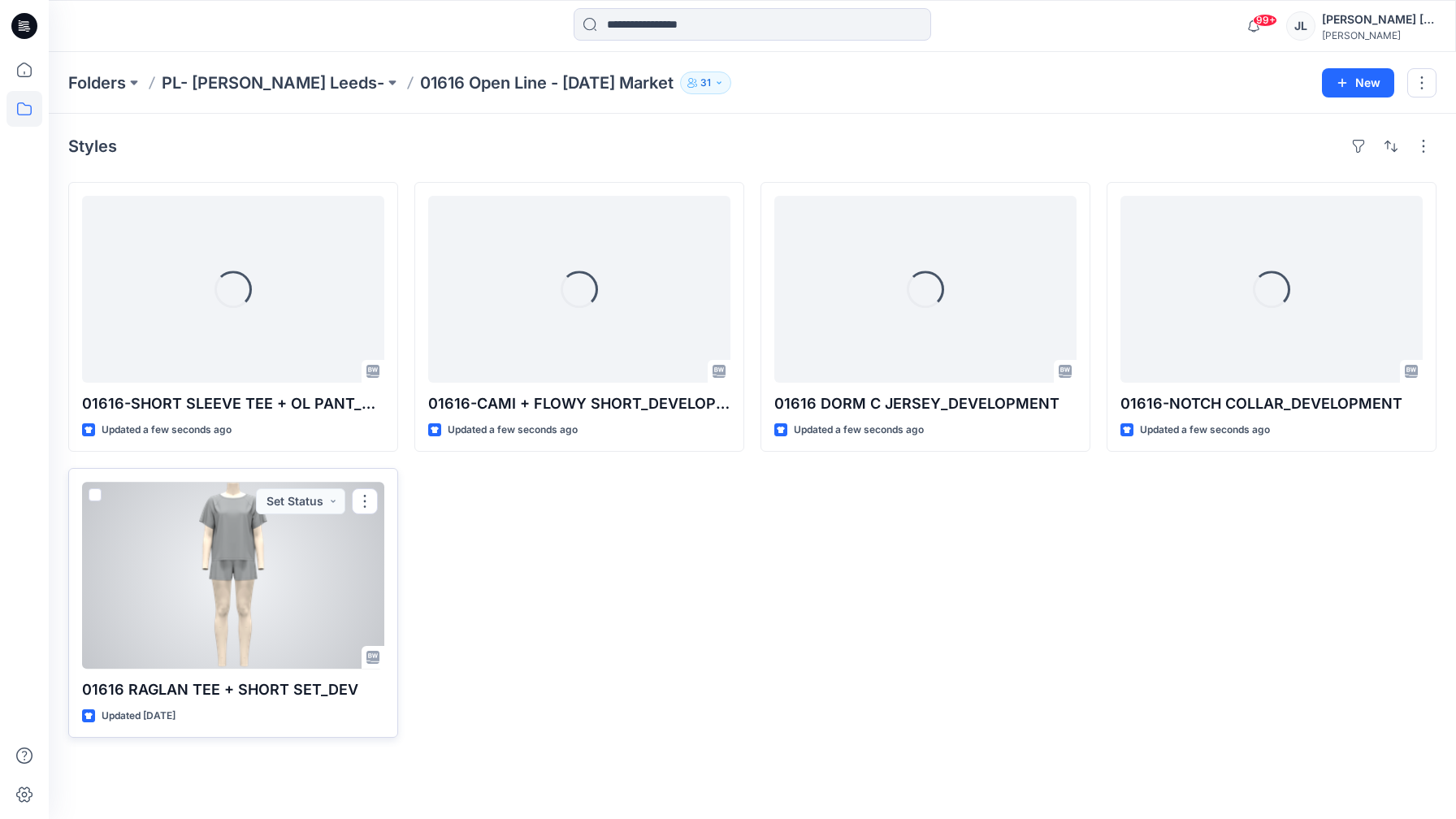
click at [287, 577] on div at bounding box center [233, 575] width 302 height 186
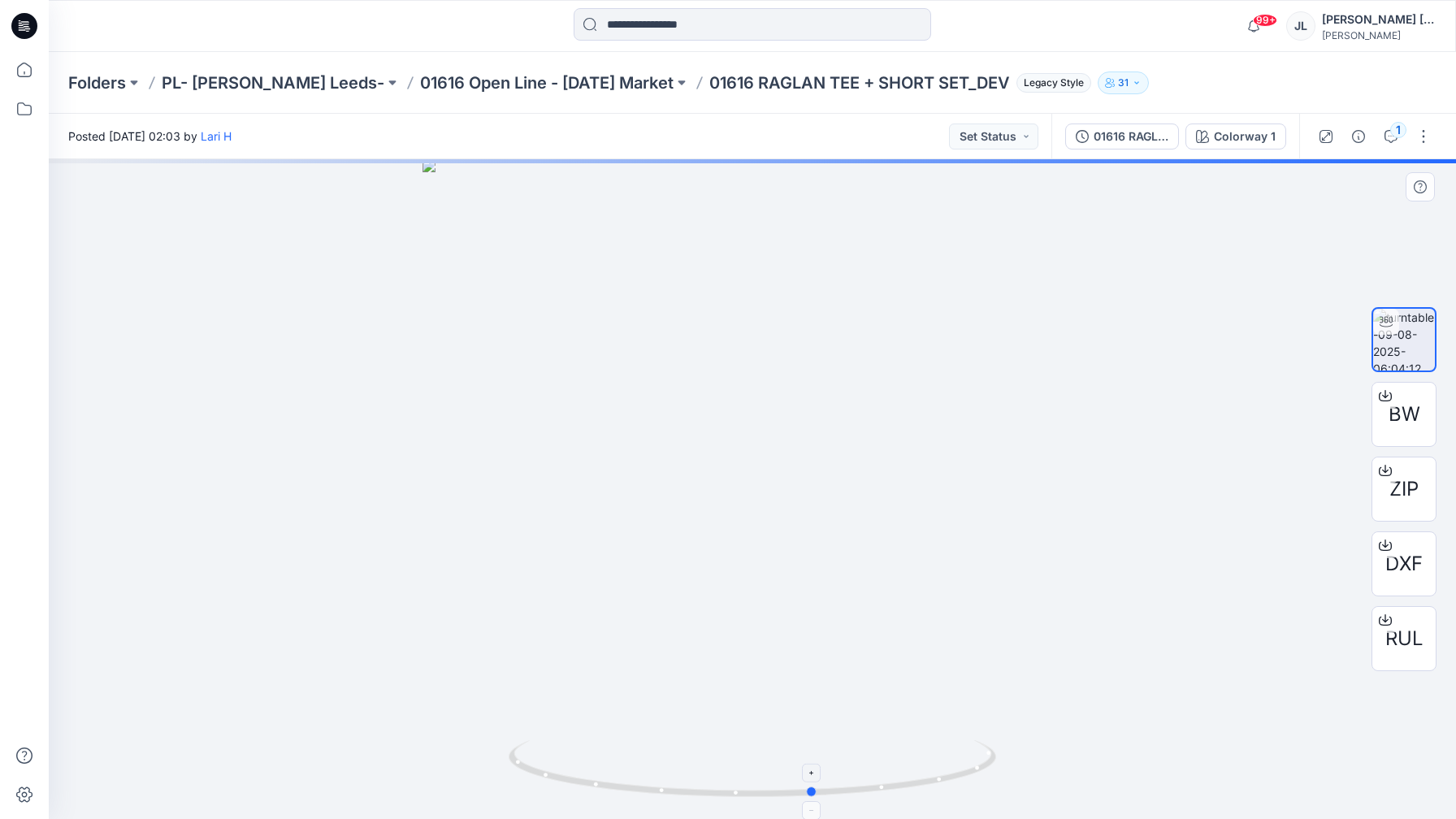
drag, startPoint x: 553, startPoint y: 783, endPoint x: 576, endPoint y: 779, distance: 23.3
click at [576, 779] on icon at bounding box center [753, 770] width 491 height 61
click at [1023, 142] on button "Set Status" at bounding box center [993, 136] width 89 height 26
click at [977, 215] on p "Approved" at bounding box center [953, 212] width 53 height 21
click at [560, 82] on p "01616 Open Line - [DATE] Market" at bounding box center [547, 83] width 254 height 23
